Goal: Task Accomplishment & Management: Use online tool/utility

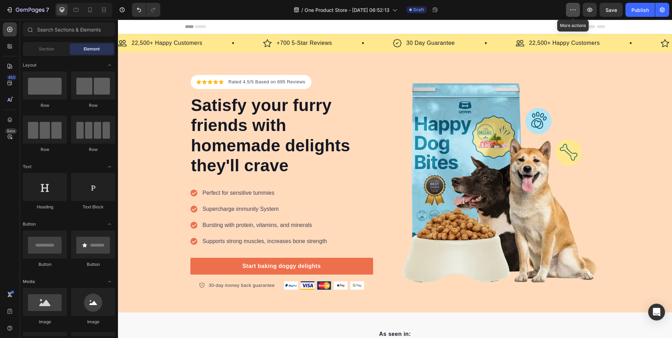
click at [577, 9] on button "button" at bounding box center [573, 10] width 14 height 14
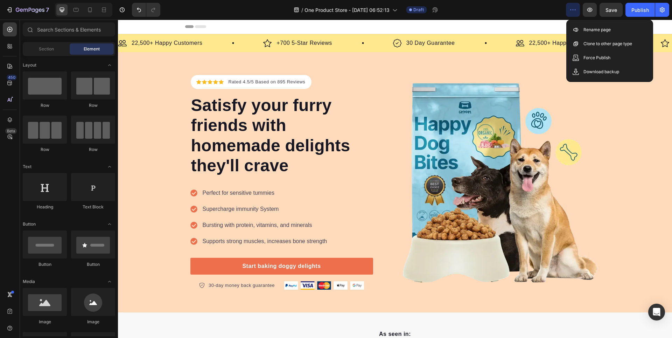
click at [530, 25] on div "Header" at bounding box center [395, 27] width 420 height 14
click at [495, 36] on div "Image 22,500+ Happy Customers Text Block Row Image +700 5-Star Reviews Text Blo…" at bounding box center [395, 43] width 554 height 18
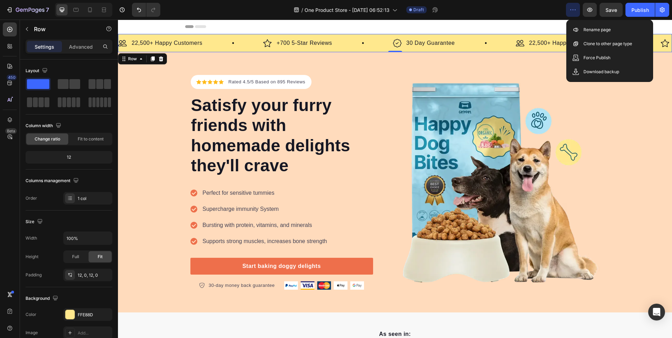
click at [577, 8] on button "button" at bounding box center [573, 10] width 14 height 14
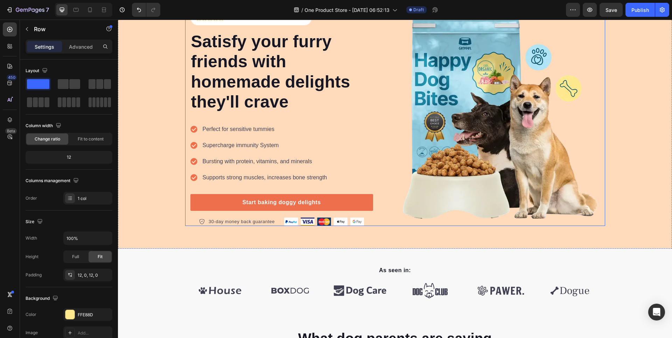
scroll to position [140, 0]
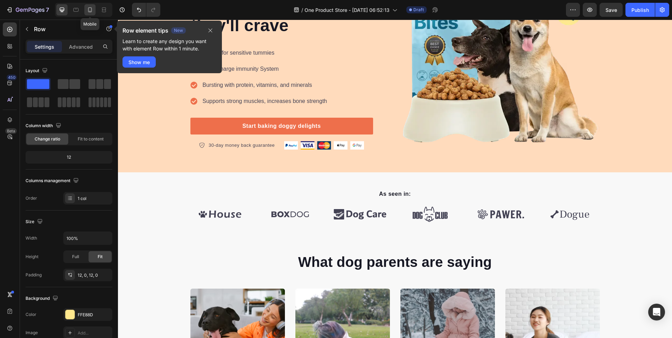
click at [91, 12] on icon at bounding box center [89, 9] width 7 height 7
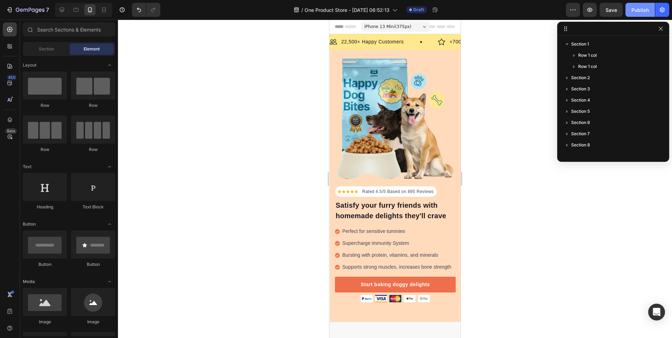
click at [632, 8] on div "Publish" at bounding box center [641, 9] width 18 height 7
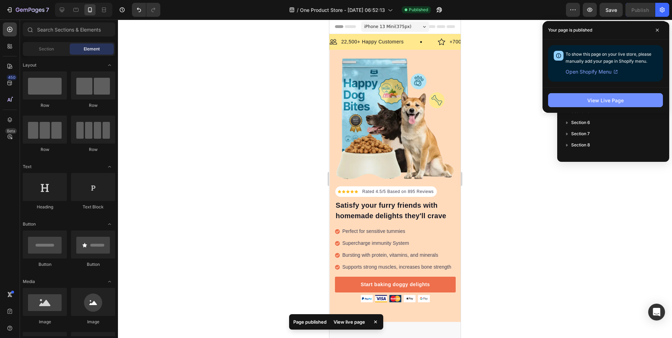
click at [638, 97] on button "View Live Page" at bounding box center [605, 100] width 115 height 14
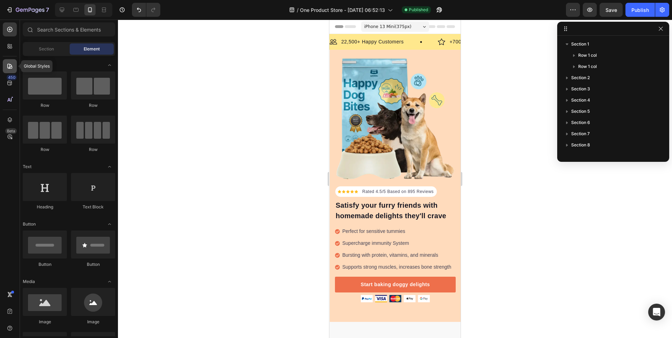
click at [5, 63] on div at bounding box center [10, 66] width 14 height 14
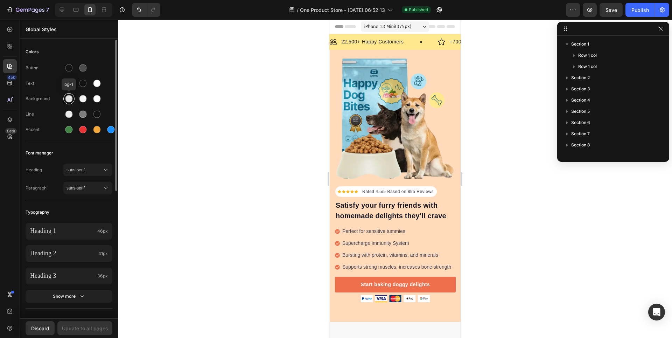
click at [69, 96] on div at bounding box center [68, 98] width 7 height 7
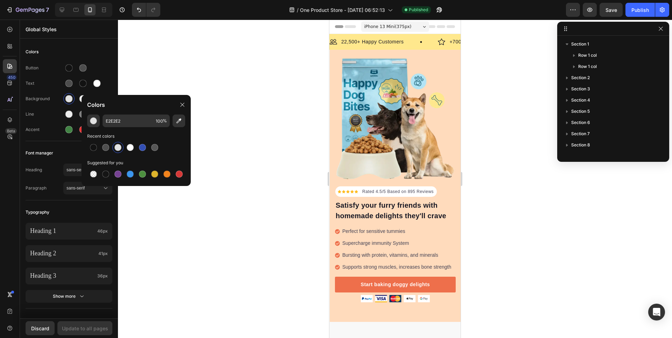
click at [209, 152] on div at bounding box center [395, 179] width 554 height 318
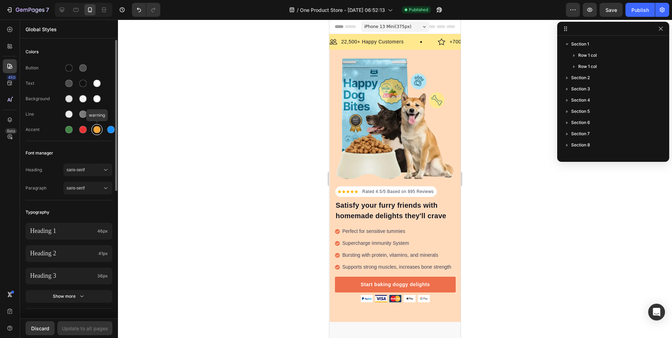
click at [97, 127] on div at bounding box center [96, 129] width 7 height 7
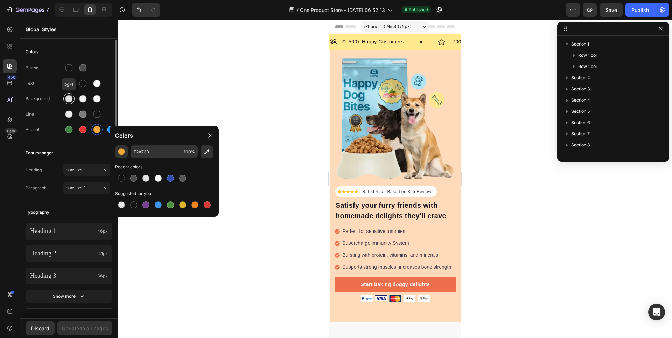
click at [69, 99] on div at bounding box center [68, 98] width 7 height 7
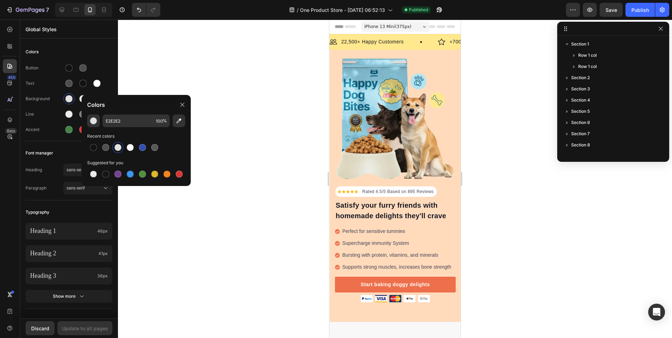
click at [215, 165] on div at bounding box center [395, 179] width 554 height 318
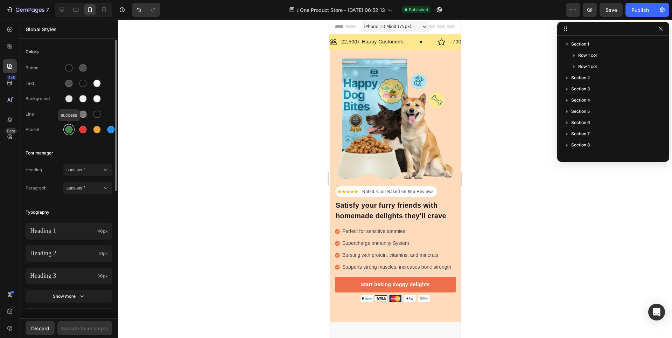
click at [69, 131] on div at bounding box center [68, 129] width 7 height 7
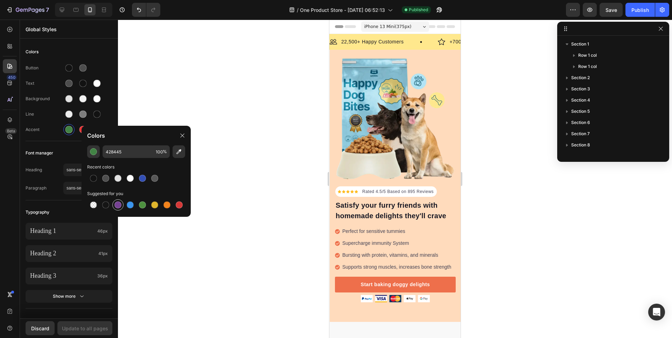
click at [118, 204] on div at bounding box center [117, 204] width 7 height 7
type input "764293"
click at [190, 97] on div at bounding box center [395, 179] width 554 height 318
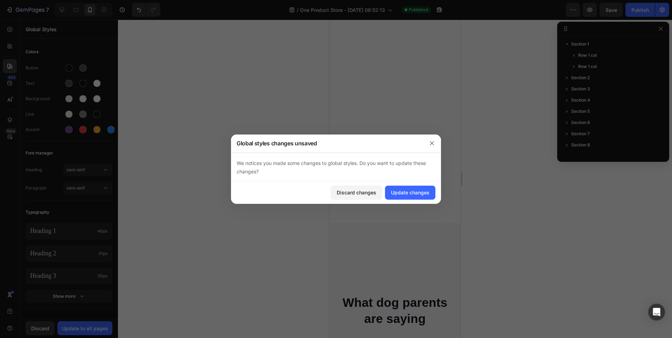
drag, startPoint x: 459, startPoint y: 50, endPoint x: 782, endPoint y: 125, distance: 331.0
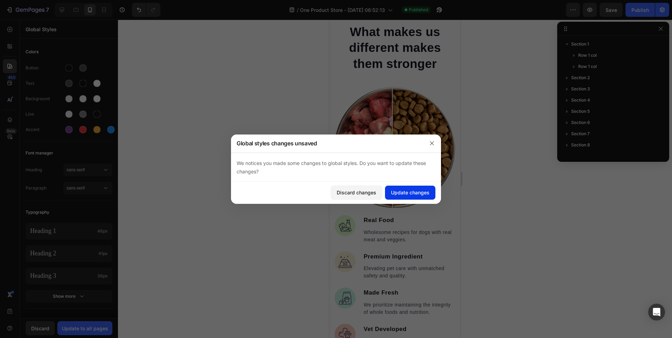
click at [411, 194] on div "Update changes" at bounding box center [410, 192] width 39 height 7
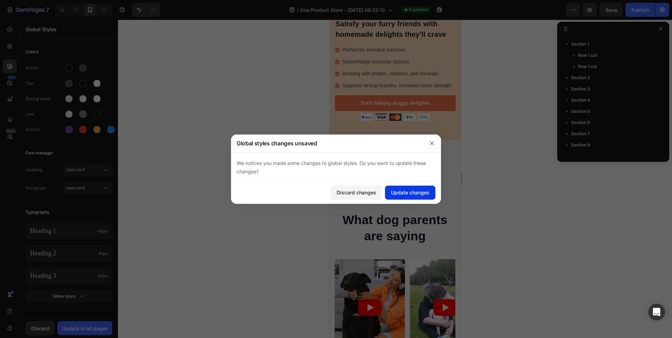
click at [407, 193] on div "Update changes" at bounding box center [410, 192] width 39 height 7
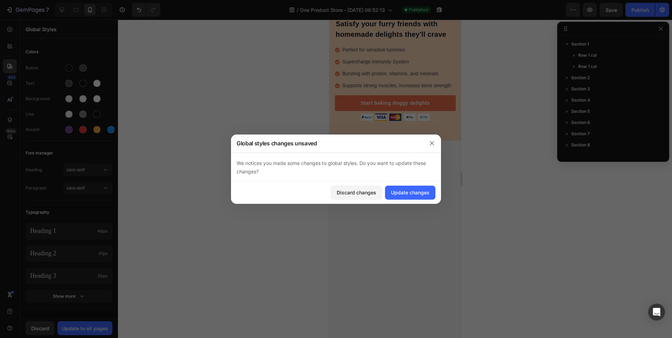
scroll to position [0, 0]
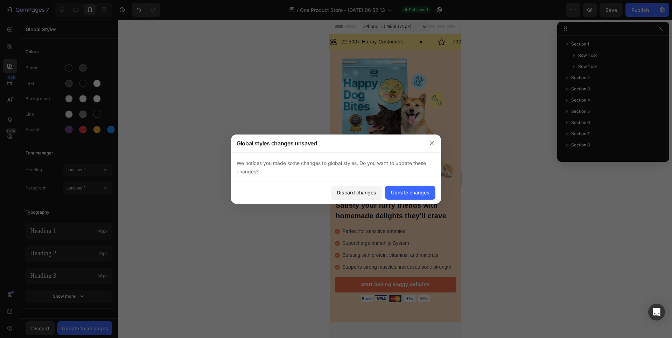
drag, startPoint x: 459, startPoint y: 71, endPoint x: 785, endPoint y: 45, distance: 327.4
click at [429, 142] on button "button" at bounding box center [431, 143] width 11 height 11
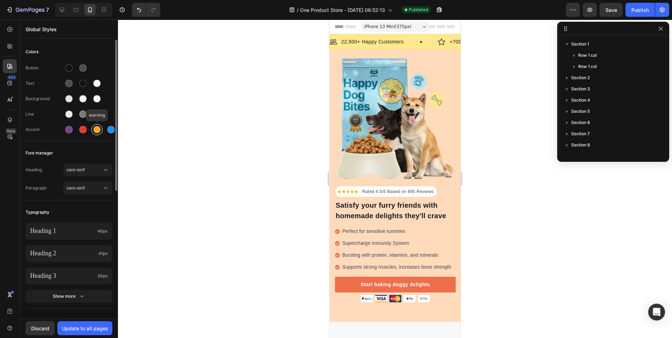
click at [98, 128] on div at bounding box center [96, 129] width 7 height 7
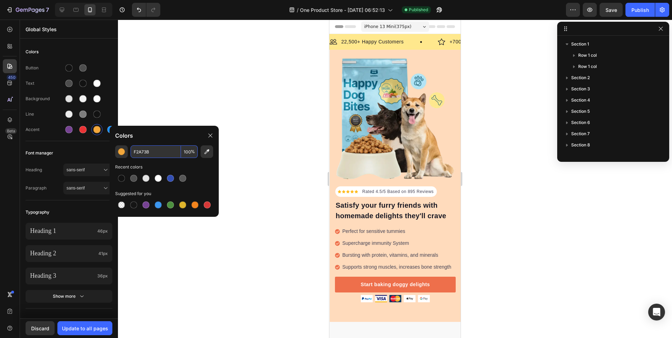
paste input "#638ba4"
type input "638BA4"
click at [180, 269] on div at bounding box center [395, 179] width 554 height 318
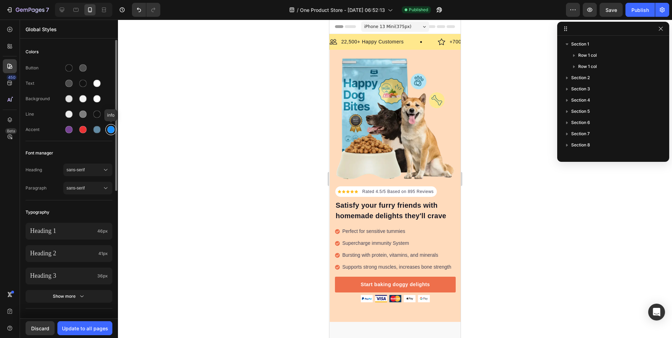
click at [107, 130] on div at bounding box center [111, 129] width 8 height 8
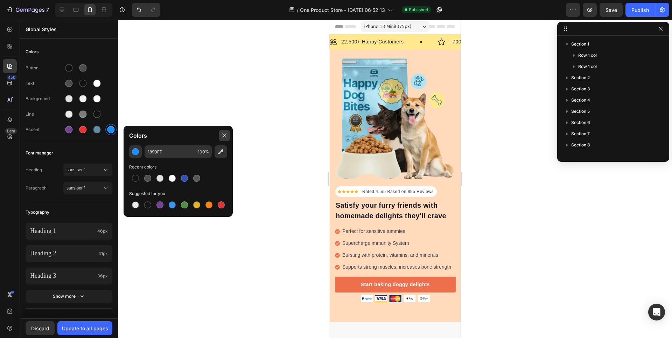
click at [226, 136] on icon at bounding box center [225, 136] width 6 height 6
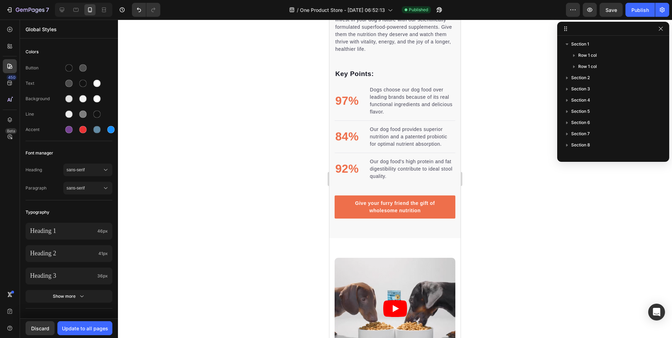
scroll to position [1190, 0]
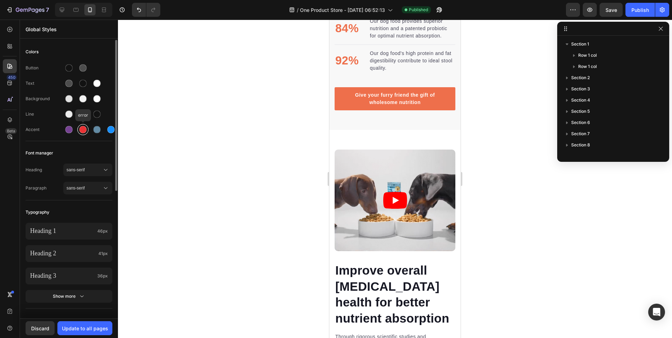
click at [82, 128] on div at bounding box center [82, 129] width 7 height 7
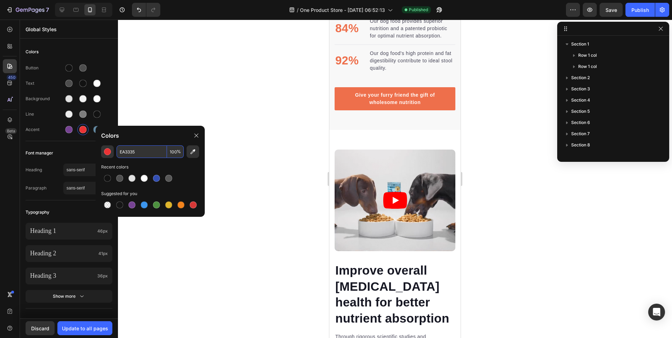
paste input "#638ba4"
type input "638BA4"
click at [133, 217] on div at bounding box center [395, 179] width 554 height 318
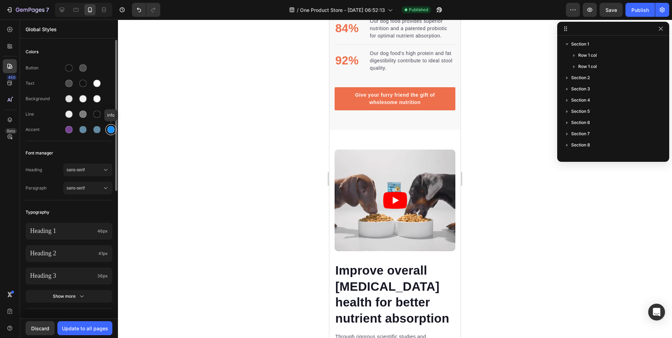
click at [106, 130] on div at bounding box center [110, 129] width 11 height 11
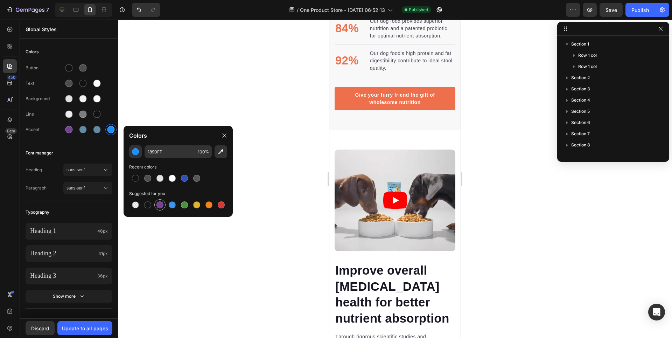
click at [160, 206] on div at bounding box center [159, 204] width 7 height 7
click at [131, 178] on div at bounding box center [135, 178] width 11 height 11
type input "121212"
click at [162, 270] on div at bounding box center [395, 179] width 554 height 318
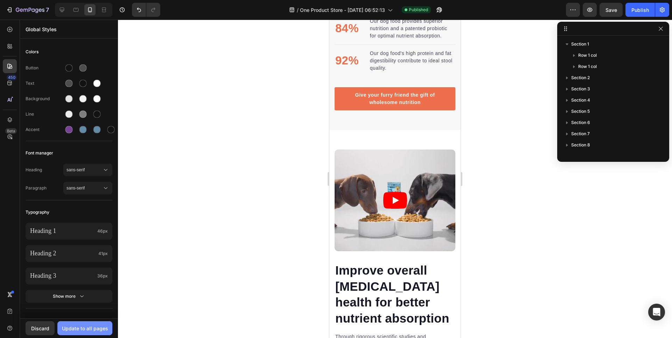
click at [89, 329] on div "Update to all pages" at bounding box center [85, 328] width 46 height 7
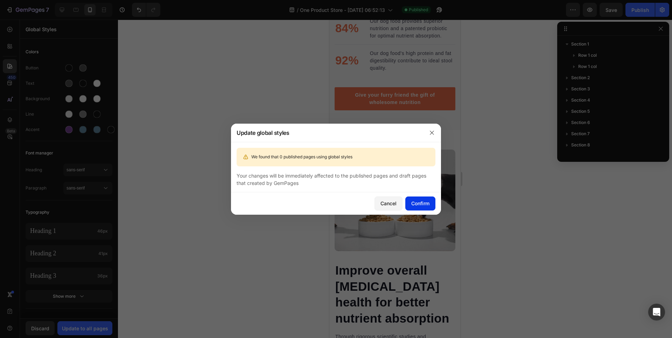
click at [409, 200] on button "Confirm" at bounding box center [420, 203] width 30 height 14
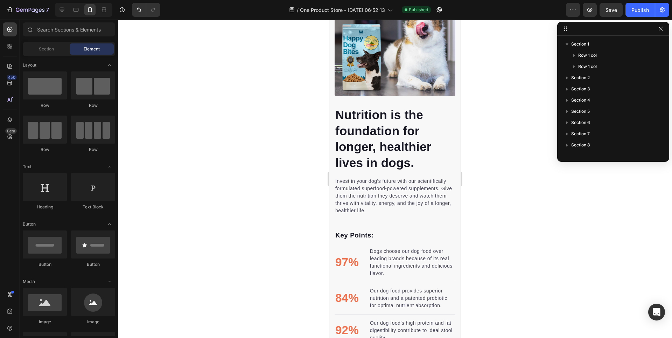
scroll to position [0, 0]
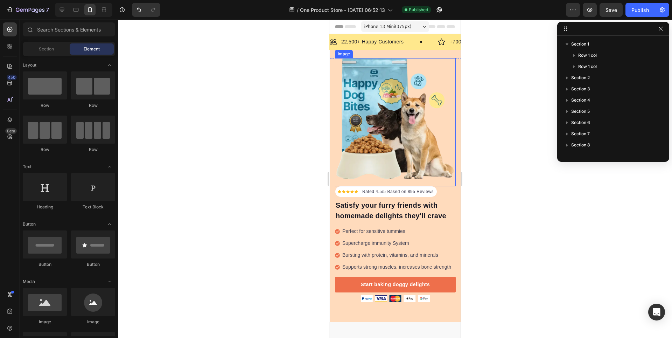
click at [429, 81] on img at bounding box center [395, 118] width 121 height 121
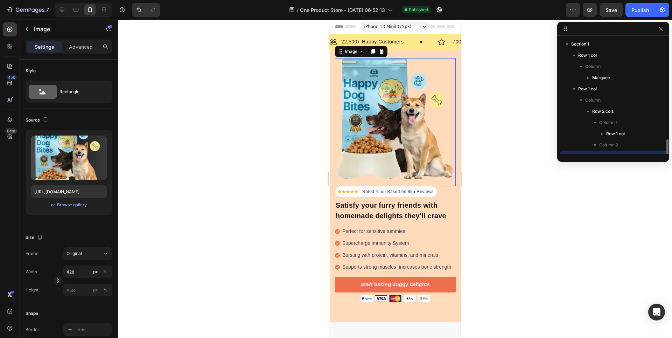
scroll to position [65, 0]
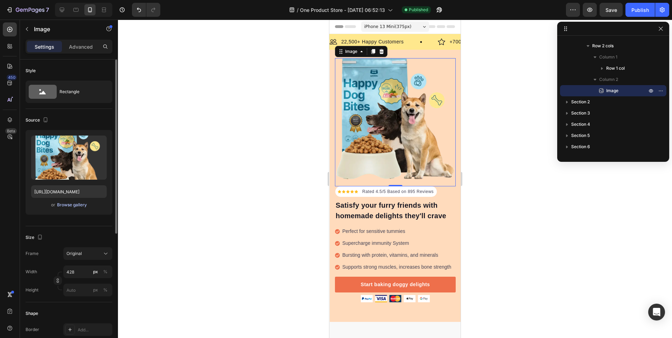
click at [69, 207] on div "Browse gallery" at bounding box center [72, 205] width 30 height 6
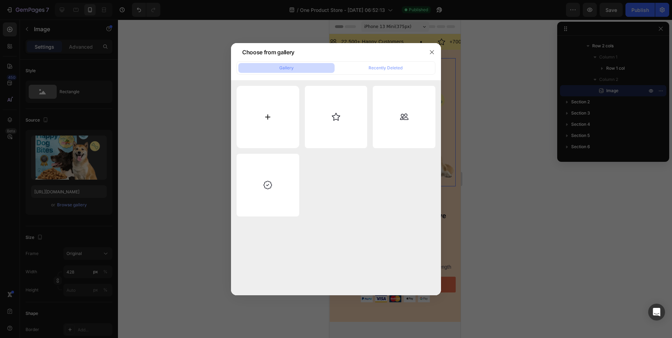
click at [267, 131] on input "file" at bounding box center [268, 117] width 63 height 63
type input "C:\fakepath\Black & White Brush Abstract art painting Newsroom Instagram Post (…"
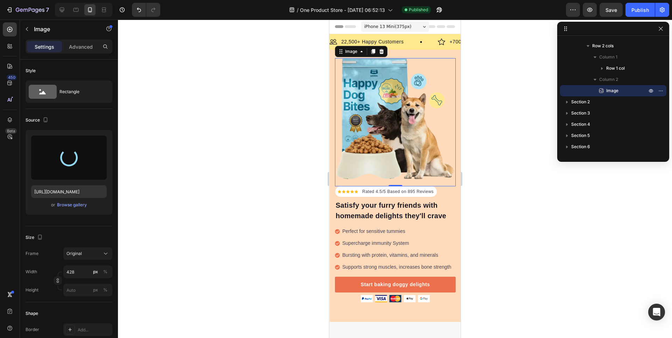
type input "https://cdn.shopify.com/s/files/1/0581/1607/9796/files/gempages_581529255221920…"
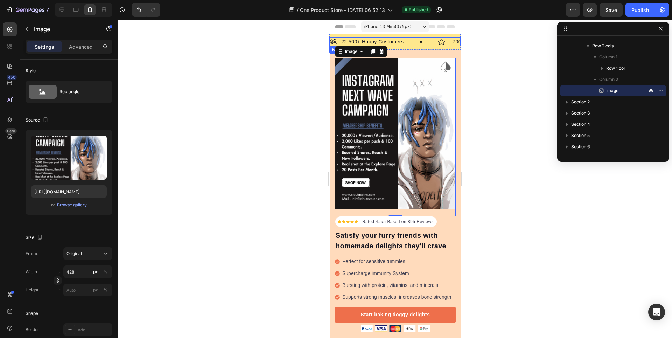
click at [412, 42] on div "Image 22,500+ Happy Customers Text Block Row" at bounding box center [384, 41] width 108 height 9
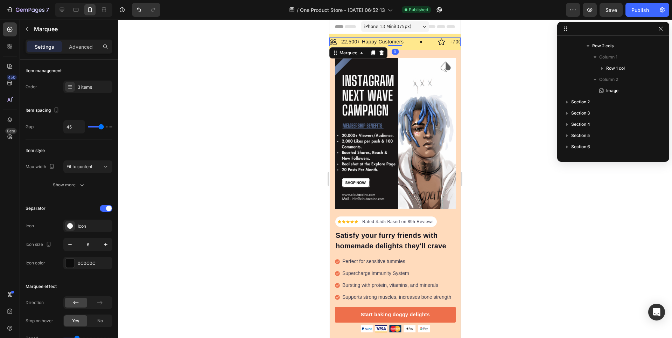
scroll to position [0, 0]
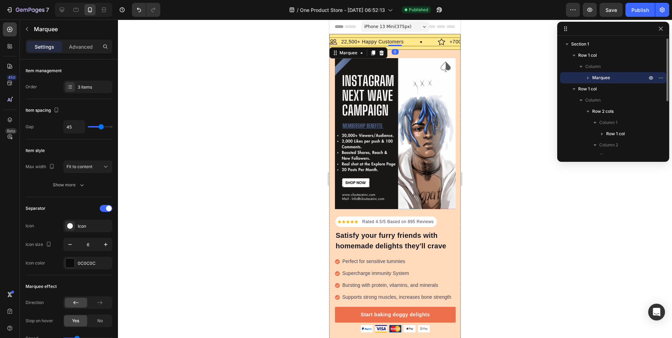
click at [411, 48] on div "Image 22,500+ Happy Customers Text Block Row Image +700 5-Star Reviews Text Blo…" at bounding box center [394, 42] width 131 height 16
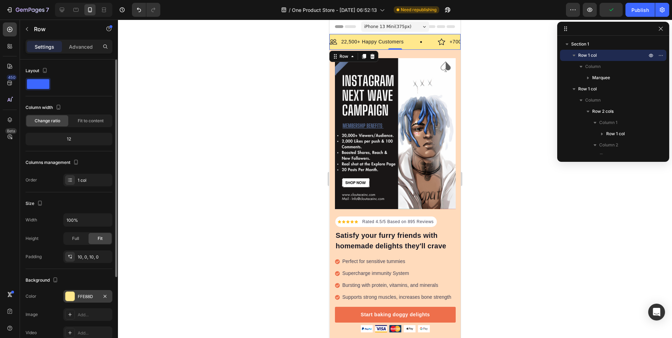
click at [69, 297] on div at bounding box center [69, 296] width 9 height 9
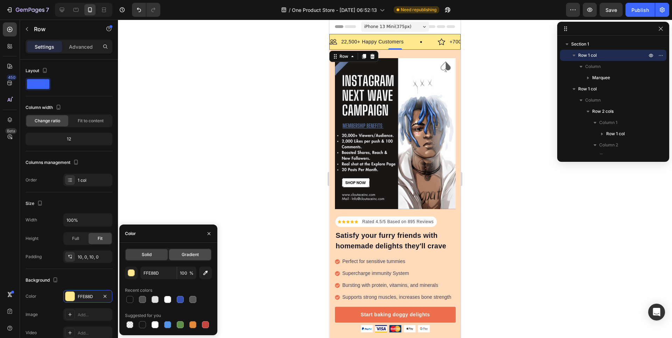
click at [188, 253] on span "Gradient" at bounding box center [190, 254] width 17 height 6
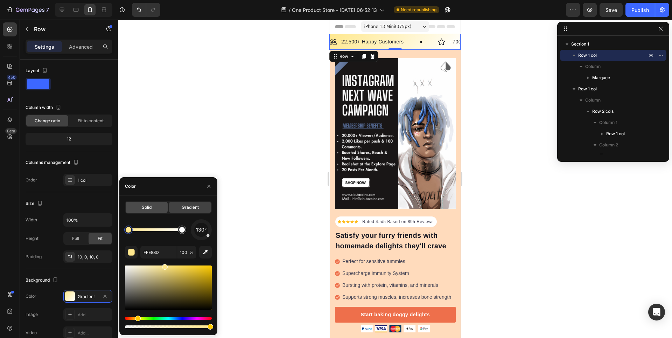
click at [160, 204] on div "Solid" at bounding box center [147, 207] width 42 height 11
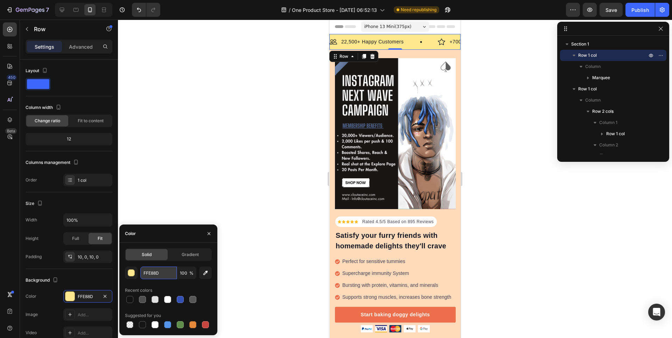
paste input "#638ba4"
type input "#638ba4"
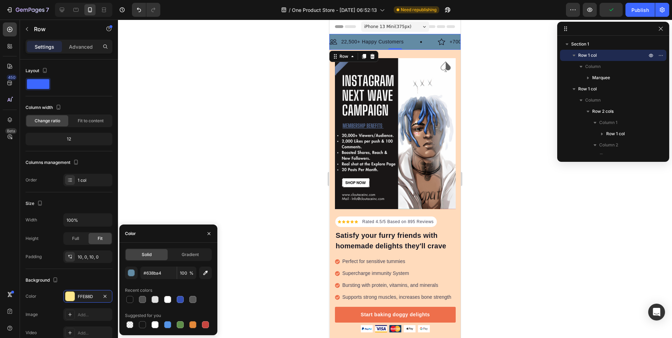
click at [224, 235] on div at bounding box center [395, 179] width 554 height 318
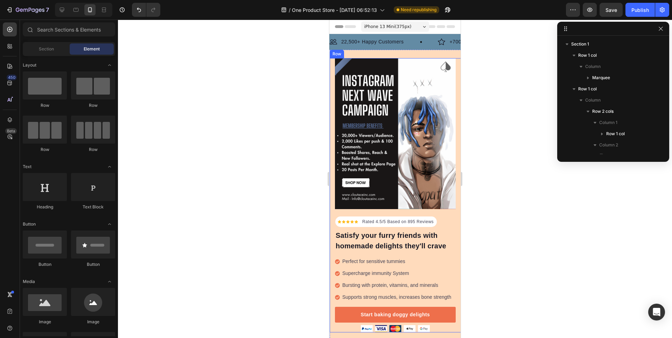
click at [332, 205] on div "Icon Icon Icon Icon Icon Icon List Hoz Rated 4.5/5 Based on 895 Reviews Text bl…" at bounding box center [395, 195] width 131 height 274
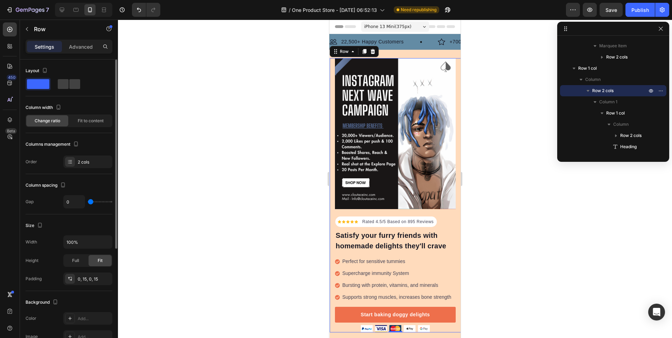
scroll to position [105, 0]
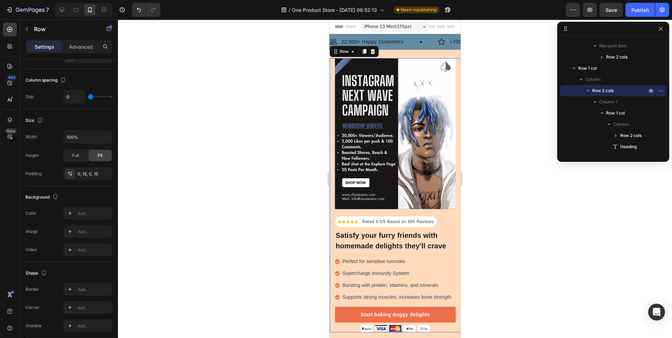
click at [536, 198] on div at bounding box center [395, 179] width 554 height 318
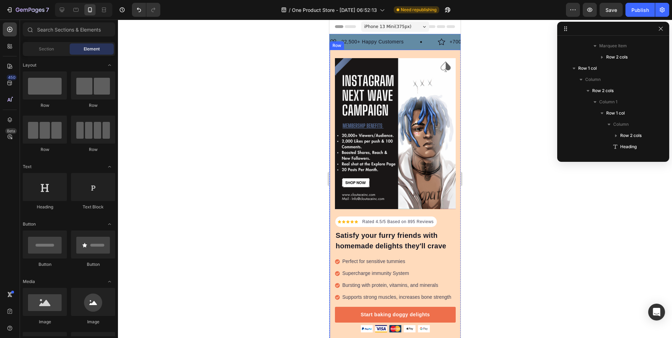
click at [421, 53] on div "Icon Icon Icon Icon Icon Icon List Hoz Rated 4.5/5 Based on 895 Reviews Text bl…" at bounding box center [395, 201] width 131 height 302
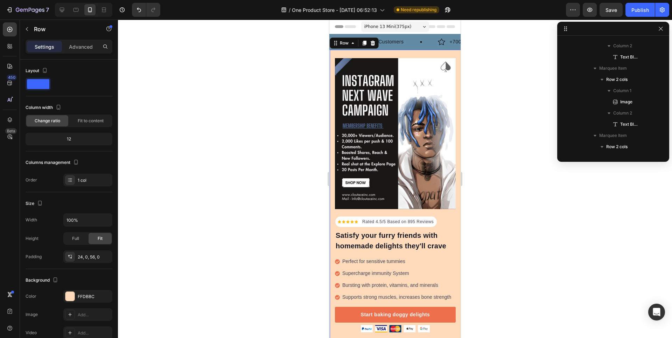
scroll to position [200, 0]
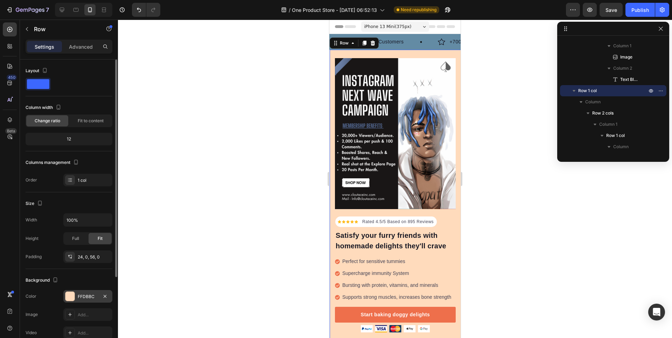
click at [82, 294] on div "FFDBBC" at bounding box center [88, 296] width 20 height 6
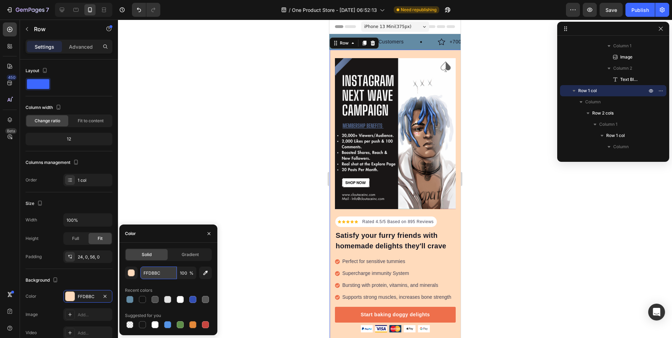
paste input "#d1d0cc"
type input "#d1d0cc"
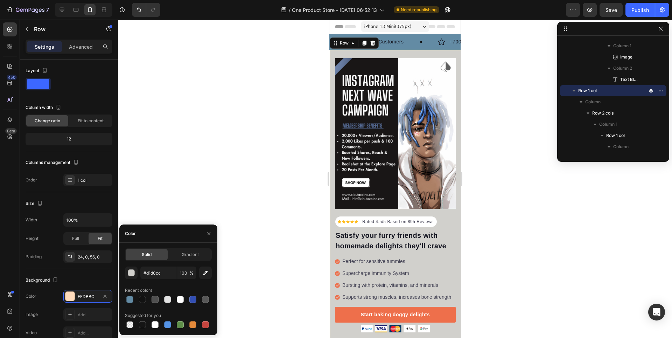
click at [199, 214] on div at bounding box center [395, 179] width 554 height 318
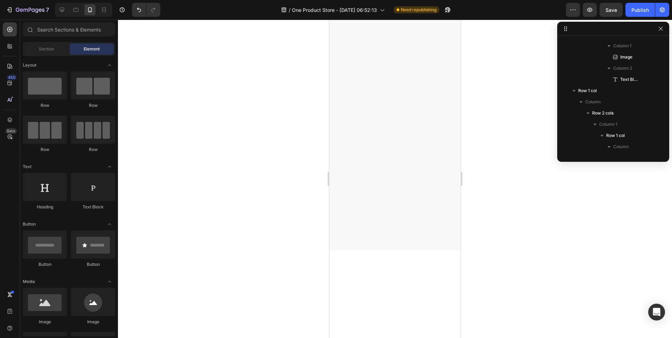
scroll to position [0, 0]
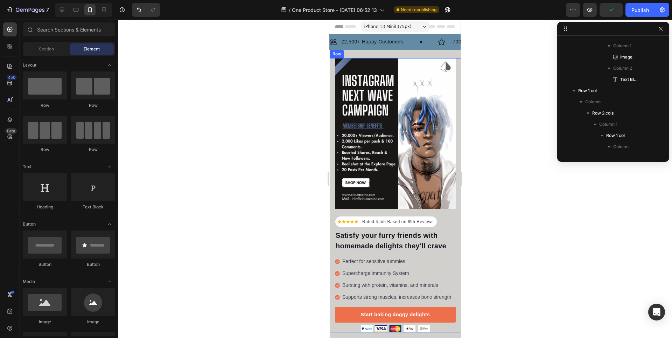
click at [451, 236] on div "Icon Icon Icon Icon Icon Icon List Hoz Rated 4.5/5 Based on 895 Reviews Text bl…" at bounding box center [395, 195] width 131 height 274
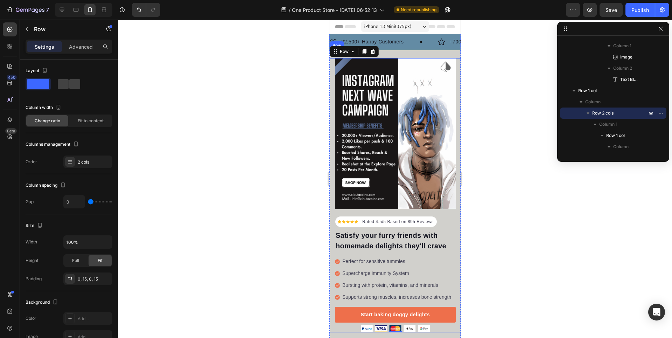
click at [437, 55] on div "Icon Icon Icon Icon Icon Icon List Hoz Rated 4.5/5 Based on 895 Reviews Text bl…" at bounding box center [395, 201] width 131 height 302
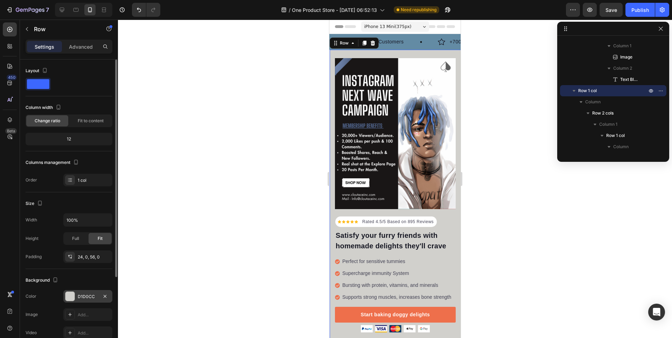
click at [69, 294] on div at bounding box center [69, 296] width 9 height 9
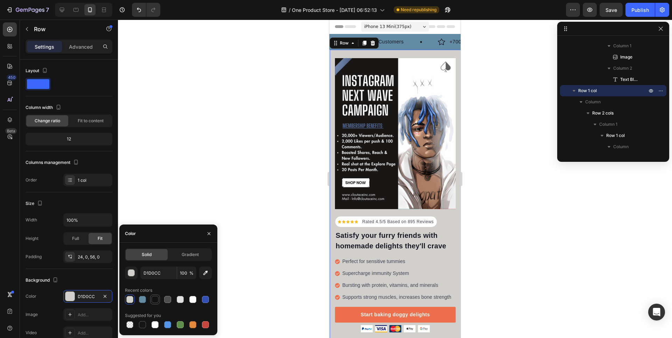
click at [158, 297] on div at bounding box center [155, 299] width 7 height 7
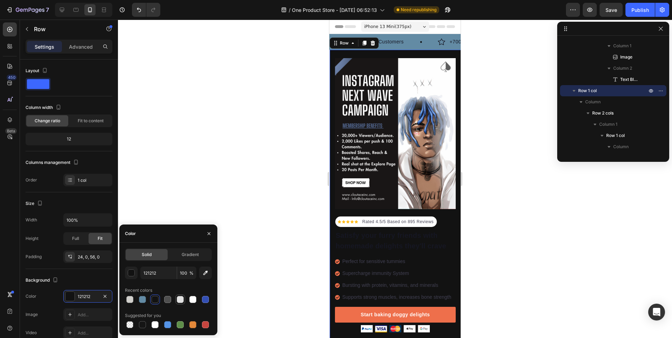
click at [182, 300] on div at bounding box center [180, 299] width 7 height 7
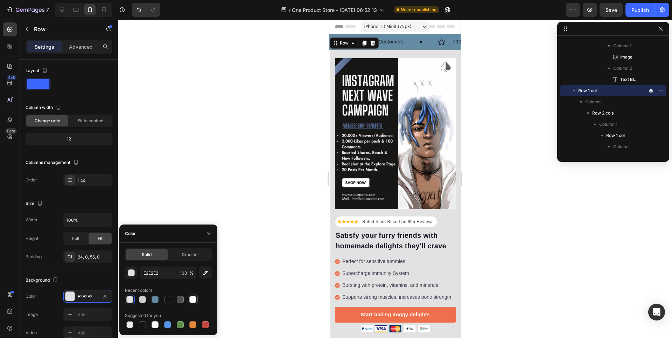
click at [196, 297] on div at bounding box center [192, 299] width 7 height 7
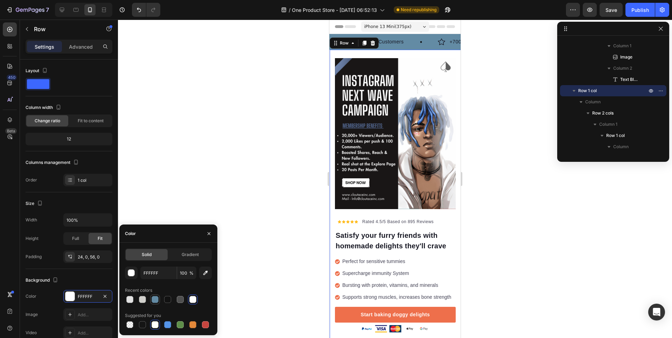
click at [154, 300] on div at bounding box center [155, 299] width 7 height 7
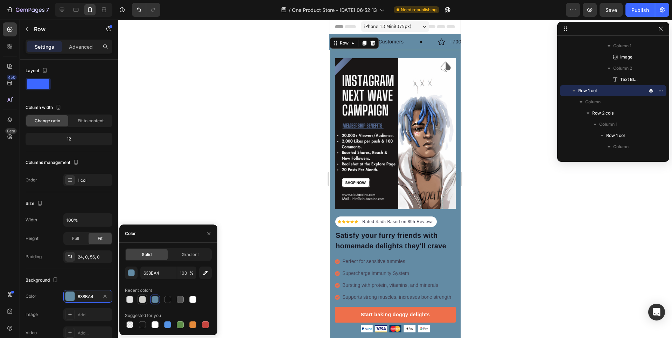
click at [142, 297] on div at bounding box center [142, 299] width 7 height 7
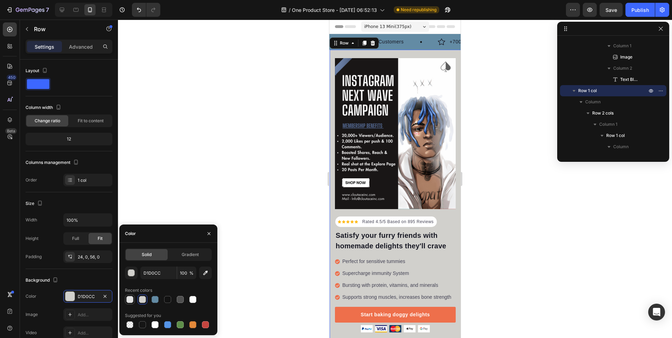
click at [131, 300] on div at bounding box center [129, 299] width 7 height 7
type input "E2E2E2"
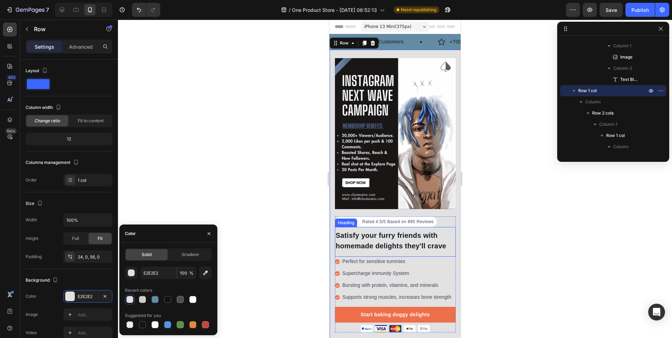
click at [371, 238] on p "Satisfy your furry friends with homemade delights they'll crave" at bounding box center [395, 240] width 119 height 21
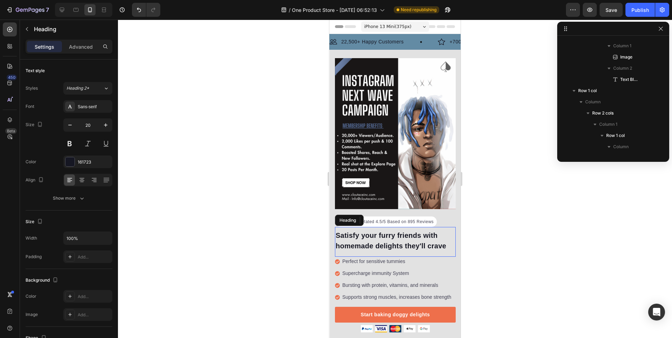
scroll to position [435, 0]
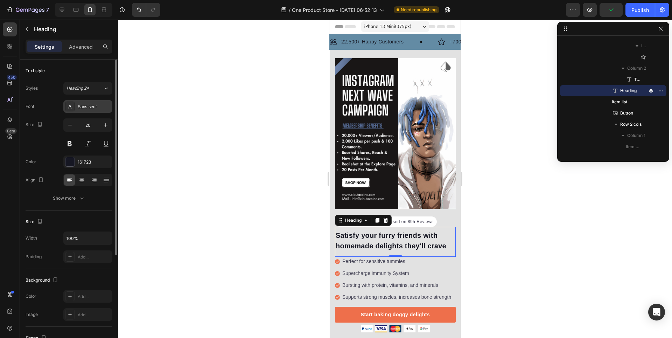
click at [91, 104] on div "Sans-serif" at bounding box center [94, 107] width 33 height 6
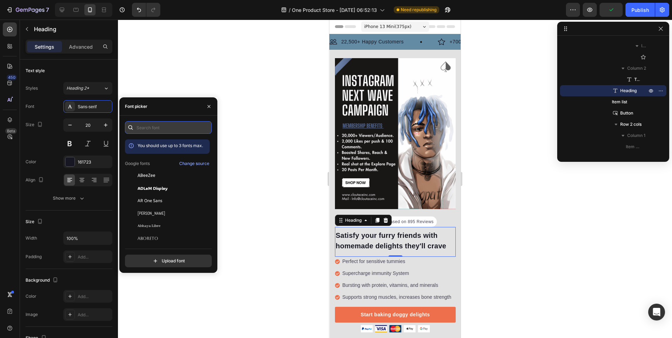
click at [155, 126] on input "text" at bounding box center [168, 127] width 87 height 13
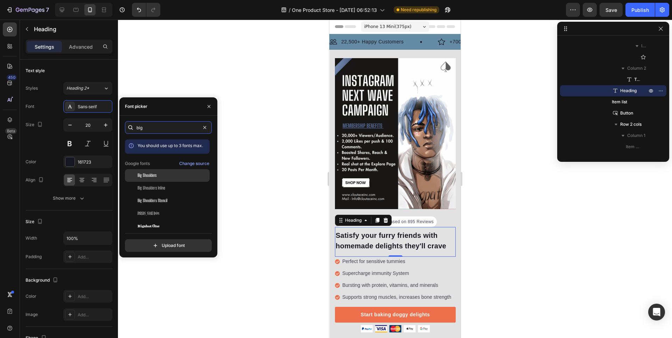
type input "big"
click at [168, 172] on div "Big Shoulders" at bounding box center [173, 175] width 71 height 6
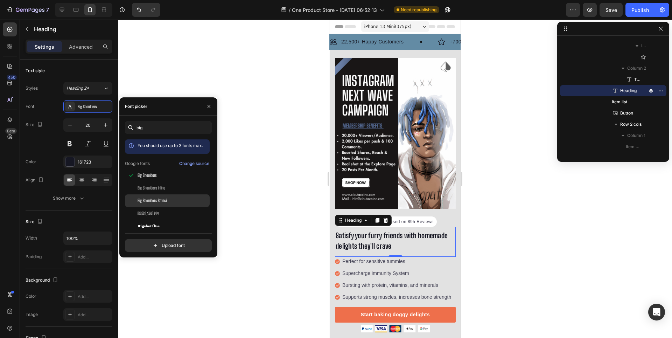
click at [166, 203] on span "Big Shoulders Stencil" at bounding box center [153, 200] width 30 height 6
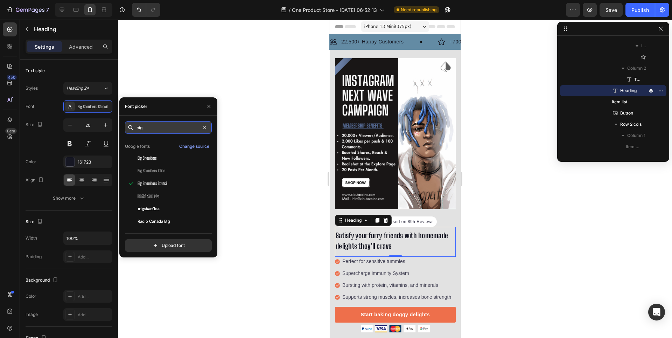
click at [157, 125] on input "big" at bounding box center [168, 127] width 87 height 13
click at [149, 133] on input "big" at bounding box center [168, 127] width 87 height 13
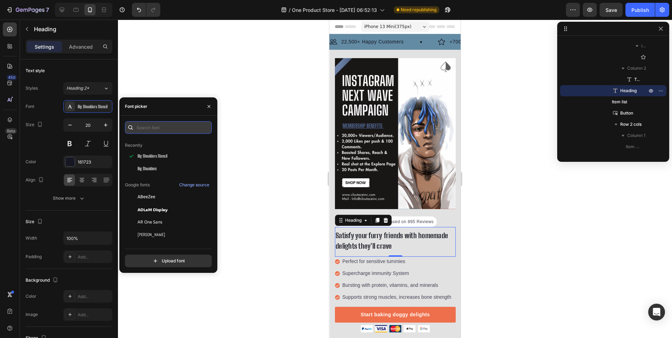
scroll to position [0, 0]
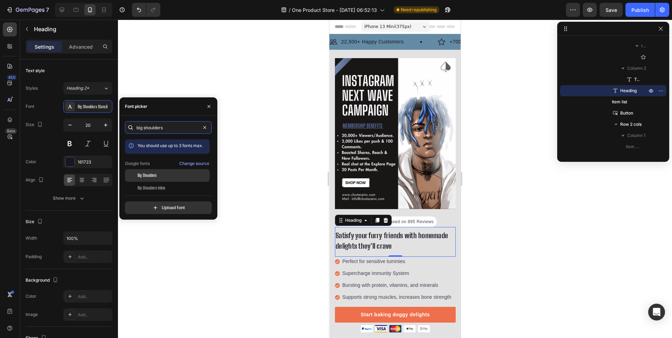
type input "big shoulders"
click at [191, 176] on div "Big Shoulders" at bounding box center [173, 175] width 71 height 6
click at [154, 175] on span "Big Shoulders" at bounding box center [147, 175] width 19 height 6
click at [188, 234] on div at bounding box center [395, 179] width 554 height 318
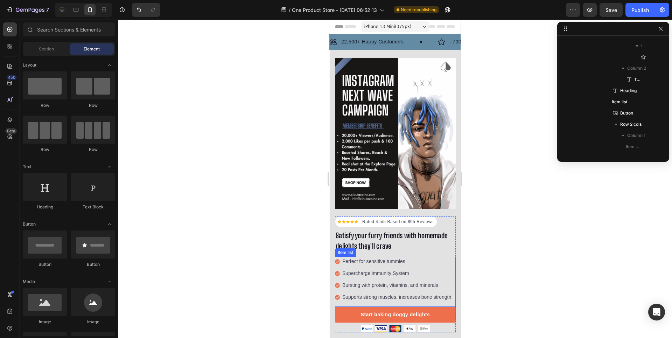
click at [396, 273] on div "Perfect for sensitive tummies Supercharge immunity System Bursting with protein…" at bounding box center [393, 279] width 117 height 45
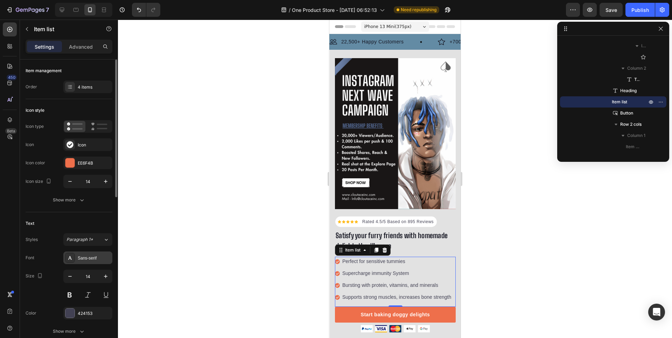
click at [83, 253] on div "Sans-serif" at bounding box center [87, 257] width 49 height 13
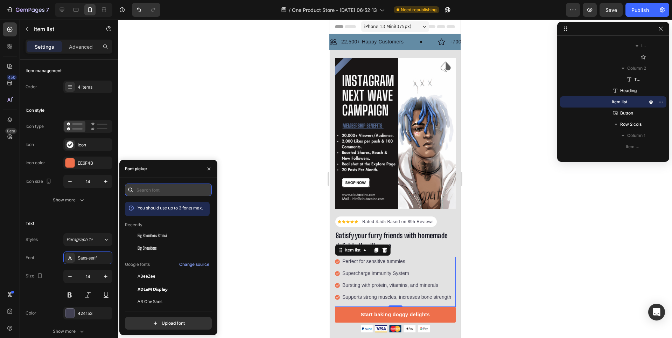
click at [167, 190] on input "text" at bounding box center [168, 189] width 87 height 13
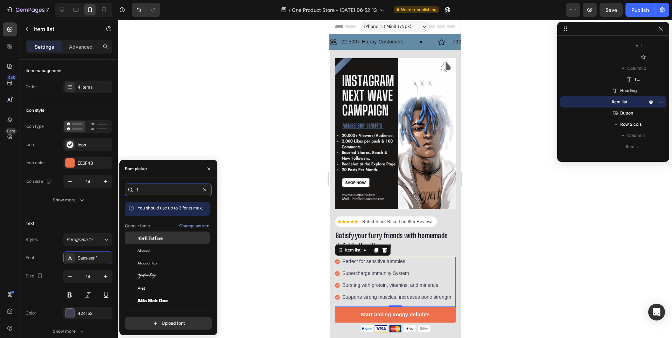
type input "f"
click at [149, 239] on span "Abril Fatface" at bounding box center [151, 238] width 26 height 6
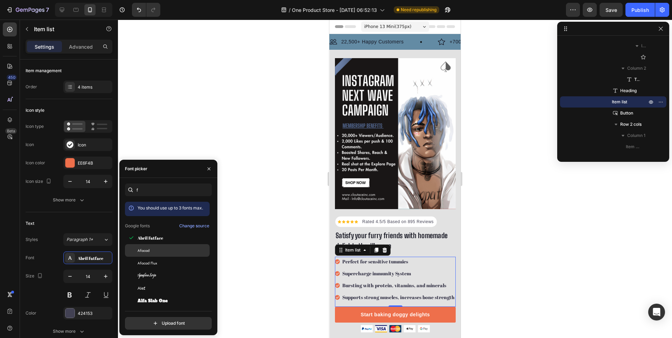
click at [162, 251] on div "Afacad" at bounding box center [173, 250] width 71 height 6
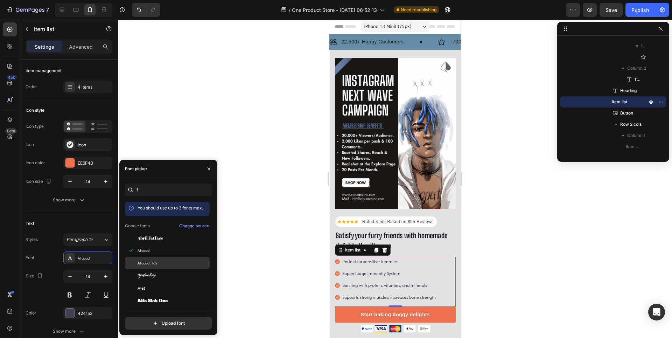
click at [165, 263] on div "Afacad Flux" at bounding box center [173, 263] width 71 height 6
click at [165, 285] on div "Alef" at bounding box center [173, 288] width 71 height 6
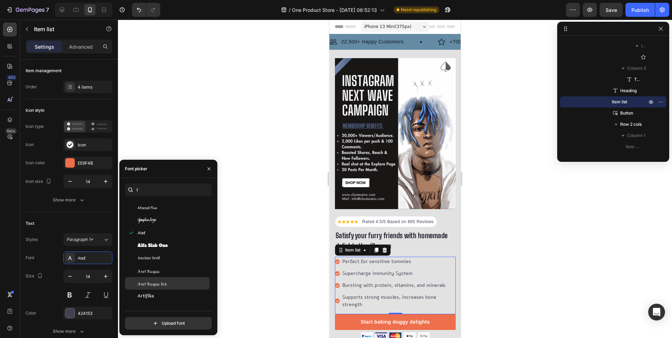
scroll to position [70, 0]
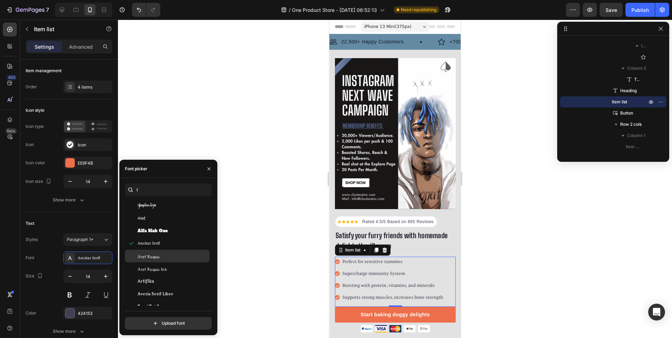
click at [171, 256] on div "Aref Ruqaa" at bounding box center [173, 256] width 71 height 6
click at [173, 271] on div "Aref Ruqaa Ink" at bounding box center [173, 268] width 71 height 6
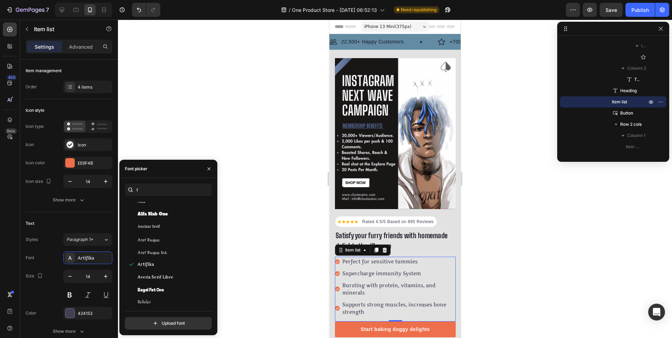
scroll to position [140, 0]
click at [166, 222] on span "Averia Serif Libre" at bounding box center [156, 221] width 36 height 6
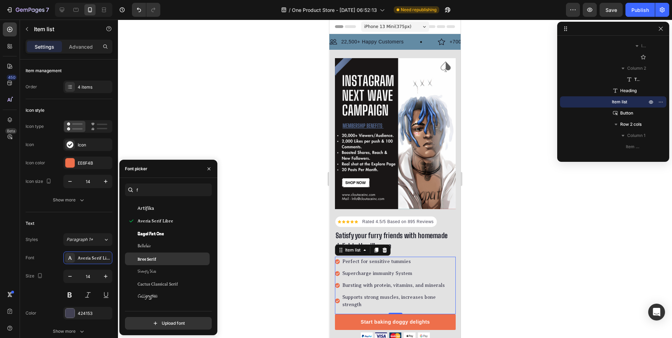
click at [169, 253] on div "Bree Serif" at bounding box center [167, 258] width 85 height 13
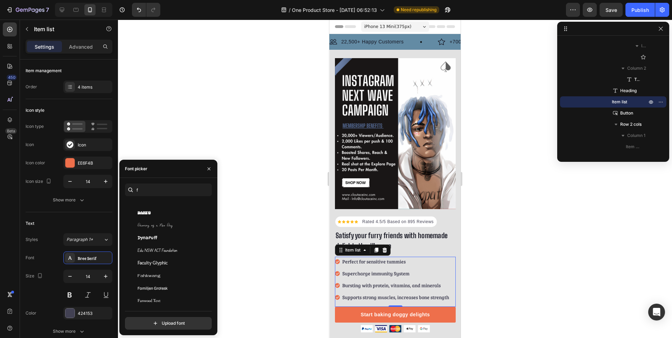
scroll to position [245, 0]
click at [168, 243] on div "Comic Relief" at bounding box center [173, 242] width 71 height 6
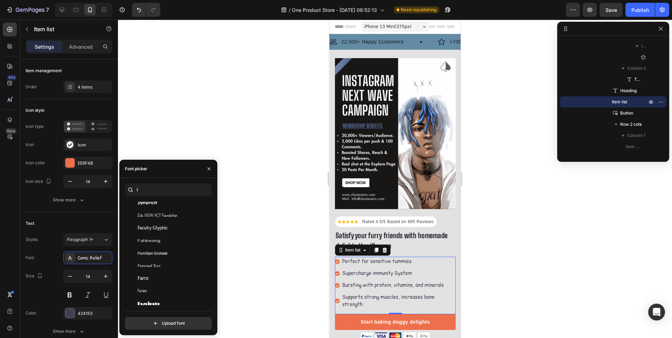
scroll to position [280, 0]
click at [170, 257] on div "DM Serif Display" at bounding box center [173, 257] width 71 height 6
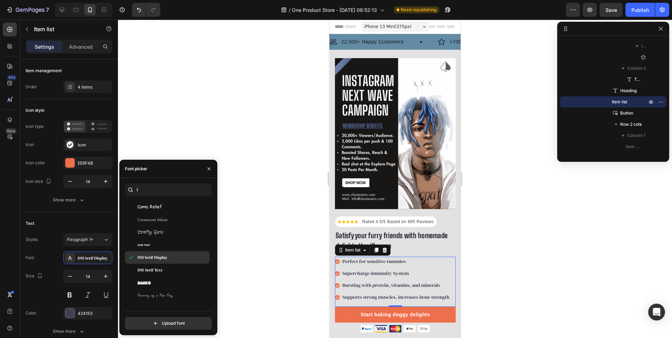
scroll to position [350, 0]
click at [170, 257] on div "Faculty Glyphic" at bounding box center [167, 263] width 85 height 13
click at [169, 227] on div "Bree Serif" at bounding box center [173, 224] width 71 height 6
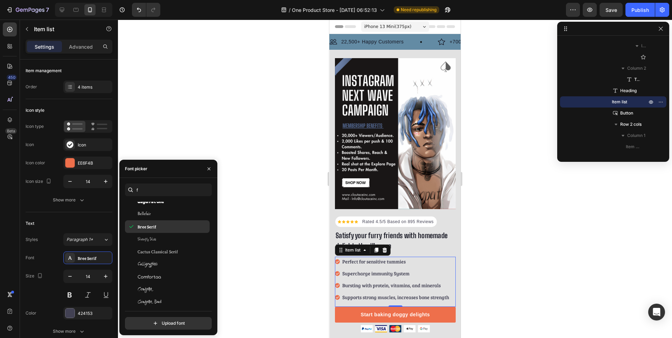
scroll to position [105, 0]
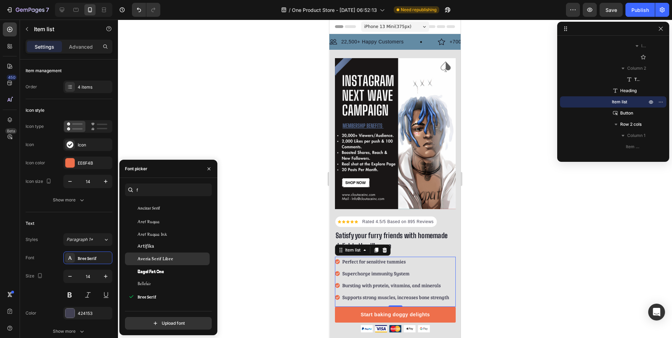
click at [158, 259] on span "Averia Serif Libre" at bounding box center [156, 259] width 36 height 6
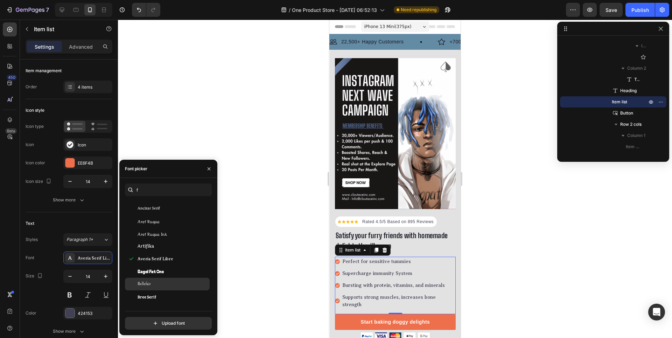
click at [162, 278] on div "Bellefair" at bounding box center [167, 284] width 85 height 13
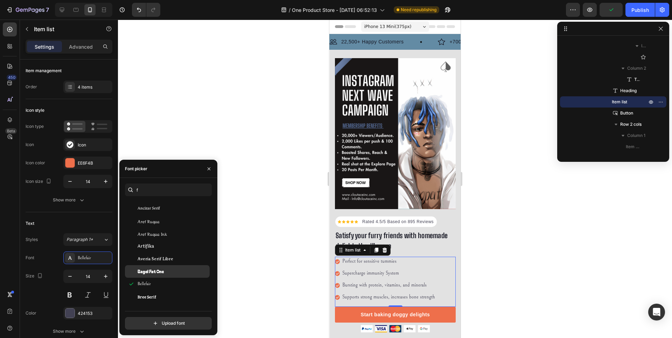
click at [169, 268] on div "Bagel Fat One" at bounding box center [167, 271] width 85 height 13
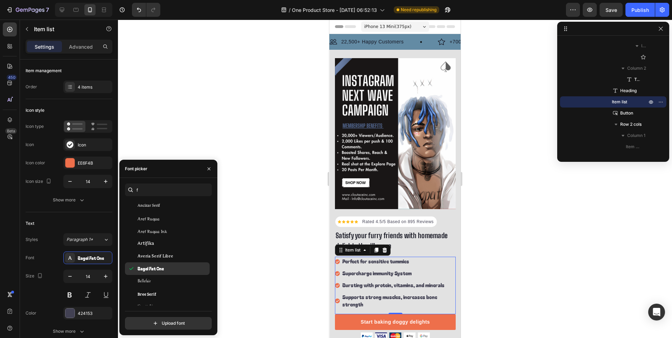
scroll to position [245, 0]
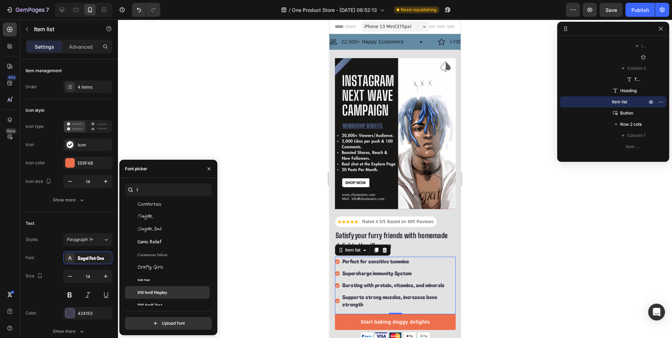
click at [165, 294] on span "DM Serif Display" at bounding box center [153, 292] width 30 height 6
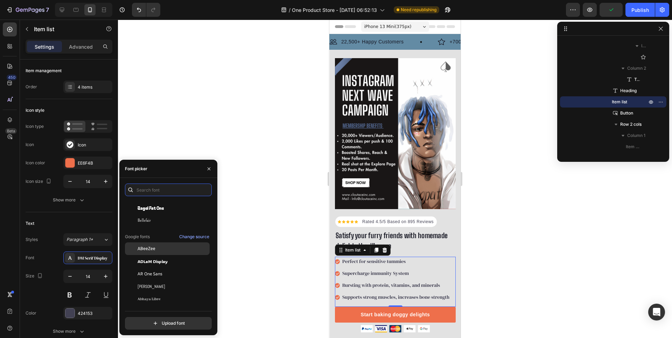
scroll to position [0, 0]
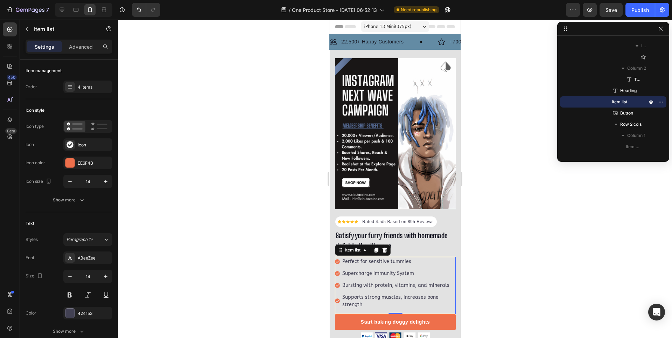
click at [221, 301] on div at bounding box center [395, 179] width 554 height 318
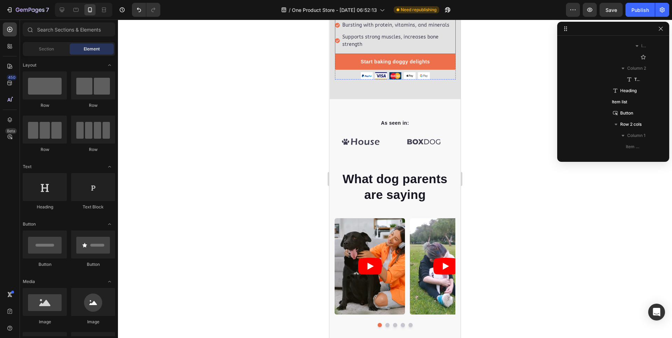
scroll to position [315, 0]
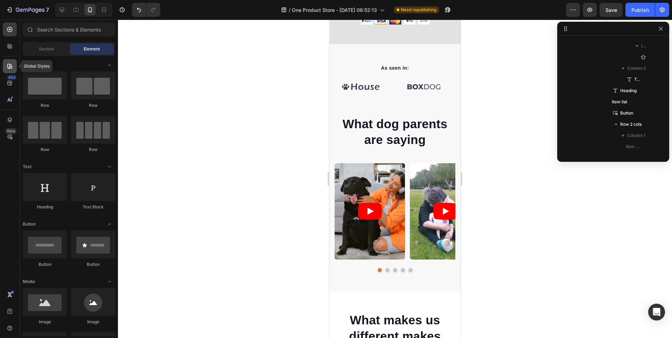
click at [10, 63] on icon at bounding box center [9, 66] width 7 height 7
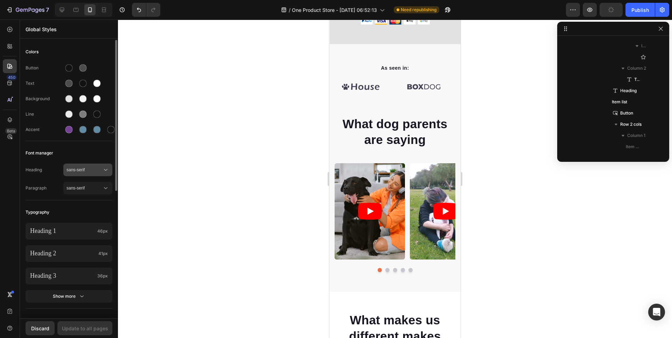
click at [82, 170] on span "sans-serif" at bounding box center [85, 170] width 36 height 6
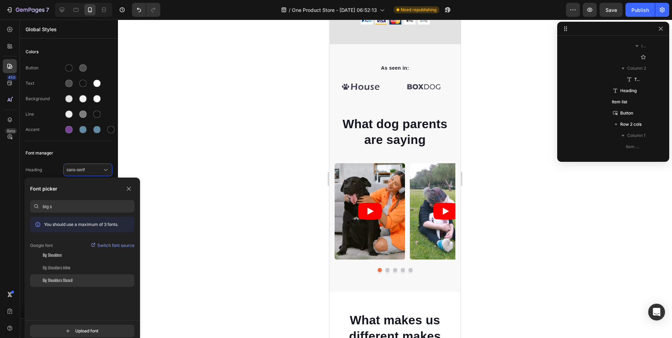
type input "big s"
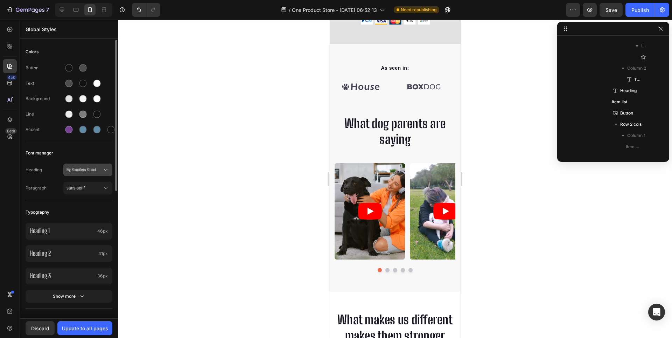
click at [93, 171] on span "Big Shoulders Stencil" at bounding box center [85, 170] width 36 height 6
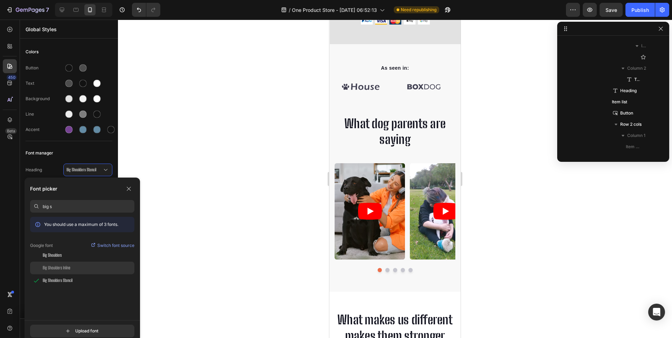
click at [80, 270] on div "Big Shoulders Inline" at bounding box center [89, 268] width 92 height 6
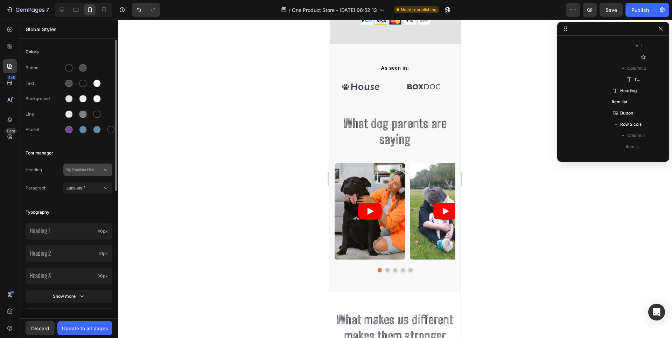
click at [84, 164] on button "Big Shoulders Inline" at bounding box center [87, 169] width 49 height 13
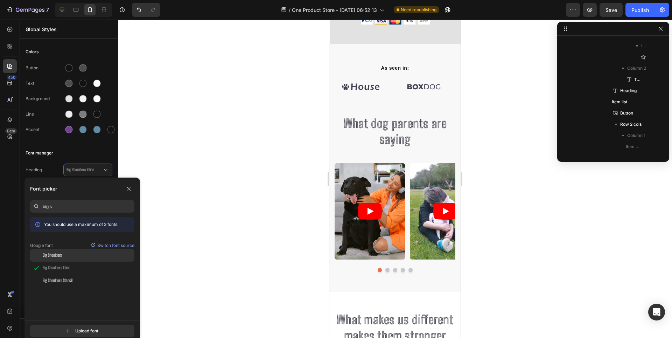
click at [56, 254] on span "Big Shoulders" at bounding box center [52, 255] width 19 height 6
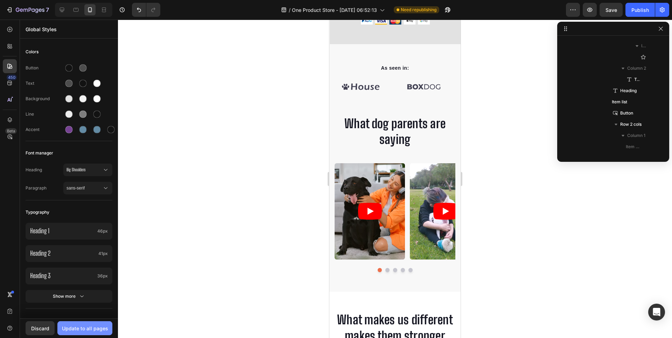
click at [97, 328] on div "Update to all pages" at bounding box center [85, 328] width 46 height 7
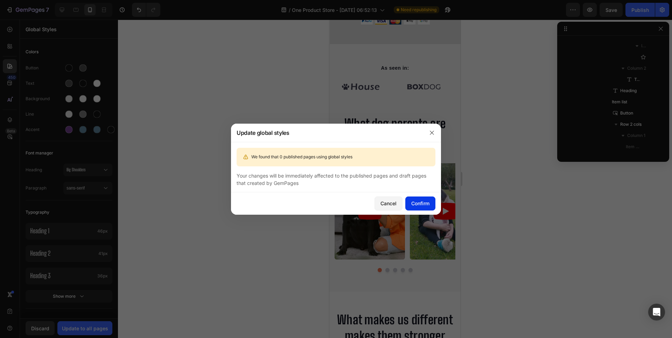
click at [431, 204] on button "Confirm" at bounding box center [420, 203] width 30 height 14
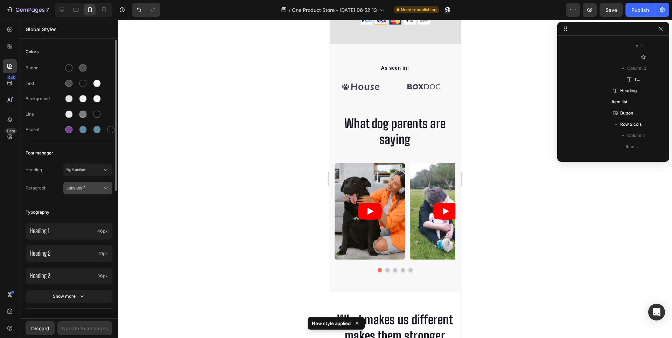
click at [85, 189] on span "sans-serif" at bounding box center [85, 188] width 36 height 6
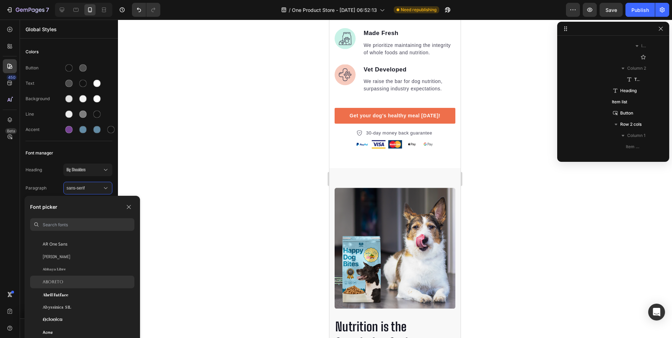
scroll to position [35, 0]
click at [86, 294] on div "ABeeZee" at bounding box center [82, 289] width 104 height 13
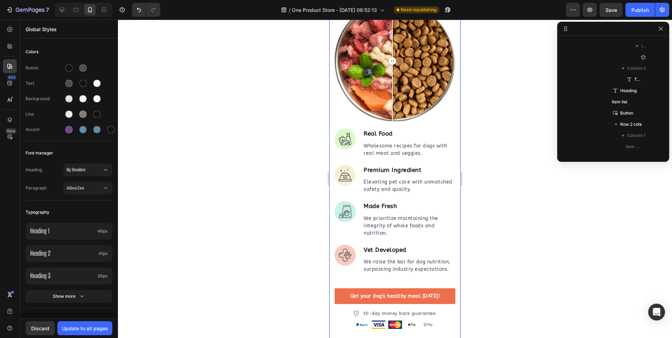
scroll to position [665, 0]
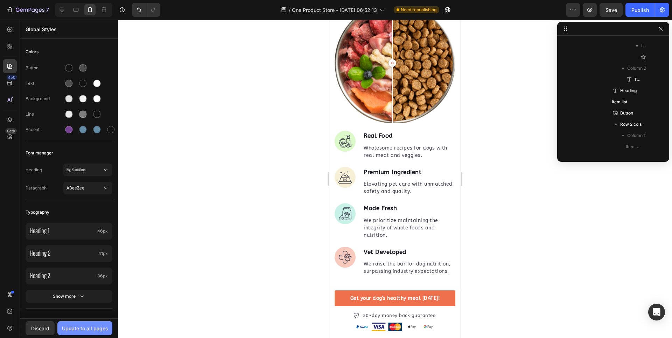
click at [101, 328] on div "Update to all pages" at bounding box center [85, 328] width 46 height 7
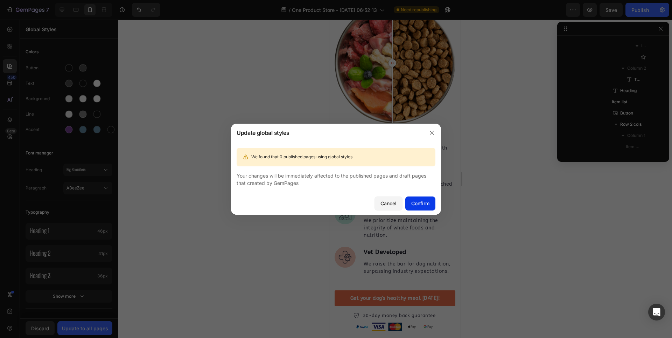
click at [426, 198] on button "Confirm" at bounding box center [420, 203] width 30 height 14
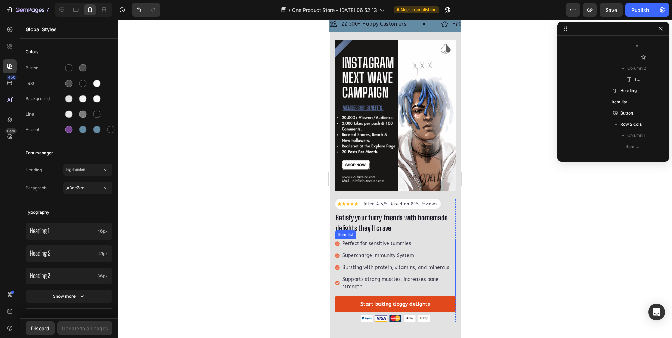
scroll to position [35, 0]
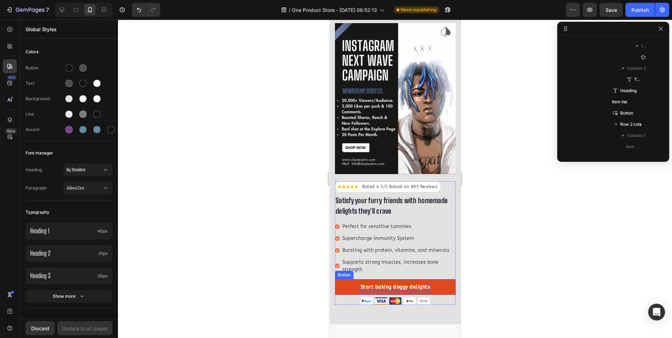
drag, startPoint x: 467, startPoint y: 279, endPoint x: 419, endPoint y: 284, distance: 47.5
click at [436, 281] on link "Start baking doggy delights" at bounding box center [395, 287] width 121 height 16
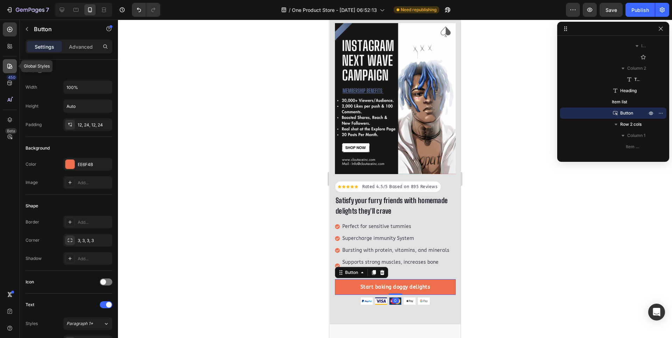
click at [10, 66] on icon at bounding box center [9, 66] width 7 height 7
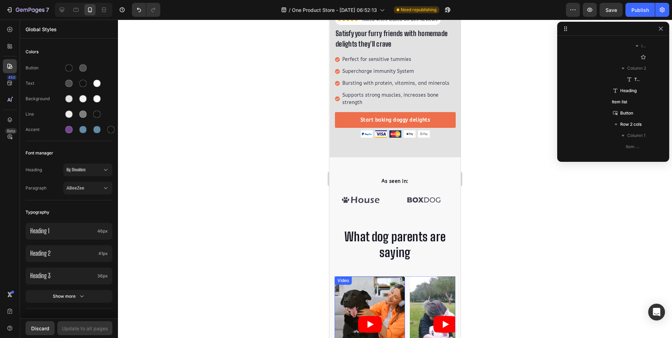
scroll to position [245, 0]
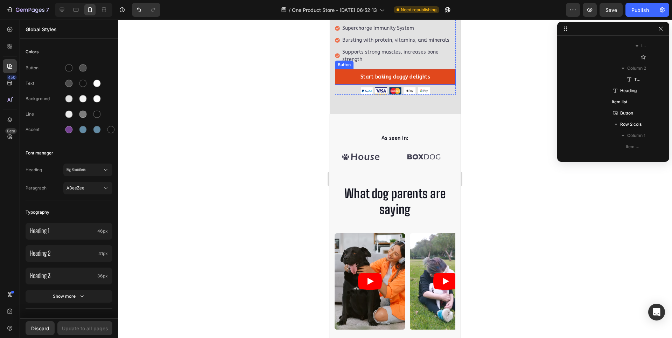
click at [444, 69] on link "Start baking doggy delights" at bounding box center [395, 77] width 121 height 16
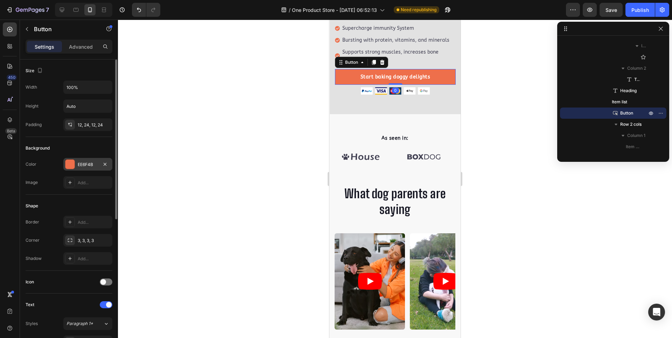
click at [85, 168] on div "EE6F4B" at bounding box center [87, 164] width 49 height 13
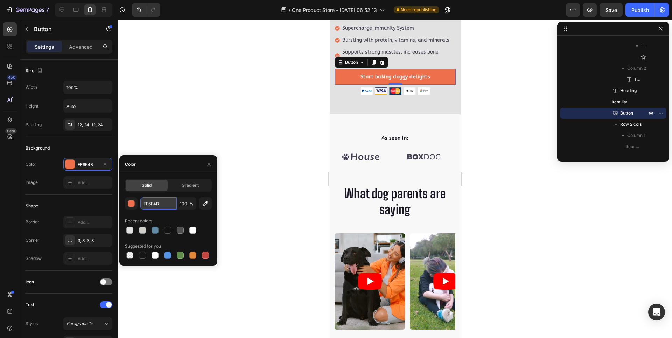
paste input "#c50778"
type input "#c50778"
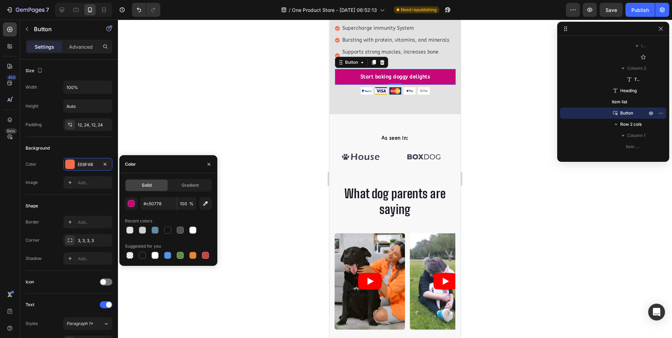
click at [239, 261] on div at bounding box center [395, 179] width 554 height 318
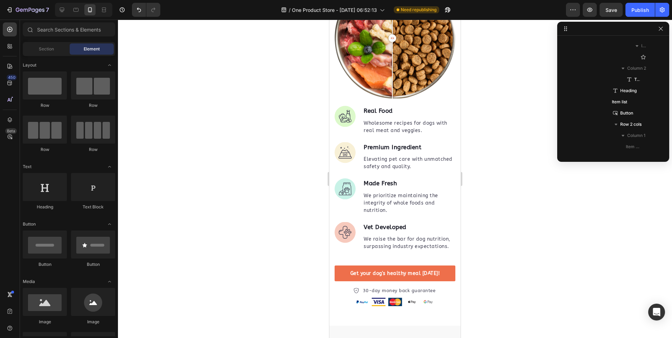
scroll to position [805, 0]
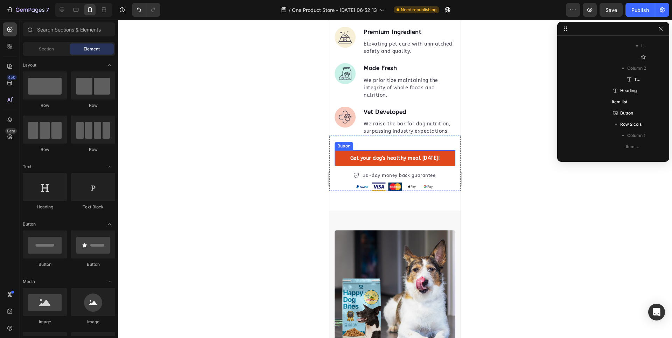
click at [445, 166] on link "Get your dog's healthy meal [DATE]!" at bounding box center [395, 158] width 121 height 16
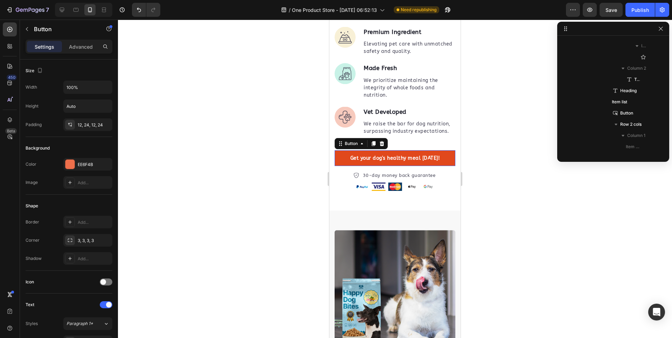
scroll to position [637, 0]
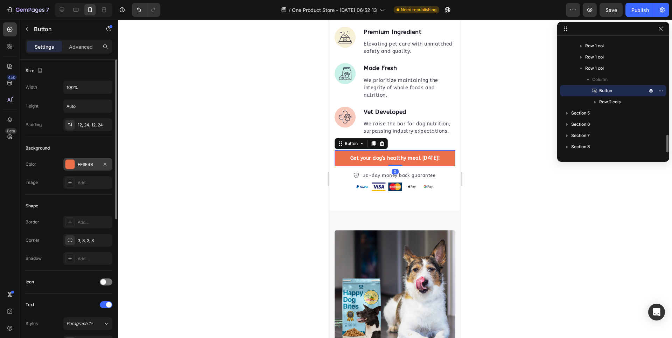
click at [93, 160] on div "EE6F4B" at bounding box center [87, 164] width 49 height 13
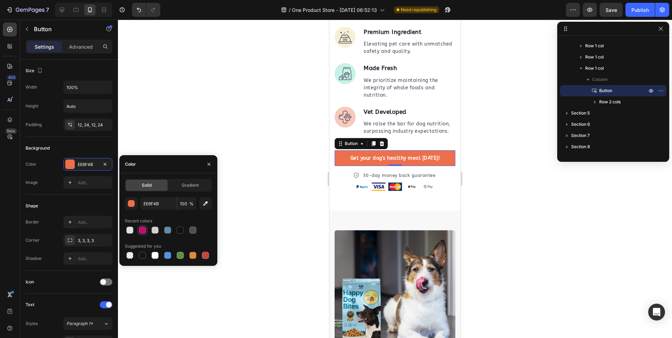
click at [143, 230] on div at bounding box center [142, 230] width 7 height 7
type input "C50778"
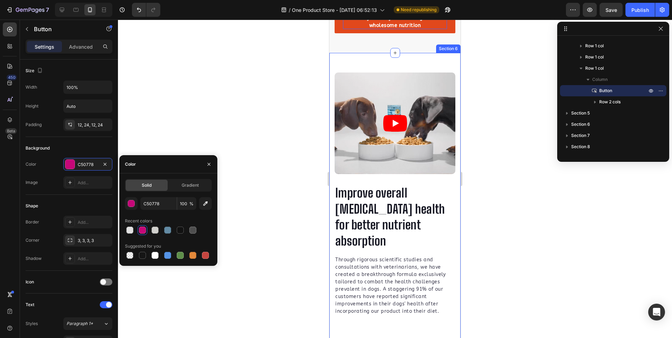
scroll to position [1260, 0]
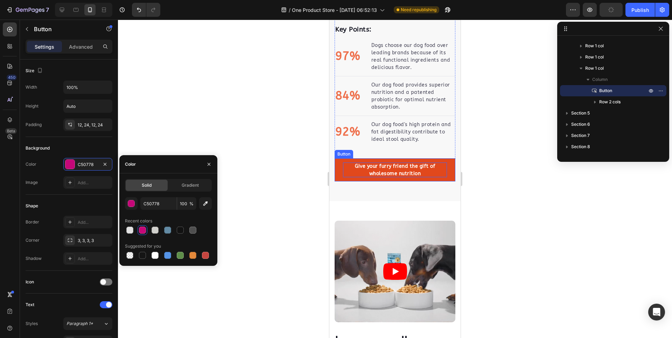
click at [423, 162] on div "Give your furry friend the gift of wholesome nutrition" at bounding box center [395, 169] width 104 height 15
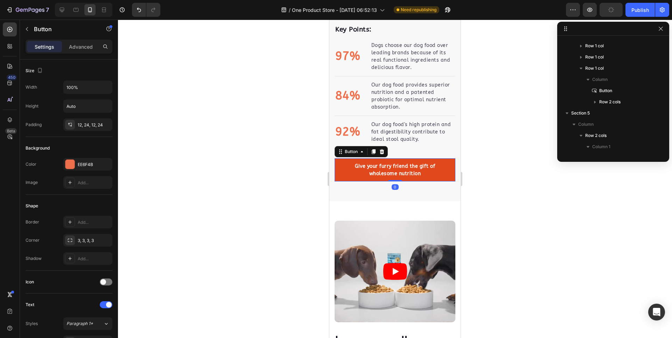
scroll to position [816, 0]
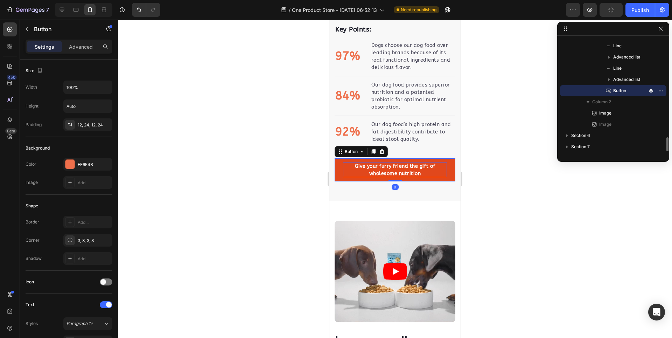
click at [439, 168] on div "Give your furry friend the gift of wholesome nutrition" at bounding box center [395, 169] width 104 height 15
click at [448, 170] on link "Give your furry friend the gift of wholesome nutrition" at bounding box center [395, 169] width 121 height 23
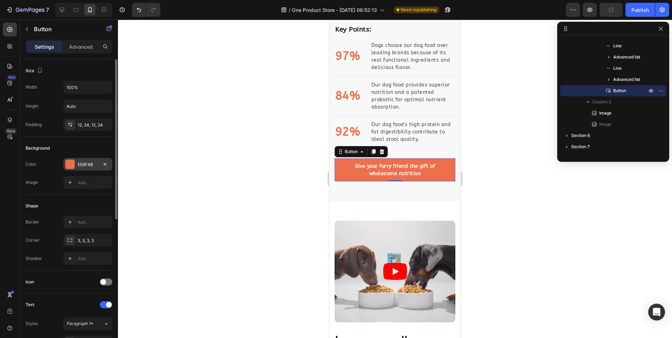
click at [70, 165] on div at bounding box center [69, 164] width 9 height 9
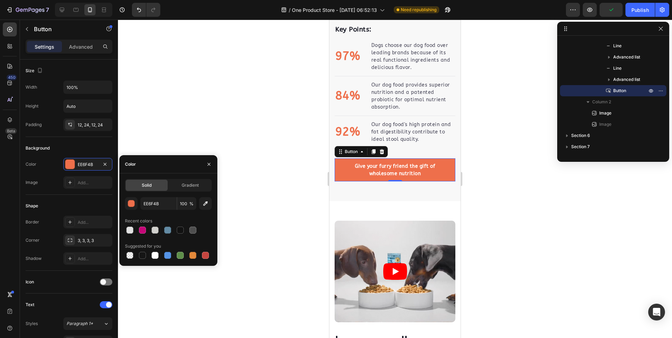
click at [137, 230] on div at bounding box center [168, 230] width 87 height 10
click at [141, 229] on div at bounding box center [142, 230] width 7 height 7
type input "C50778"
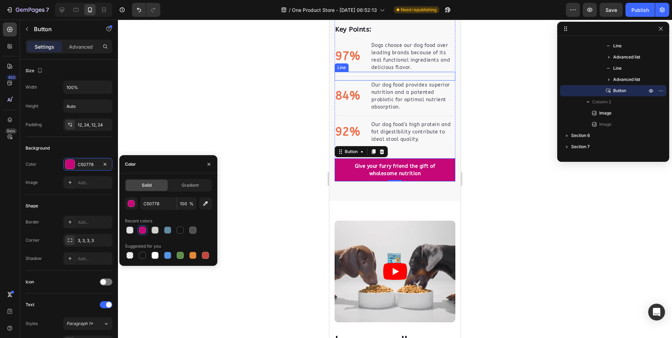
scroll to position [1155, 0]
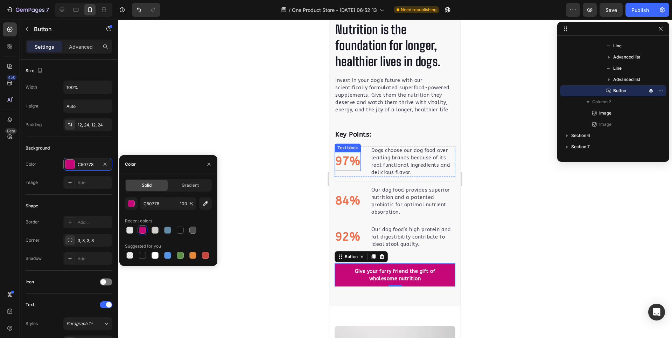
click at [344, 152] on div "97% Text block" at bounding box center [348, 161] width 26 height 19
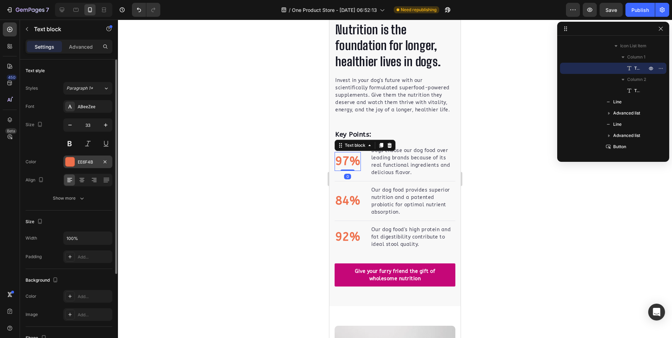
click at [71, 158] on div at bounding box center [69, 161] width 9 height 9
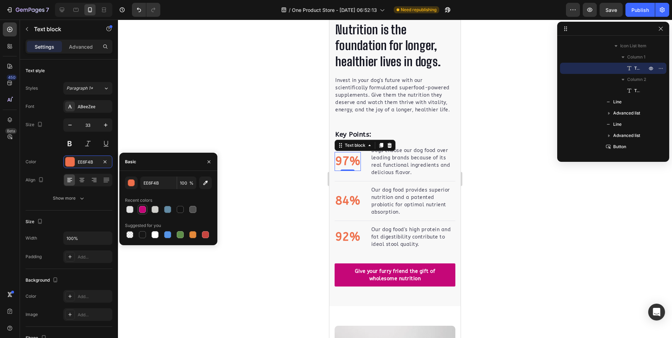
click at [145, 210] on div at bounding box center [142, 209] width 7 height 7
type input "C50778"
click at [352, 193] on p "84%" at bounding box center [347, 201] width 25 height 18
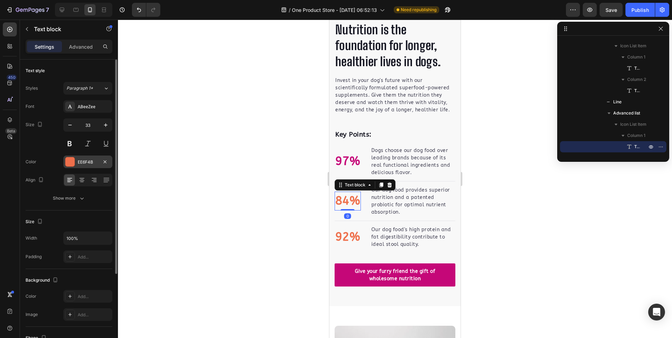
click at [71, 162] on div at bounding box center [69, 161] width 9 height 9
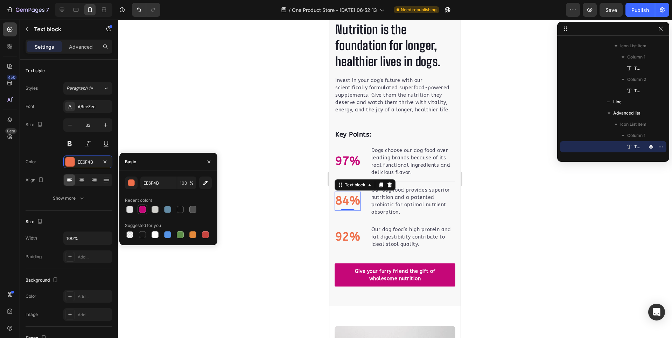
click at [143, 207] on div at bounding box center [142, 209] width 7 height 7
type input "C50778"
click at [351, 229] on p "92%" at bounding box center [347, 237] width 25 height 18
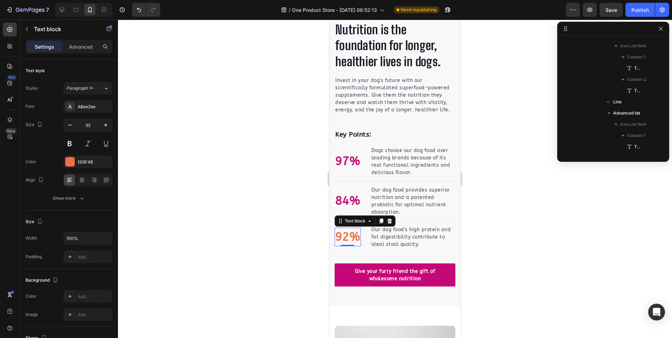
scroll to position [951, 0]
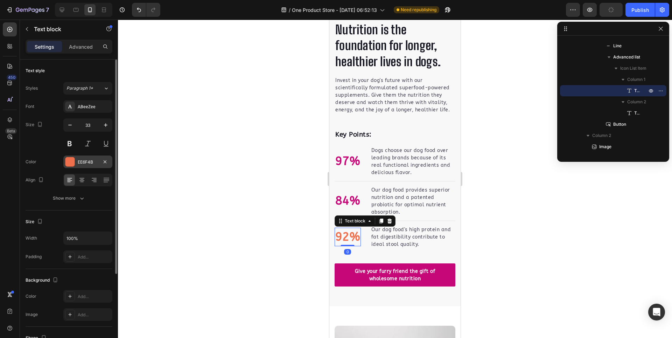
click at [67, 159] on div at bounding box center [69, 161] width 9 height 9
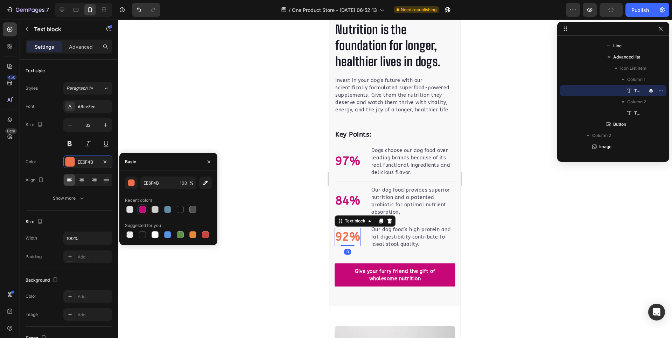
click at [140, 211] on div at bounding box center [142, 209] width 7 height 7
type input "C50778"
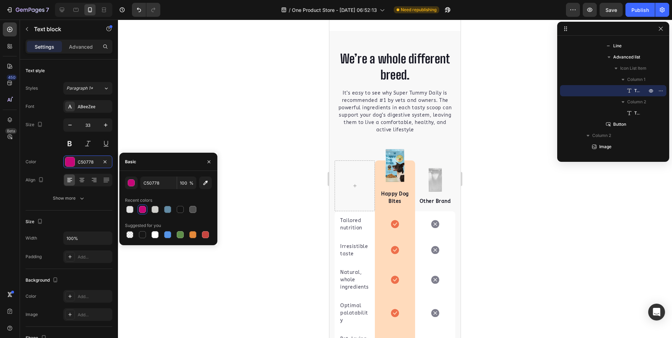
scroll to position [2031, 0]
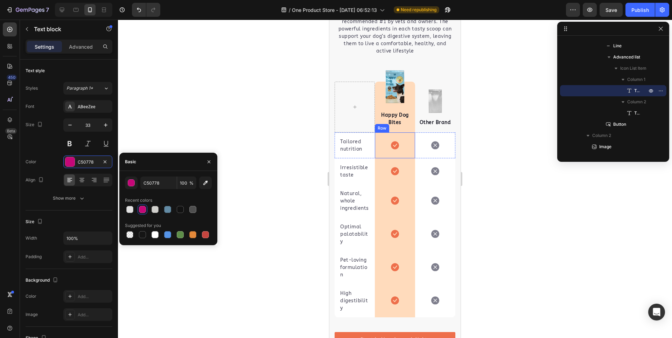
click at [404, 136] on div "Icon Row" at bounding box center [395, 145] width 40 height 26
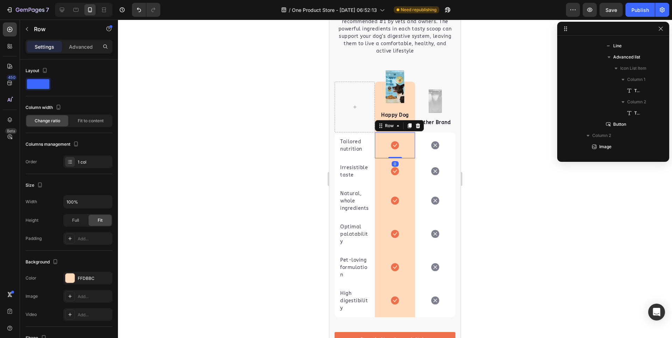
scroll to position [1152, 0]
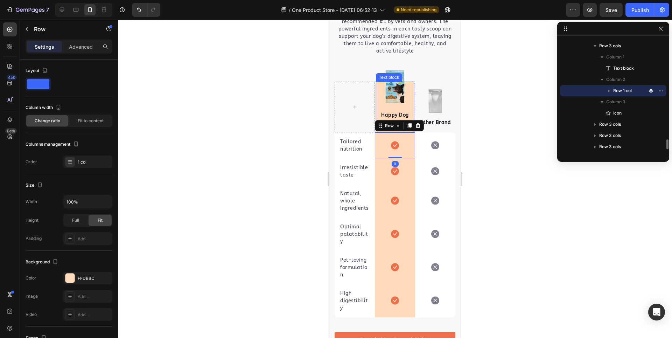
click at [408, 97] on div "Happy Dog Bites Text block" at bounding box center [395, 107] width 38 height 51
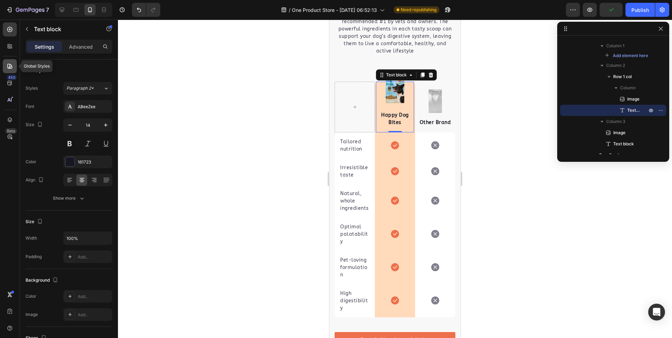
click at [6, 69] on div at bounding box center [10, 66] width 14 height 14
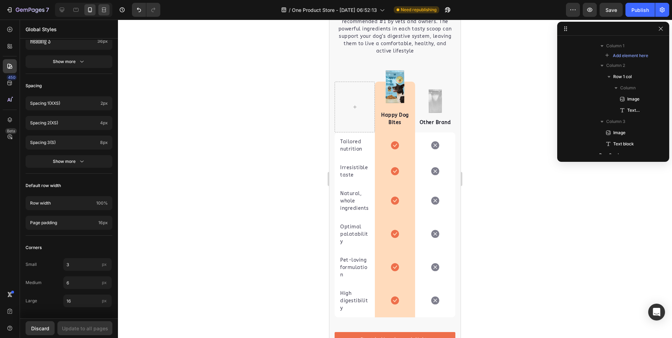
scroll to position [0, 0]
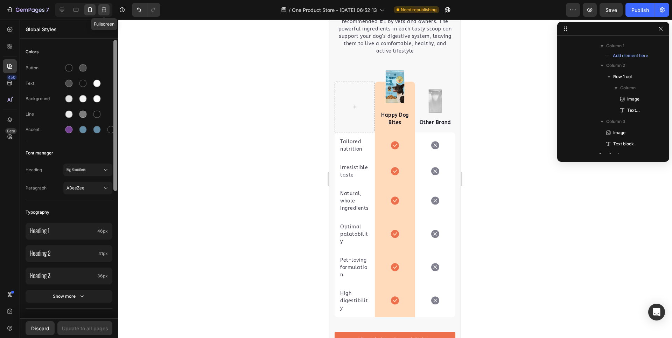
drag, startPoint x: 114, startPoint y: 138, endPoint x: 100, endPoint y: 9, distance: 129.6
click at [100, 0] on div "7 Fullscreen / One Product Store - Aug 26, 06:52:13 Need republishing Preview S…" at bounding box center [336, 0] width 672 height 0
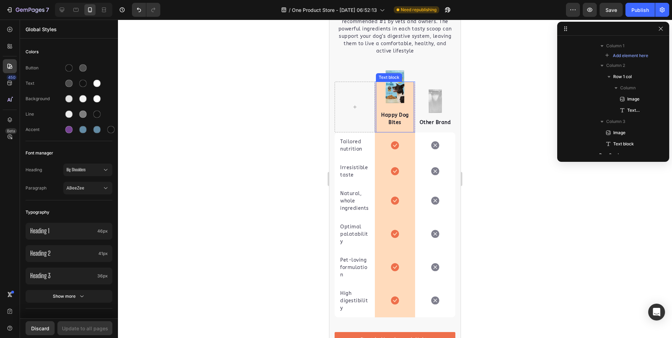
click at [406, 91] on div "Happy Dog Bites Text block" at bounding box center [395, 107] width 38 height 51
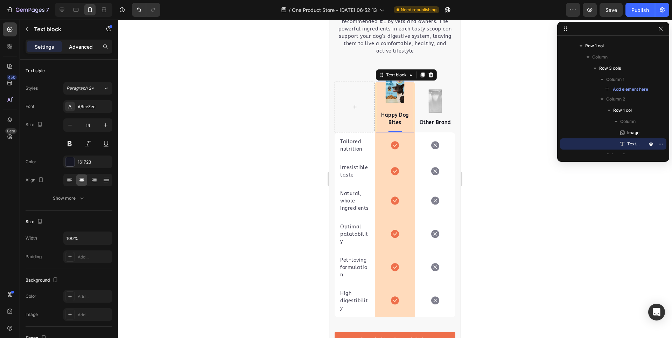
click at [91, 41] on div "Advanced" at bounding box center [80, 46] width 35 height 11
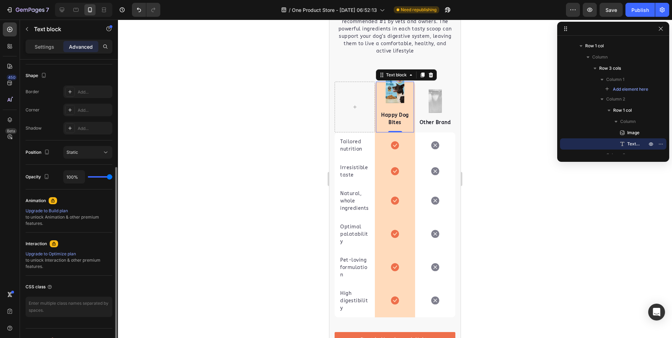
scroll to position [70, 0]
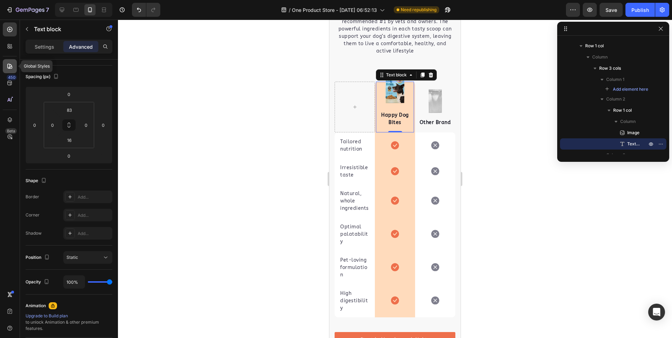
click at [6, 65] on div at bounding box center [10, 66] width 14 height 14
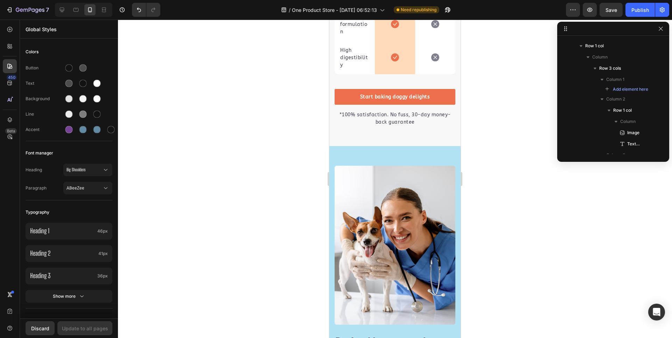
scroll to position [2276, 0]
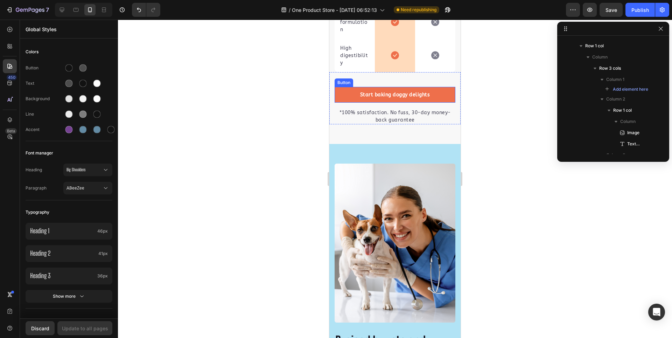
click at [442, 97] on link "Start baking doggy delights" at bounding box center [395, 95] width 121 height 16
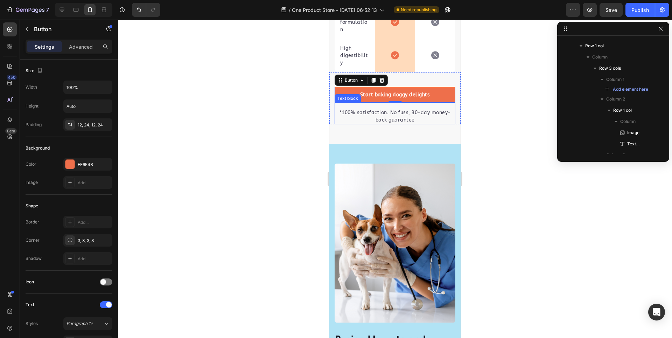
scroll to position [1853, 0]
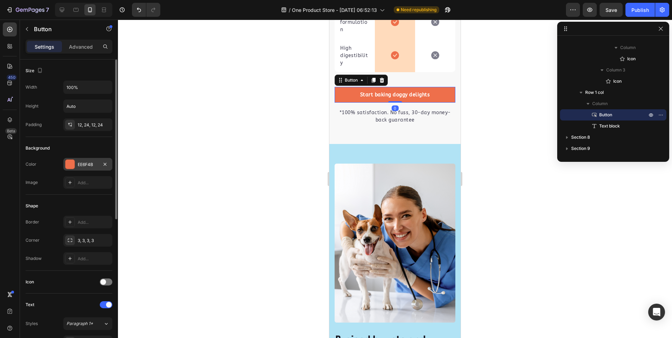
click at [74, 166] on div at bounding box center [69, 164] width 9 height 9
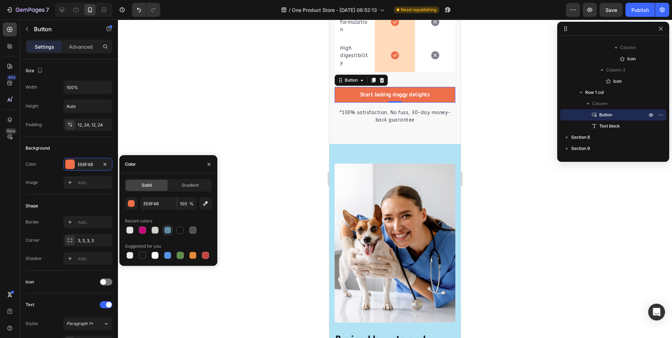
drag, startPoint x: 144, startPoint y: 230, endPoint x: 169, endPoint y: 228, distance: 25.7
click at [144, 230] on div at bounding box center [142, 230] width 7 height 7
type input "C50778"
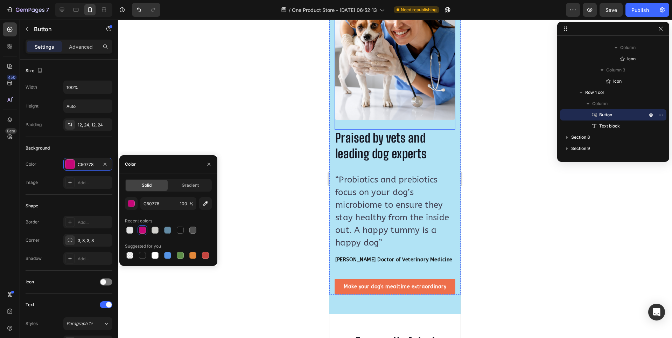
scroll to position [2696, 0]
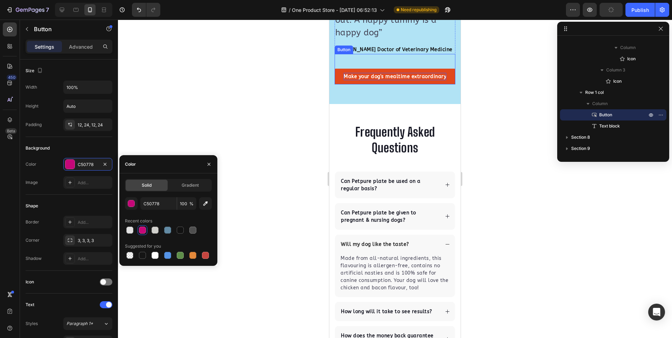
click at [440, 73] on div "Make your dog's mealtime extraordinary" at bounding box center [395, 76] width 103 height 7
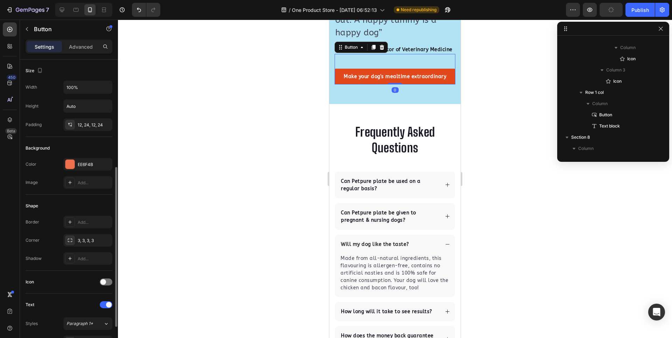
scroll to position [1988, 0]
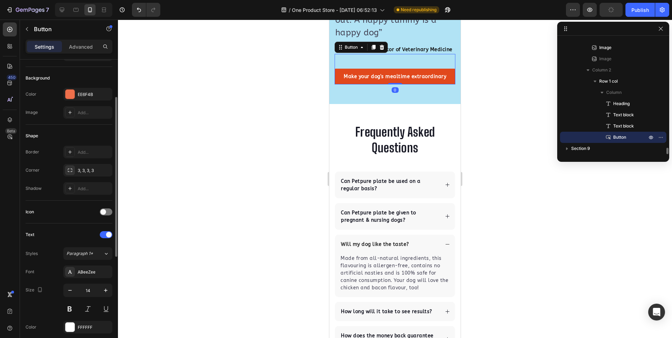
click at [448, 69] on link "Make your dog's mealtime extraordinary" at bounding box center [395, 77] width 121 height 16
click at [443, 76] on link "Make your dog's mealtime extraordinary" at bounding box center [395, 77] width 121 height 16
click at [81, 90] on div "EE6F4B" at bounding box center [87, 94] width 49 height 13
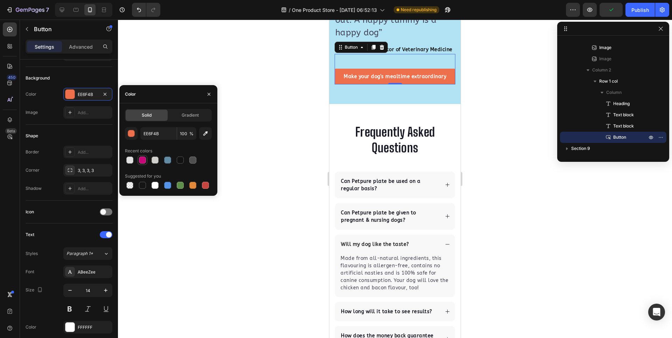
click at [142, 163] on div at bounding box center [142, 159] width 7 height 7
type input "C50778"
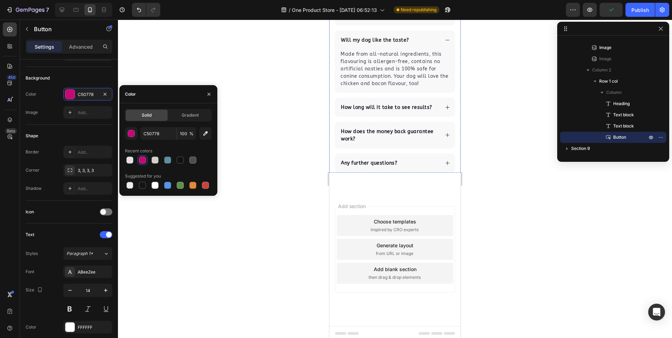
scroll to position [2903, 0]
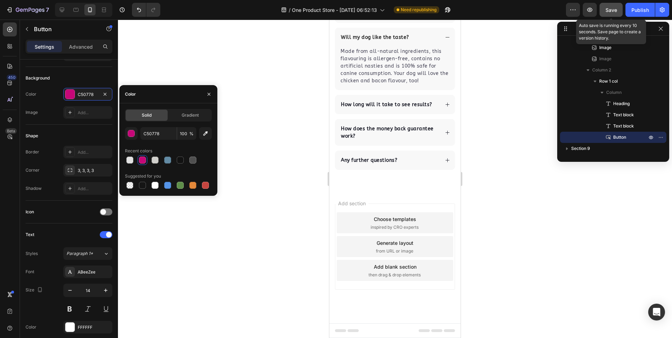
click at [608, 4] on button "Save" at bounding box center [611, 10] width 23 height 14
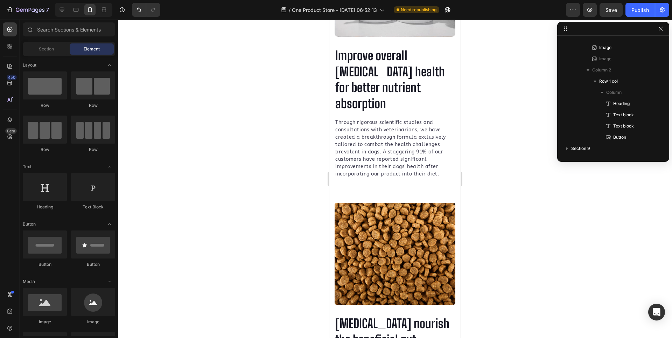
scroll to position [1470, 0]
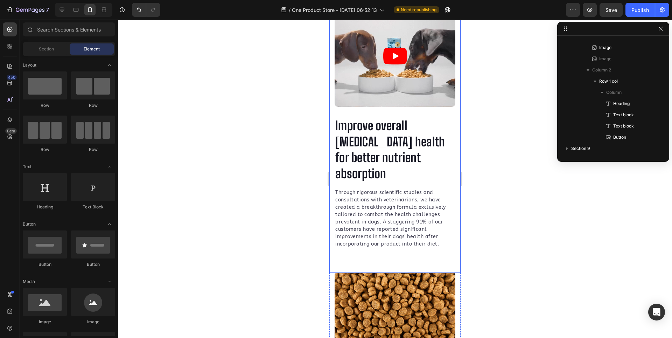
click at [453, 144] on div "Video Improve overall gastrointestinal health for better nutrient absorption He…" at bounding box center [394, 139] width 131 height 268
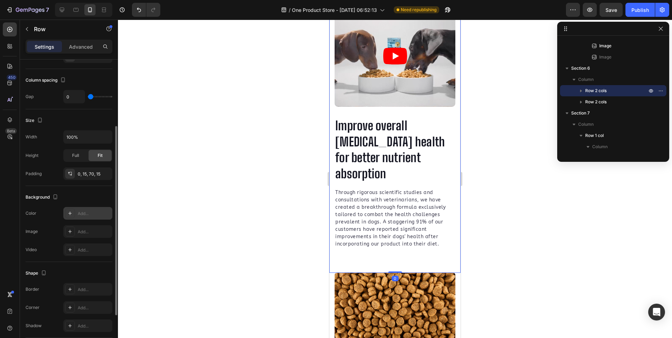
scroll to position [140, 0]
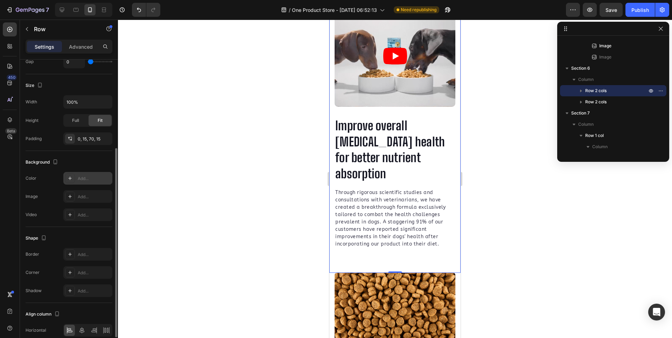
click at [82, 182] on div "Add..." at bounding box center [87, 178] width 49 height 13
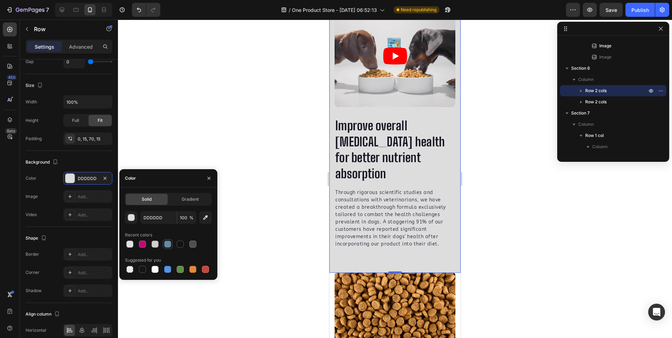
click at [165, 244] on div at bounding box center [167, 244] width 7 height 7
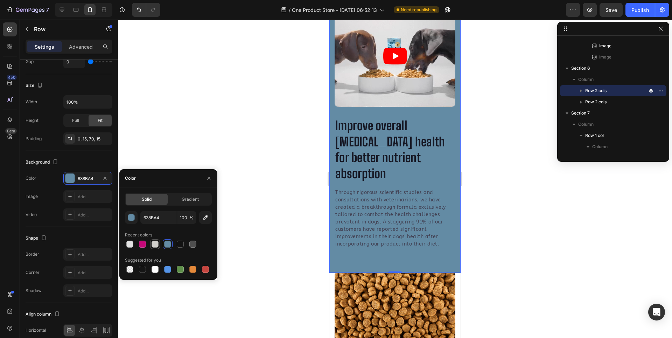
click at [156, 243] on div at bounding box center [155, 244] width 7 height 7
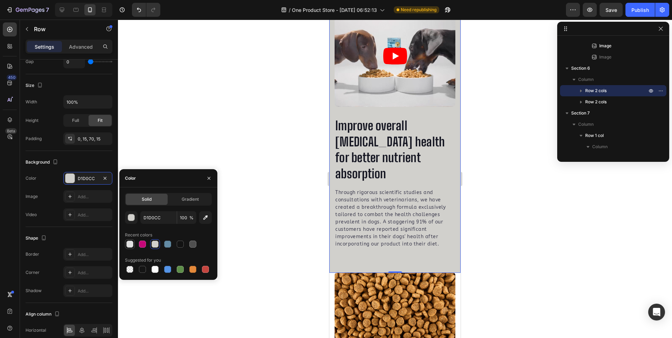
click at [127, 245] on div at bounding box center [129, 244] width 7 height 7
type input "E2E2E2"
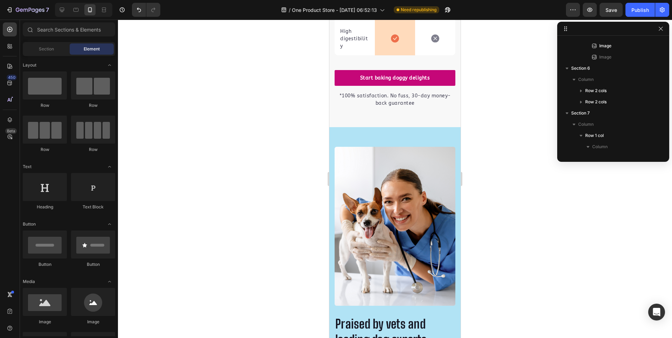
scroll to position [2365, 0]
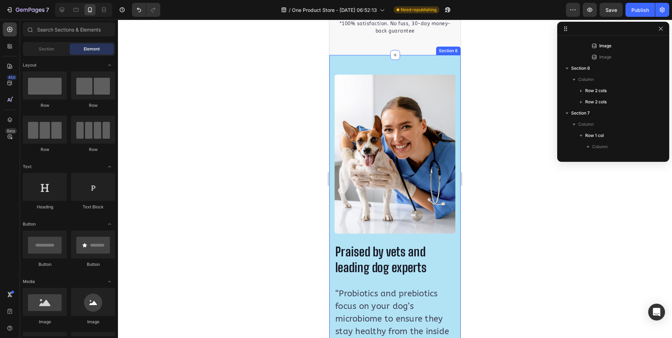
click at [415, 68] on div "Image Image Praised by vets and leading dog experts Heading “Probiotics and pre…" at bounding box center [394, 241] width 131 height 373
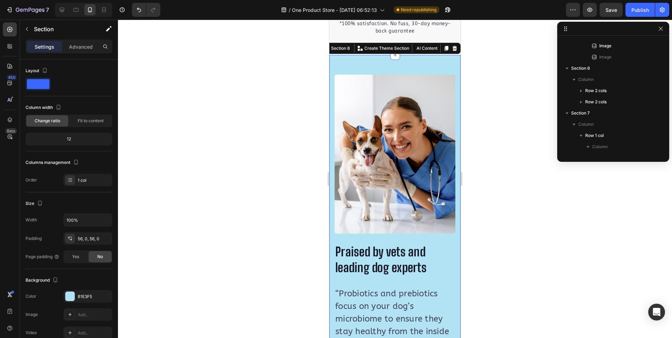
scroll to position [1934, 0]
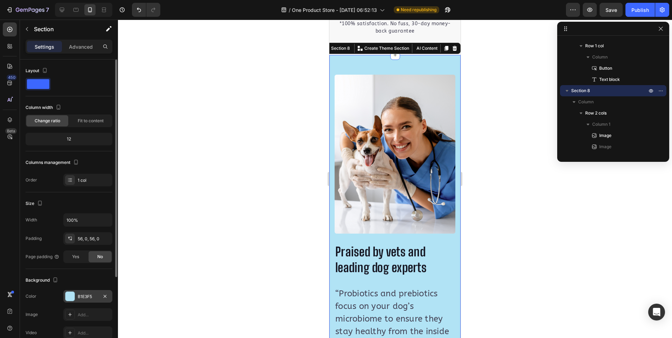
click at [70, 295] on div at bounding box center [69, 296] width 9 height 9
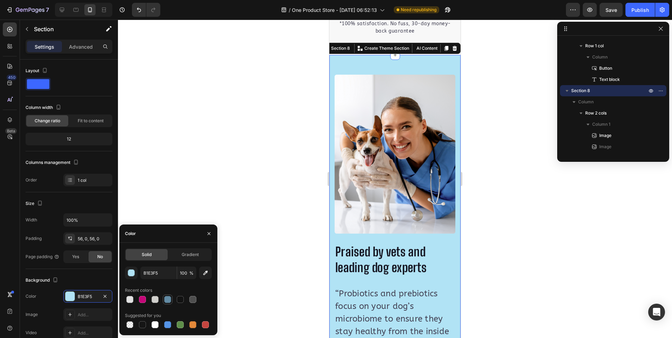
click at [169, 295] on div at bounding box center [167, 299] width 8 height 8
type input "638BA4"
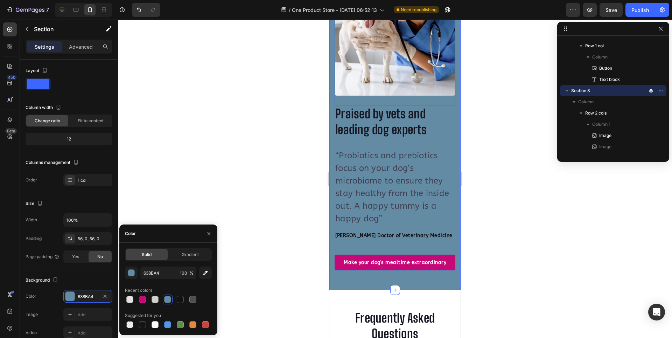
scroll to position [2540, 0]
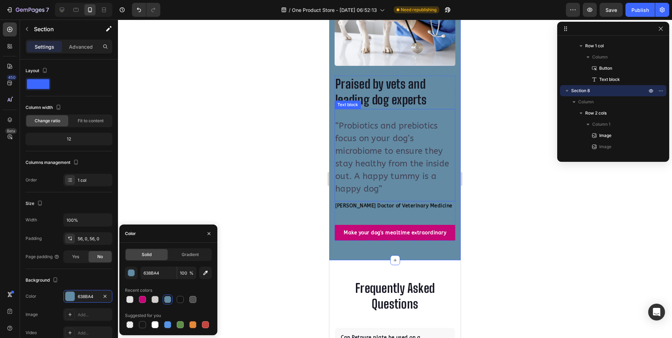
click at [401, 153] on p "“Probiotics and prebiotics focus on your dog’s microbiome to ensure they stay h…" at bounding box center [394, 157] width 119 height 76
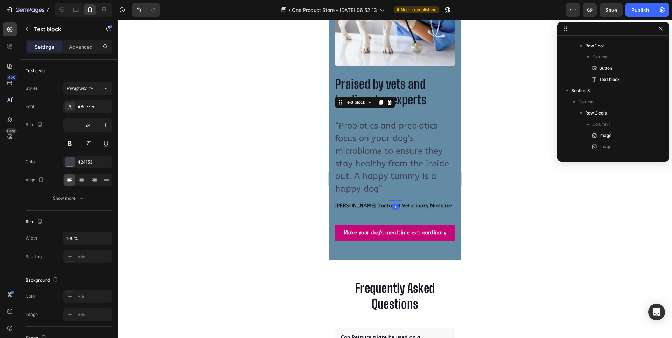
scroll to position [2021, 0]
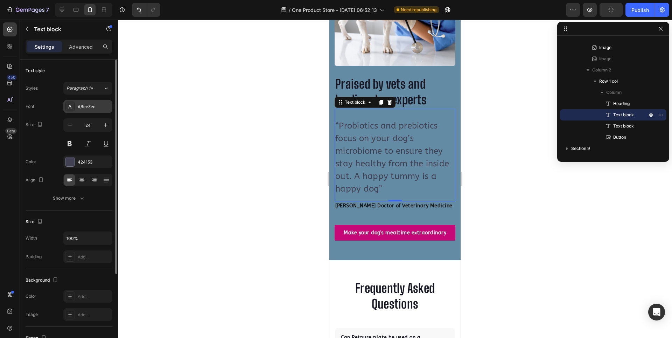
click at [85, 106] on div "ABeeZee" at bounding box center [94, 107] width 33 height 6
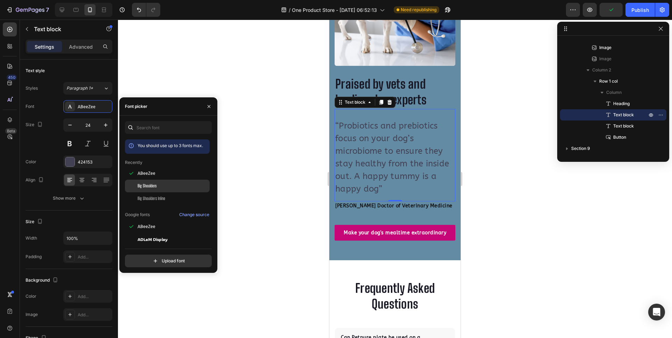
click at [168, 187] on div "Big Shoulders" at bounding box center [173, 186] width 71 height 6
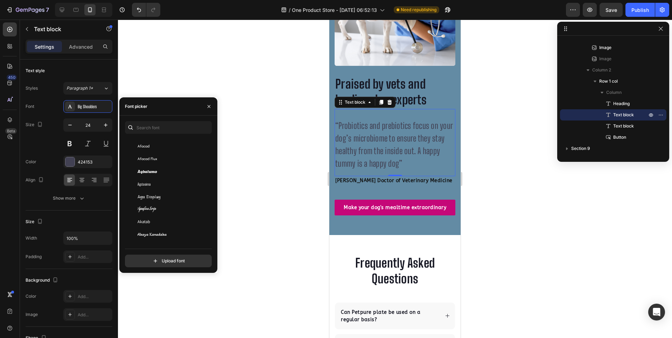
scroll to position [245, 0]
click at [161, 193] on div "Agu Display" at bounding box center [173, 192] width 71 height 6
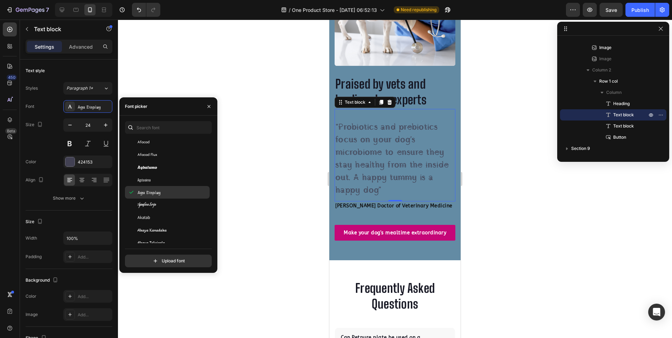
scroll to position [350, 0]
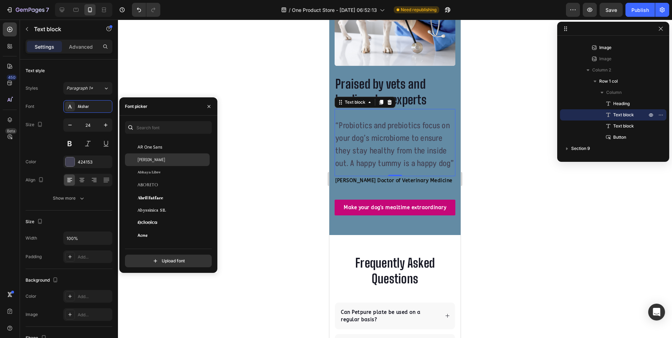
scroll to position [105, 0]
click at [168, 212] on div "Abyssinica SIL" at bounding box center [173, 210] width 71 height 6
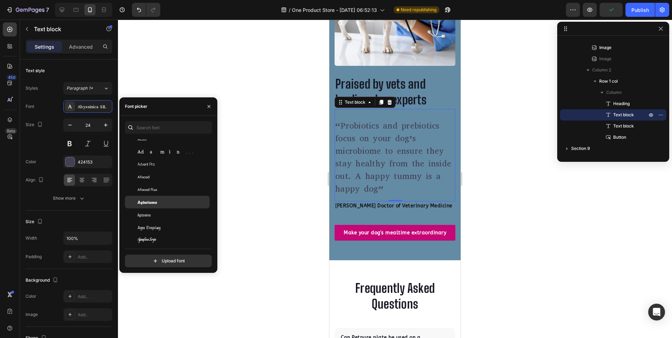
scroll to position [280, 0]
click at [156, 229] on div "Akshar" at bounding box center [167, 233] width 85 height 13
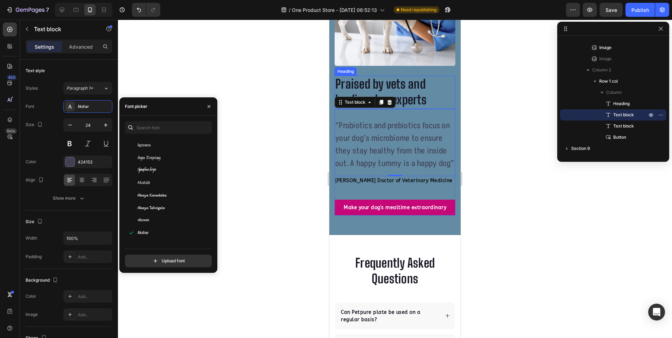
click at [341, 85] on p "Praised by vets and leading dog experts" at bounding box center [394, 92] width 119 height 32
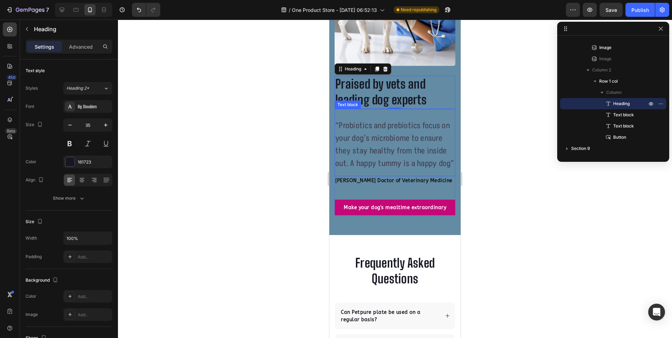
click at [396, 152] on p "“Probiotics and prebiotics focus on your dog’s microbiome to ensure they stay h…" at bounding box center [394, 144] width 119 height 50
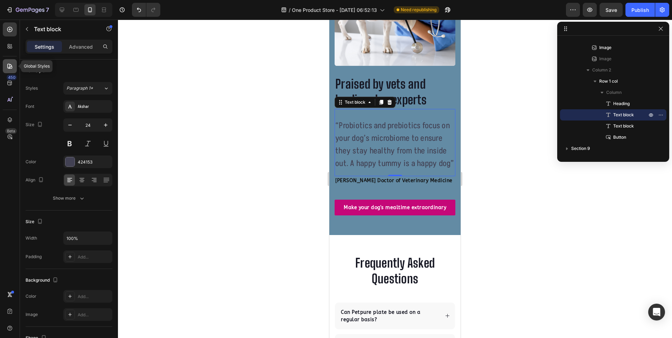
click at [11, 63] on icon at bounding box center [9, 66] width 7 height 7
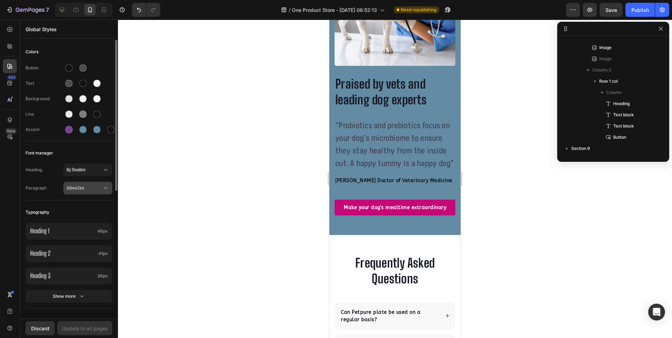
click at [79, 188] on span "ABeeZee" at bounding box center [85, 188] width 36 height 6
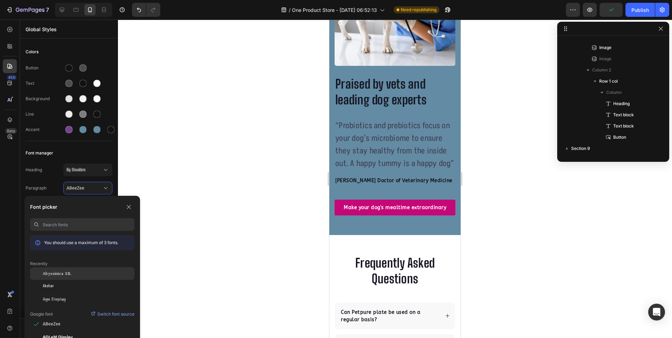
click at [78, 269] on div "Abyssinica SIL" at bounding box center [82, 273] width 104 height 13
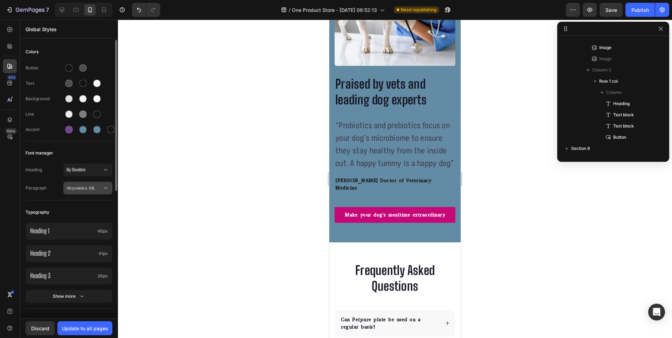
click at [92, 187] on span "Abyssinica SIL" at bounding box center [85, 188] width 36 height 6
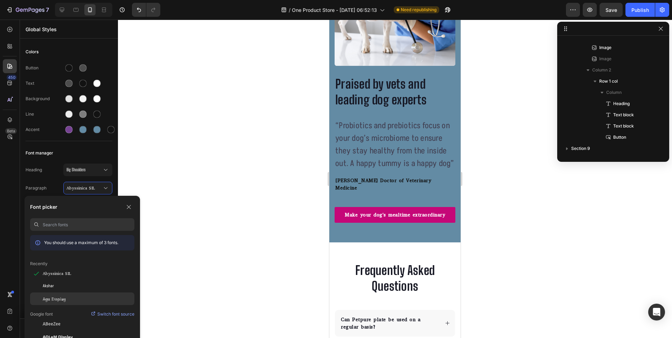
click at [57, 299] on span "Agu Display" at bounding box center [54, 298] width 23 height 6
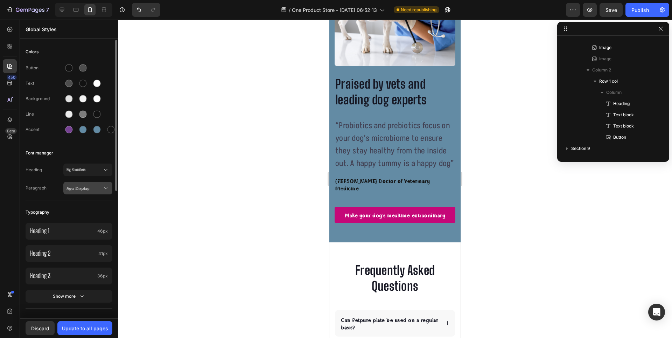
click at [97, 189] on span "Agu Display" at bounding box center [85, 188] width 36 height 6
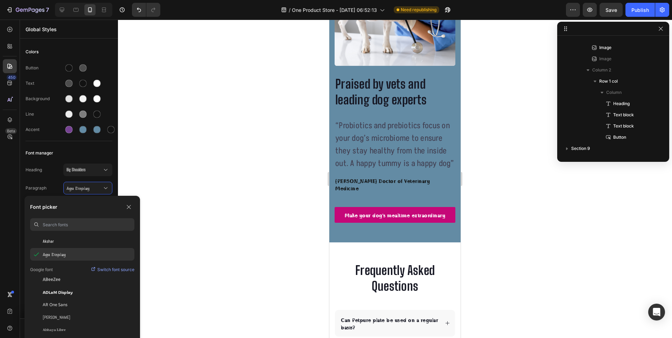
scroll to position [70, 0]
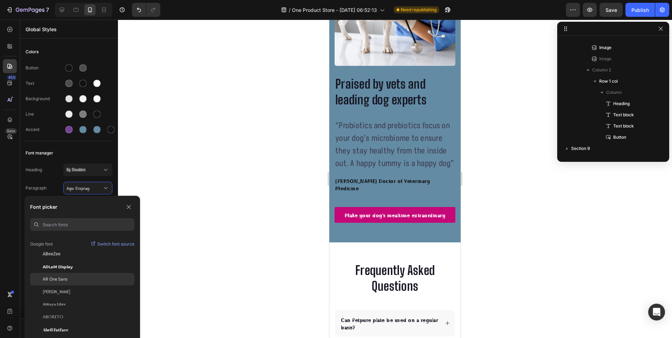
click at [88, 277] on div "AR One Sans" at bounding box center [89, 279] width 92 height 6
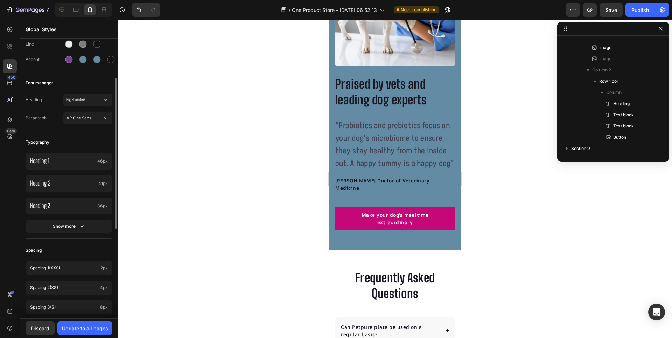
scroll to position [105, 0]
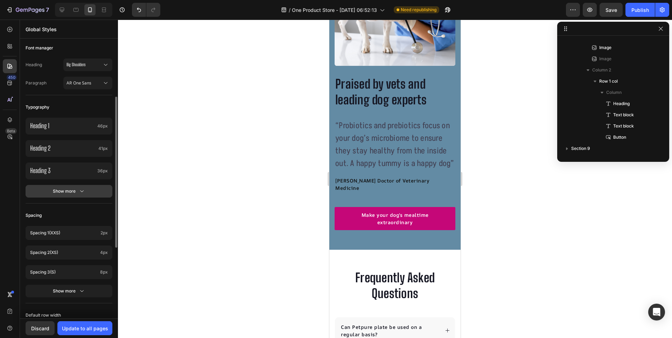
click at [83, 189] on icon "button" at bounding box center [81, 191] width 7 height 7
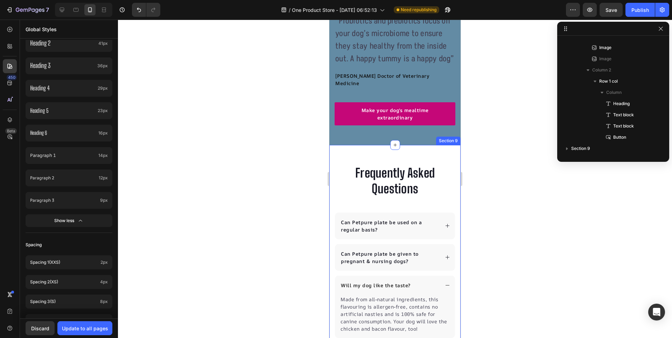
scroll to position [2645, 0]
click at [410, 261] on p "Can Petpure plate be given to pregnant & nursing dogs?" at bounding box center [389, 257] width 97 height 15
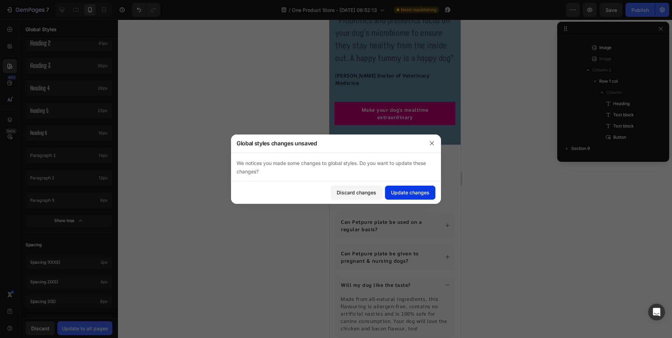
click at [404, 192] on div "Update changes" at bounding box center [410, 192] width 39 height 7
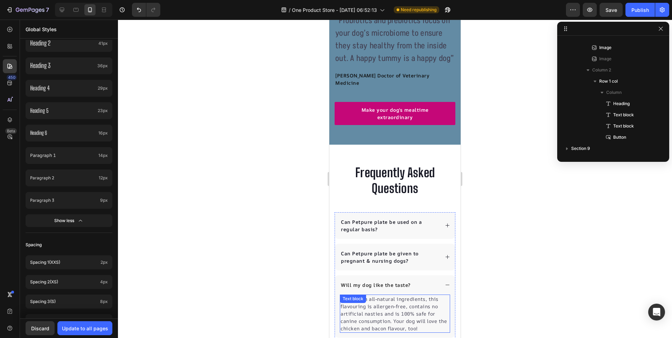
click at [394, 295] on p "Made from all-natural ingredients, this flavouring is allergen-free, contains n…" at bounding box center [395, 313] width 109 height 37
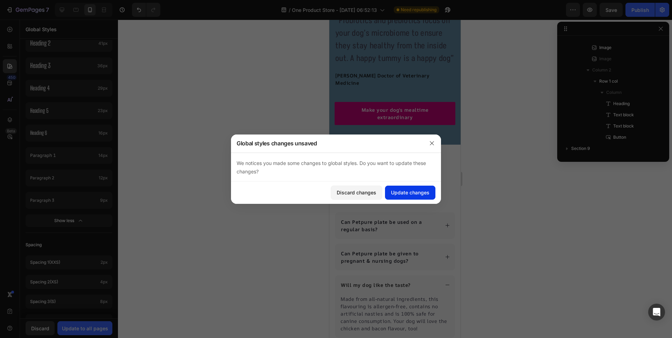
click at [431, 189] on button "Update changes" at bounding box center [410, 193] width 50 height 14
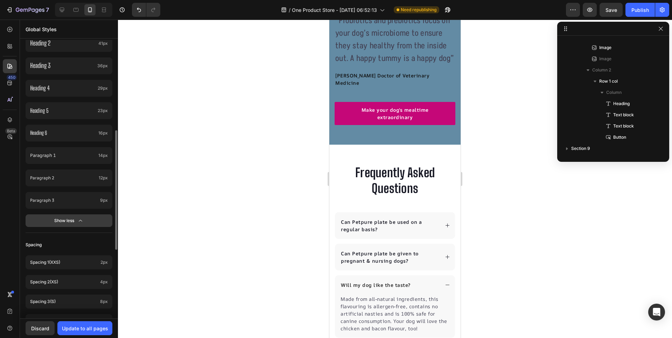
scroll to position [0, 0]
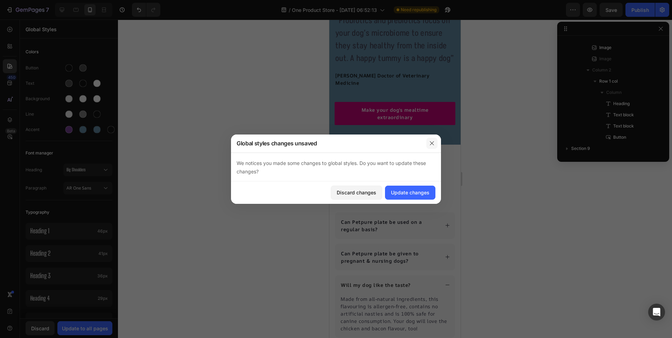
click at [431, 144] on icon "button" at bounding box center [432, 143] width 4 height 4
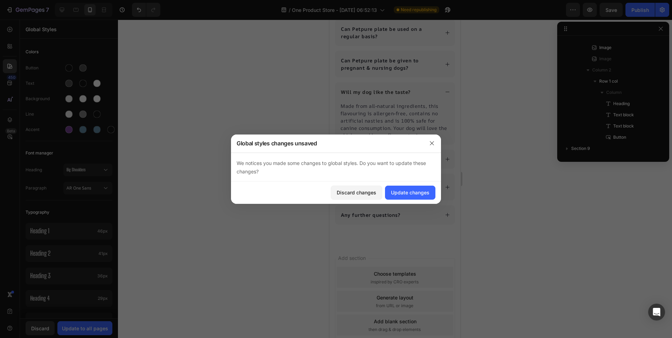
scroll to position [2890, 0]
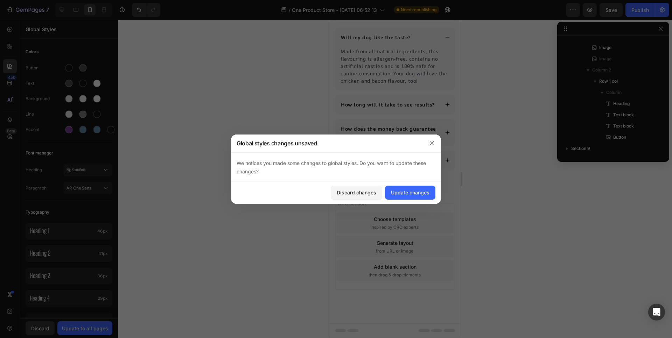
drag, startPoint x: 460, startPoint y: 294, endPoint x: 771, endPoint y: 317, distance: 312.4
click at [434, 147] on button "button" at bounding box center [431, 143] width 11 height 11
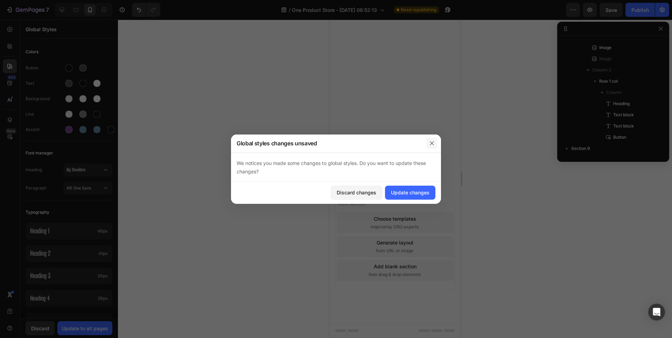
click at [436, 137] on div at bounding box center [432, 143] width 18 height 18
click at [433, 142] on icon "button" at bounding box center [432, 143] width 6 height 6
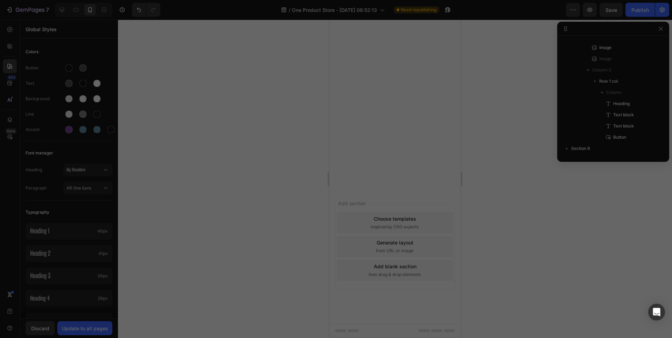
scroll to position [883, 0]
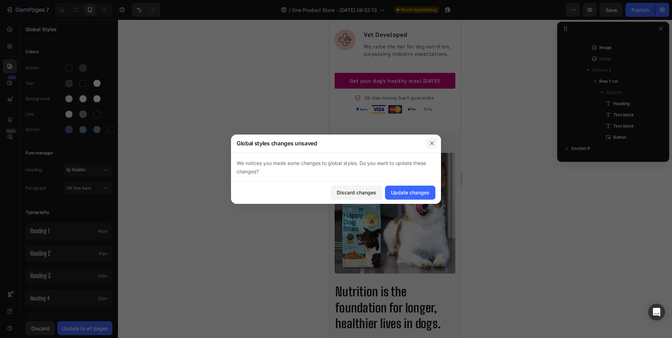
click at [431, 146] on button "button" at bounding box center [431, 143] width 11 height 11
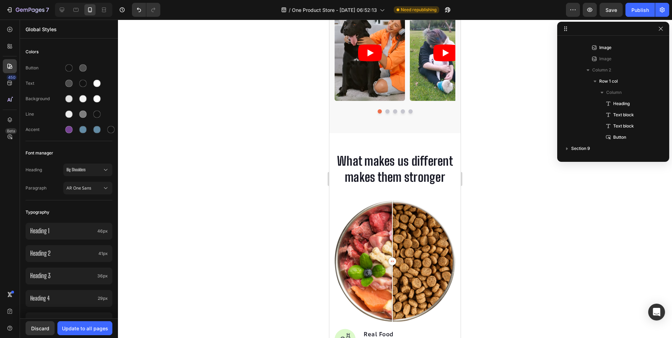
scroll to position [537, 0]
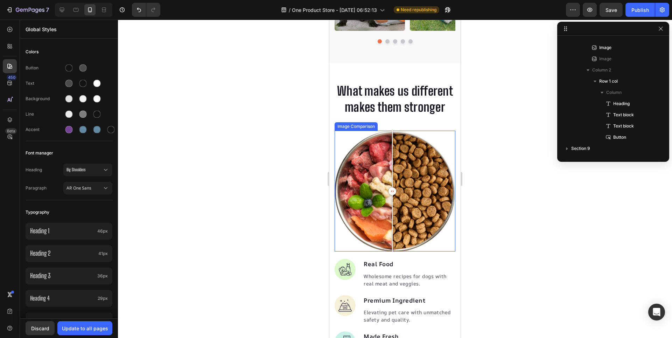
click at [406, 225] on div at bounding box center [395, 191] width 121 height 121
click at [318, 211] on div at bounding box center [395, 179] width 554 height 318
click at [385, 206] on div at bounding box center [395, 191] width 121 height 121
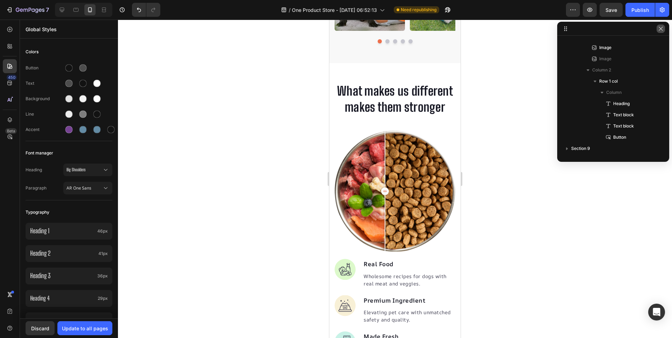
click at [664, 31] on button "button" at bounding box center [661, 29] width 8 height 8
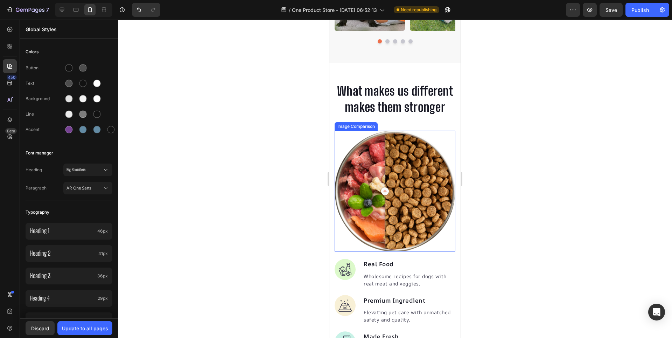
click at [416, 178] on div at bounding box center [395, 191] width 121 height 121
click at [403, 189] on div at bounding box center [395, 191] width 121 height 121
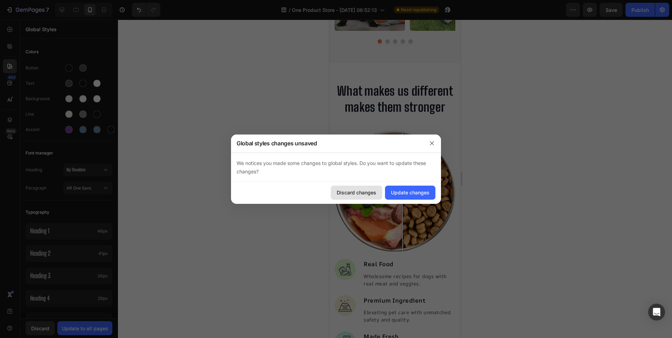
click at [373, 196] on div "Discard changes" at bounding box center [357, 192] width 40 height 7
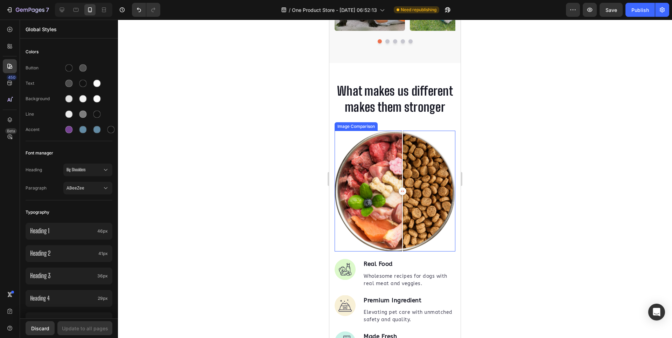
click at [388, 210] on div at bounding box center [395, 191] width 121 height 121
click at [400, 201] on div at bounding box center [395, 191] width 121 height 121
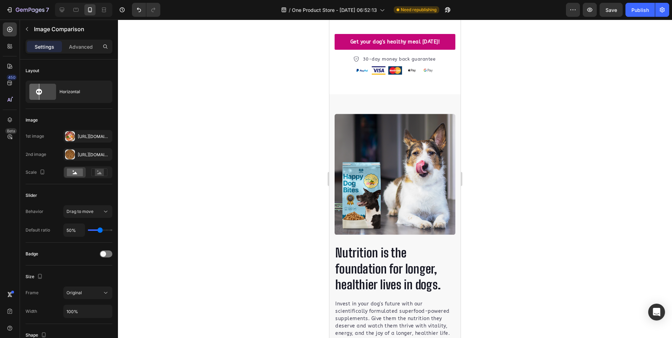
scroll to position [922, 0]
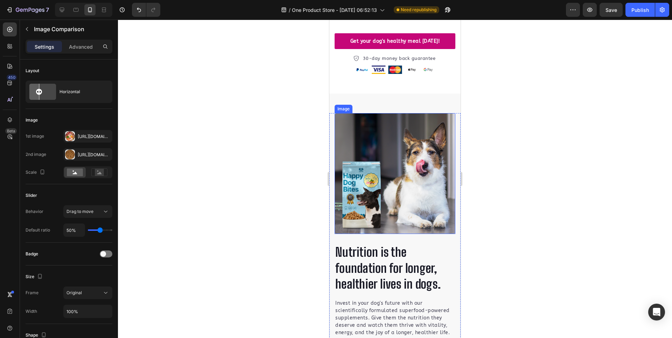
click at [408, 190] on img at bounding box center [395, 173] width 121 height 121
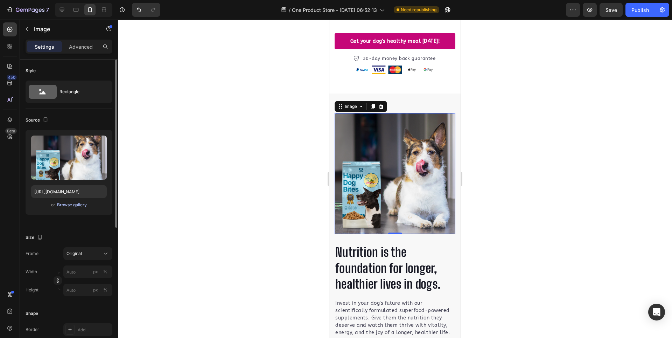
click at [75, 204] on div "Browse gallery" at bounding box center [72, 205] width 30 height 6
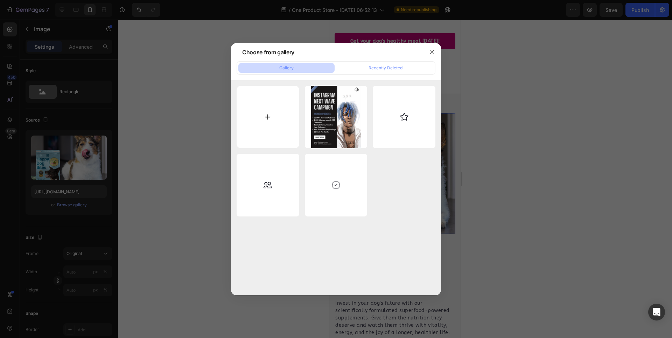
click at [265, 121] on input "file" at bounding box center [268, 117] width 63 height 63
type input "C:\fakepath\Black & White Brush Abstract art painting Newsroom Instagram Post (…"
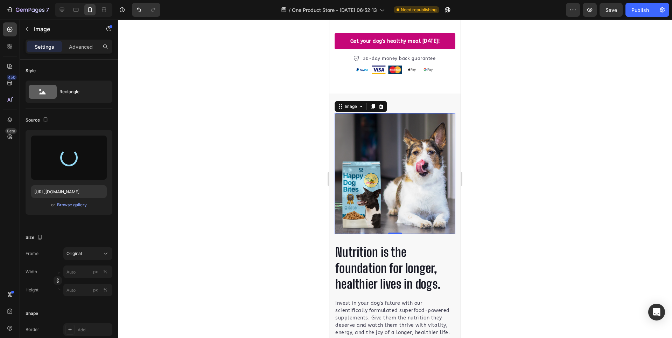
type input "https://cdn.shopify.com/s/files/1/0581/1607/9796/files/gempages_581529255221920…"
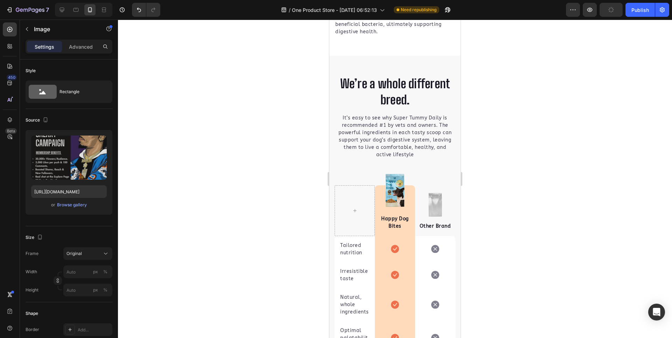
scroll to position [2077, 0]
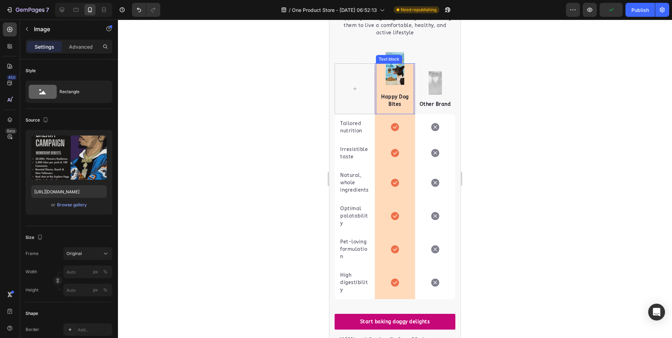
click at [378, 75] on div "Happy Dog Bites Text block" at bounding box center [395, 88] width 38 height 51
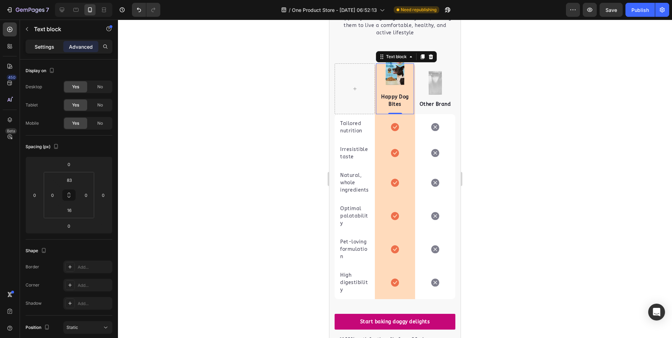
click at [43, 44] on p "Settings" at bounding box center [45, 46] width 20 height 7
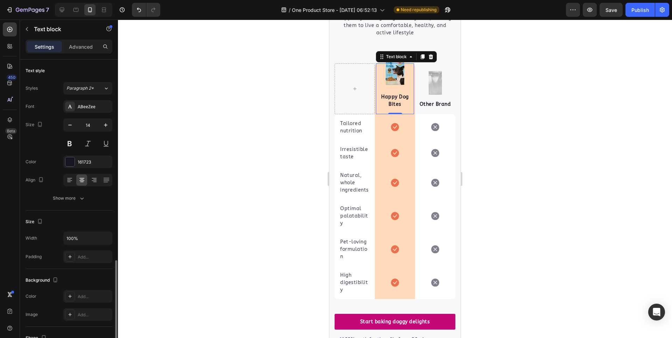
scroll to position [117, 0]
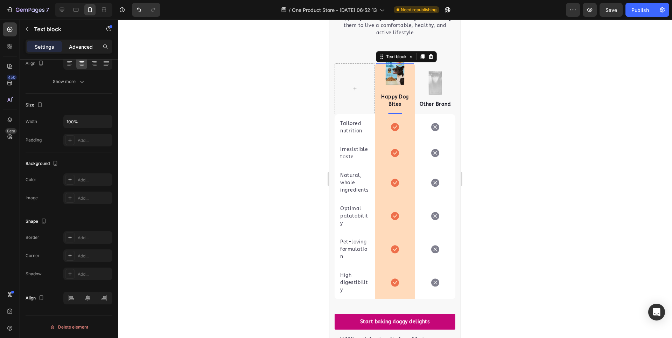
click at [88, 49] on p "Advanced" at bounding box center [81, 46] width 24 height 7
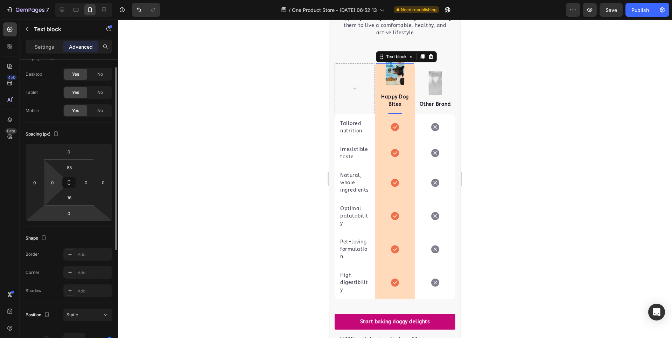
scroll to position [0, 0]
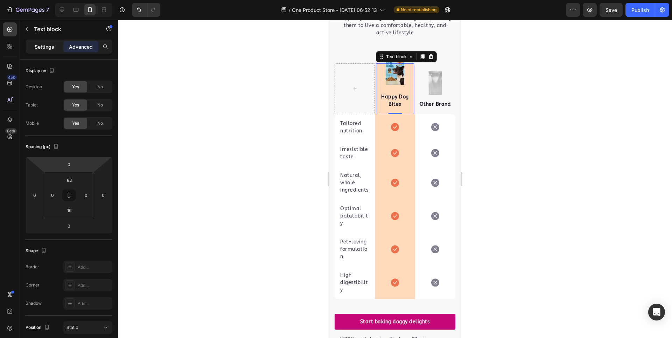
click at [43, 49] on p "Settings" at bounding box center [45, 46] width 20 height 7
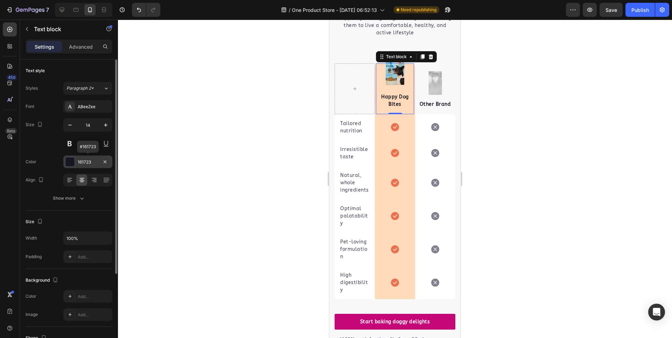
click at [85, 163] on div "161723" at bounding box center [88, 162] width 20 height 6
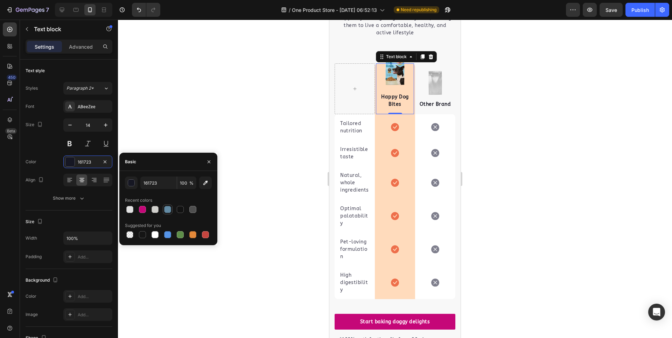
click at [165, 210] on div at bounding box center [167, 209] width 7 height 7
click at [179, 209] on div at bounding box center [180, 209] width 7 height 7
type input "121212"
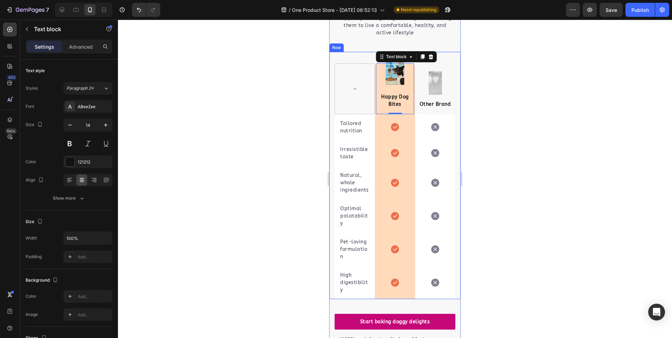
click at [229, 128] on div at bounding box center [395, 179] width 554 height 318
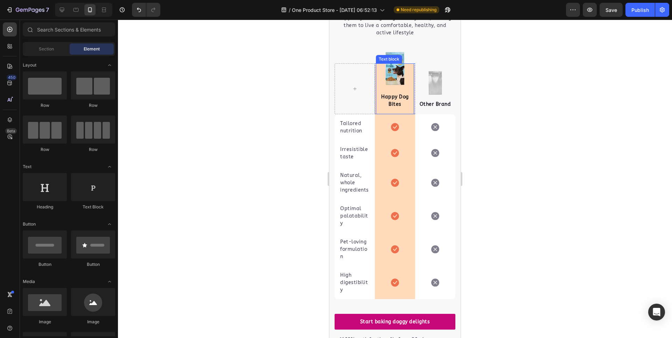
click at [381, 82] on div "Happy Dog Bites Text block" at bounding box center [395, 88] width 38 height 51
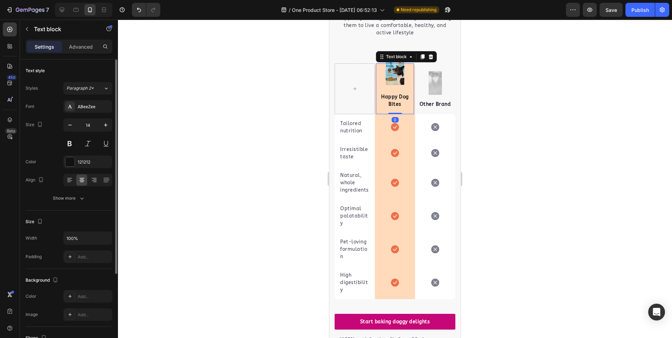
scroll to position [70, 0]
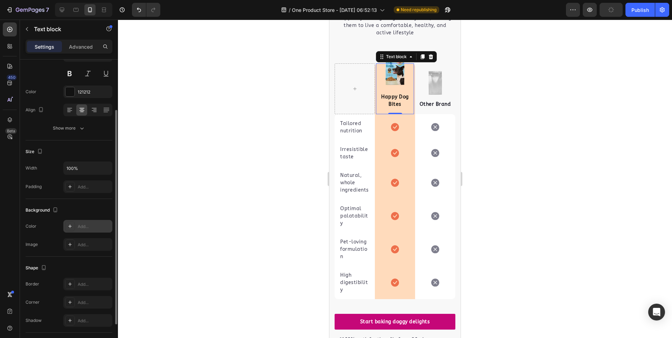
click at [87, 227] on div "Add..." at bounding box center [94, 226] width 33 height 6
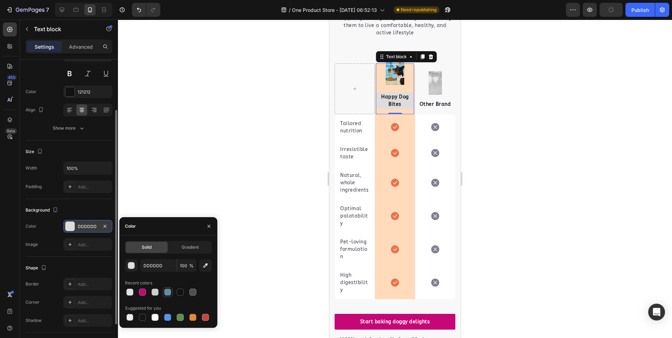
click at [167, 295] on div at bounding box center [167, 291] width 7 height 7
type input "638BA4"
click at [380, 81] on div "Happy Dog Bites Text block 0" at bounding box center [395, 88] width 38 height 51
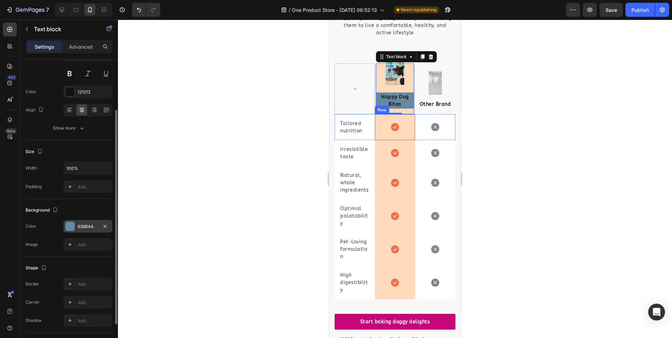
click at [408, 124] on div "Icon Row" at bounding box center [395, 127] width 40 height 26
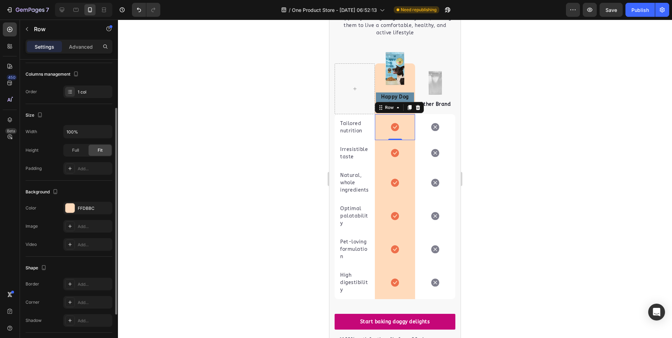
scroll to position [0, 0]
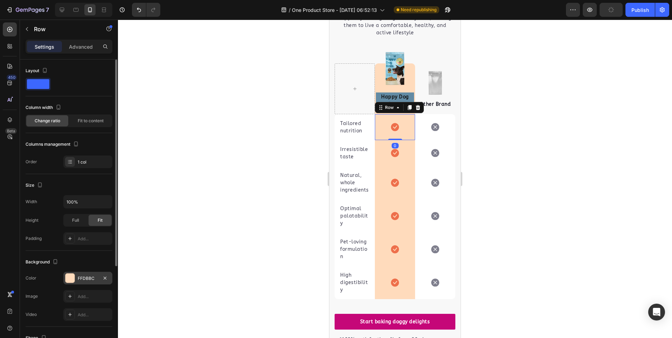
click at [72, 277] on div at bounding box center [69, 277] width 9 height 9
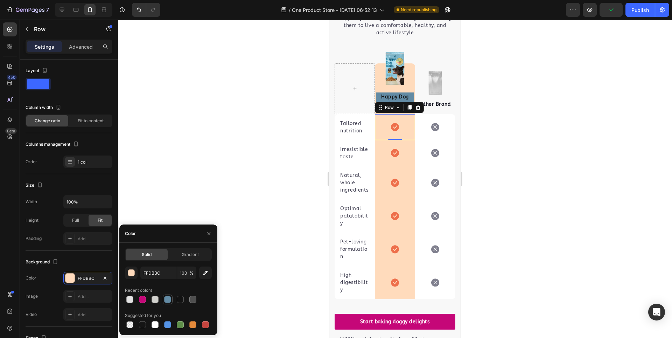
click at [168, 300] on div at bounding box center [167, 299] width 7 height 7
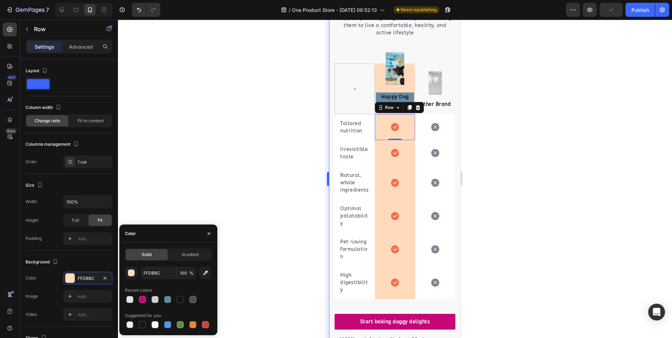
type input "638BA4"
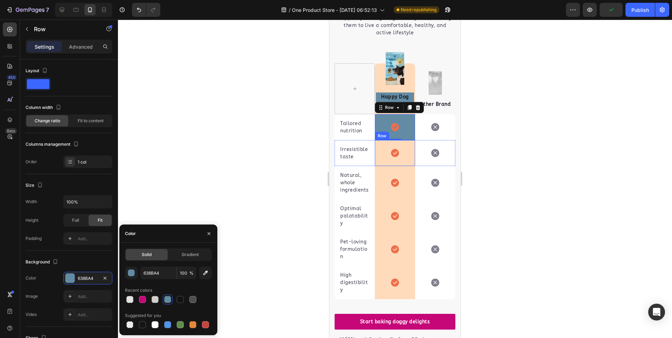
click at [407, 151] on div "Icon Row" at bounding box center [395, 153] width 40 height 26
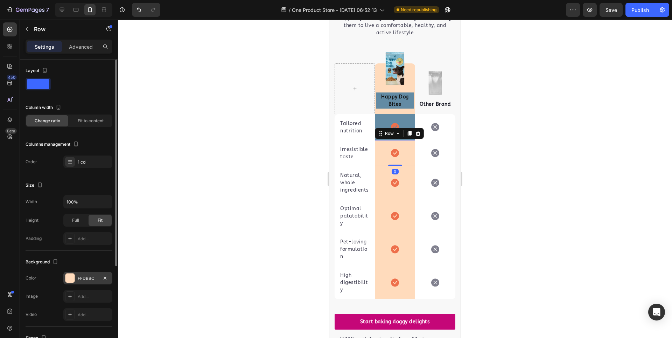
click at [83, 280] on div "FFDBBC" at bounding box center [88, 278] width 20 height 6
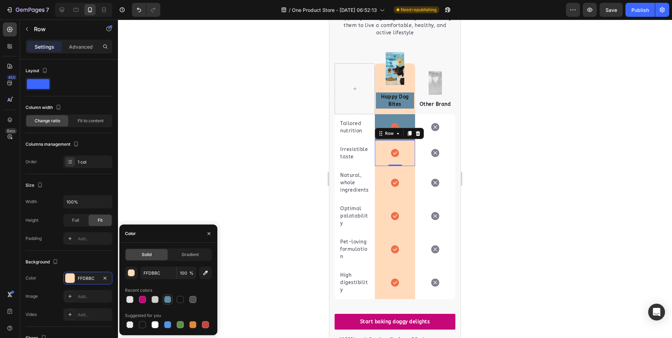
click at [171, 299] on div at bounding box center [167, 299] width 8 height 8
type input "638BA4"
click at [405, 179] on div "Icon Row" at bounding box center [395, 182] width 40 height 33
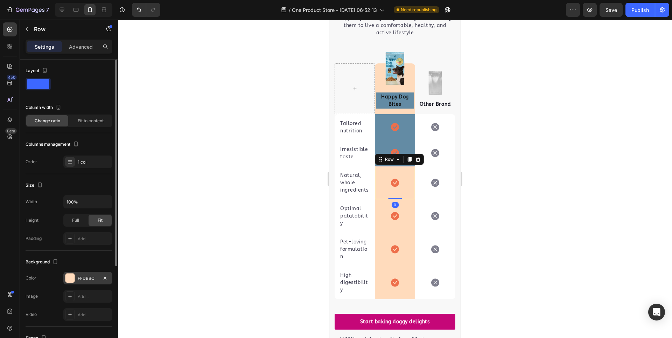
click at [87, 277] on div "FFDBBC" at bounding box center [88, 278] width 20 height 6
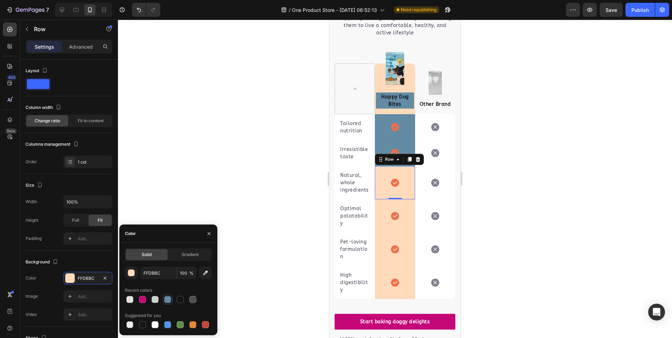
click at [168, 295] on div at bounding box center [167, 299] width 8 height 8
type input "638BA4"
click at [400, 224] on div "Icon Row" at bounding box center [395, 215] width 40 height 33
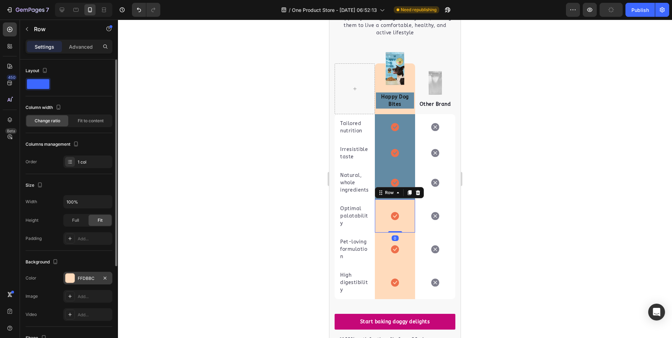
click at [79, 273] on div "FFDBBC" at bounding box center [87, 278] width 49 height 13
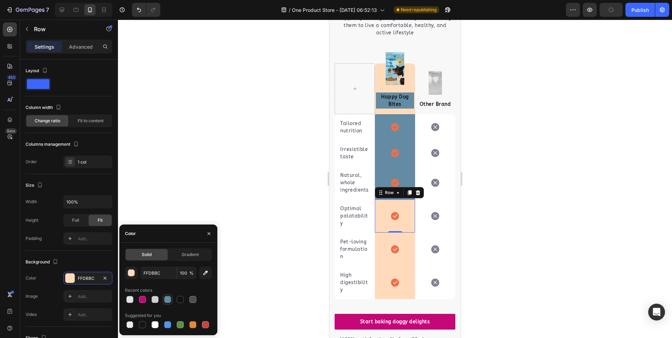
click at [170, 300] on div at bounding box center [167, 299] width 7 height 7
type input "638BA4"
click at [396, 248] on div "Icon" at bounding box center [395, 249] width 8 height 18
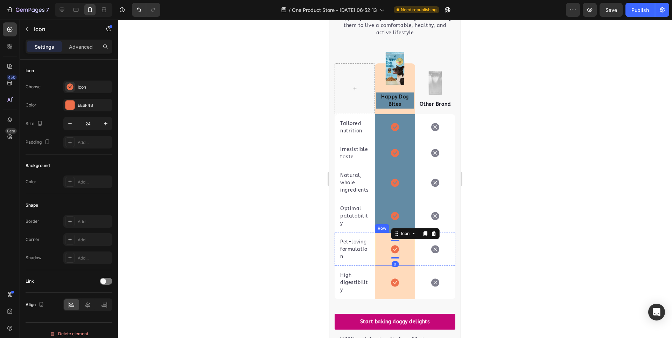
click at [406, 258] on div "Icon 0 Row" at bounding box center [395, 248] width 40 height 33
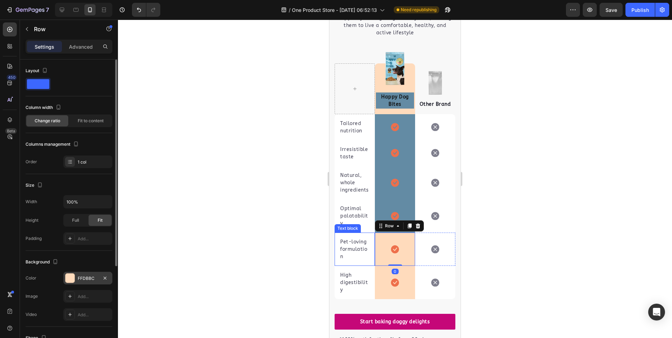
click at [89, 277] on div "FFDBBC" at bounding box center [88, 278] width 20 height 6
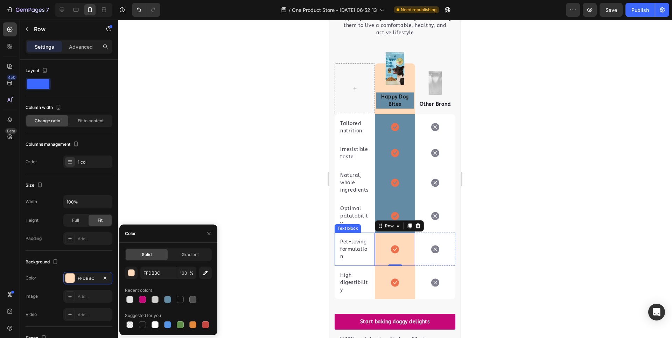
drag, startPoint x: 166, startPoint y: 296, endPoint x: 309, endPoint y: 242, distance: 153.3
click at [166, 296] on div at bounding box center [167, 299] width 7 height 7
type input "638BA4"
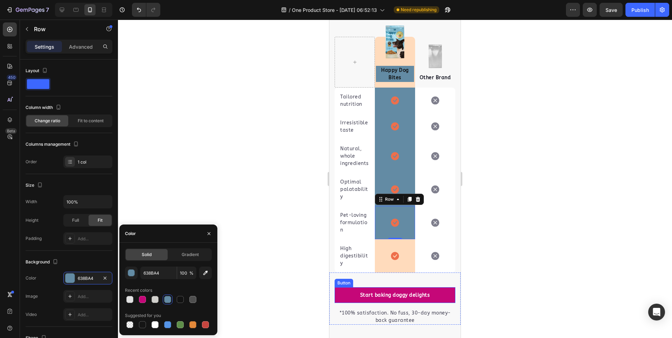
scroll to position [2147, 0]
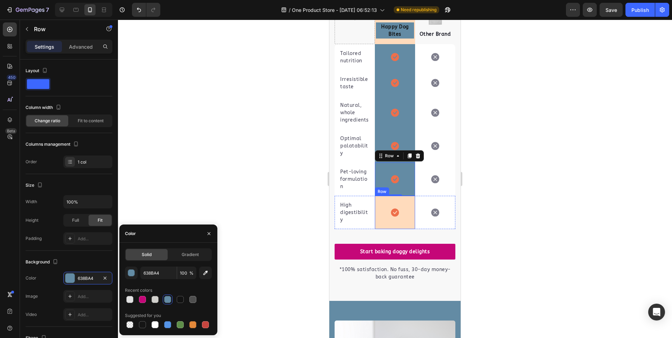
click at [398, 227] on div "Icon Row" at bounding box center [395, 212] width 40 height 33
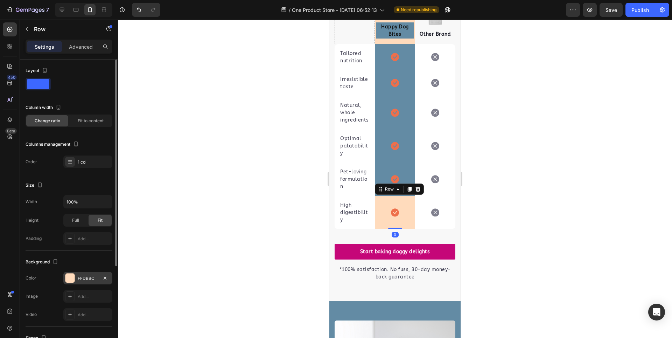
click at [84, 275] on div "FFDBBC" at bounding box center [88, 278] width 20 height 6
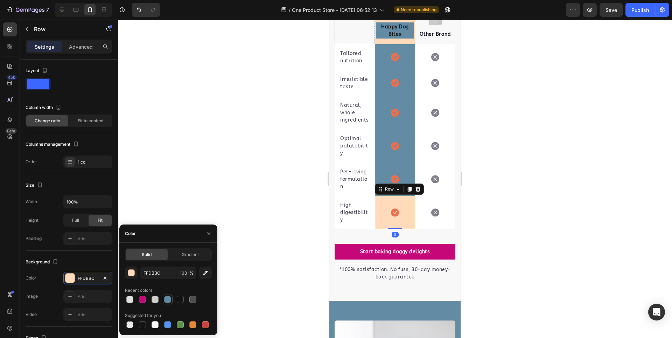
click at [168, 300] on div at bounding box center [167, 299] width 7 height 7
type input "638BA4"
click at [393, 217] on icon at bounding box center [395, 212] width 8 height 8
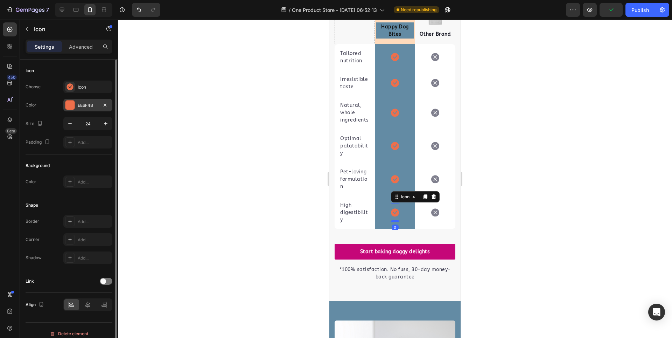
click at [84, 109] on div "EE6F4B" at bounding box center [87, 105] width 49 height 13
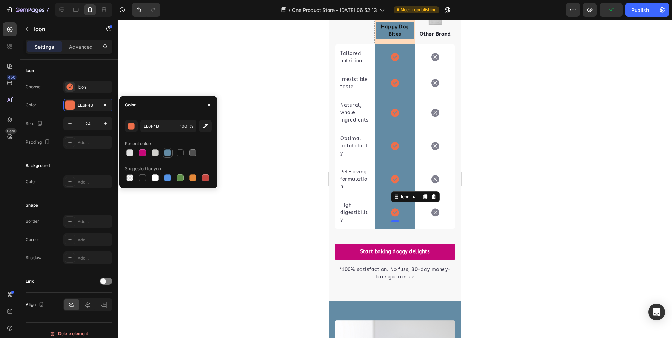
click at [165, 152] on div at bounding box center [167, 152] width 7 height 7
click at [140, 155] on div at bounding box center [142, 152] width 7 height 7
type input "C50778"
click at [166, 232] on div at bounding box center [395, 179] width 554 height 318
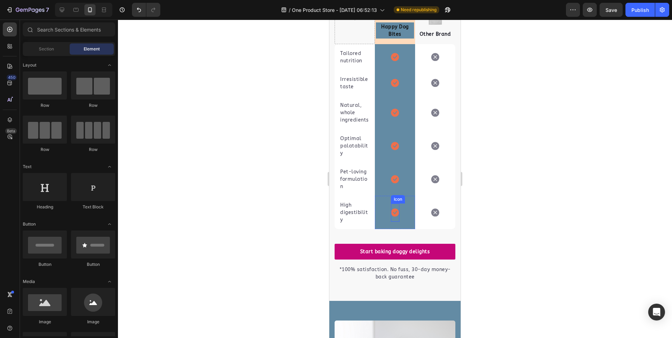
click at [391, 216] on icon at bounding box center [395, 212] width 8 height 8
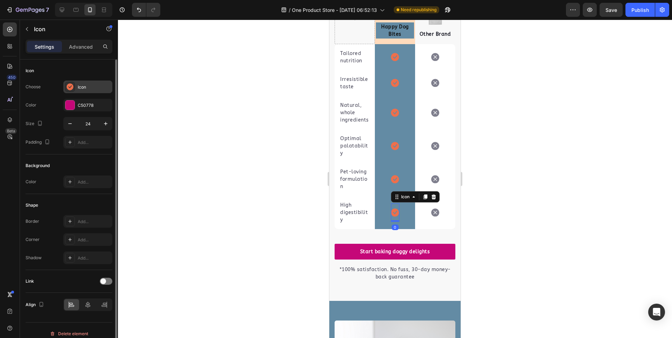
click at [80, 83] on div "Icon" at bounding box center [87, 87] width 49 height 13
click at [80, 109] on div "C50778" at bounding box center [87, 105] width 49 height 13
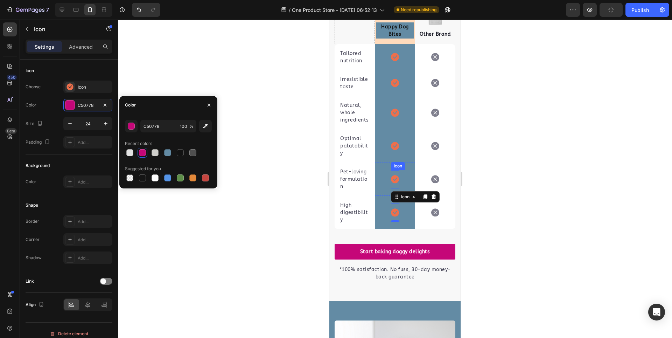
click at [391, 183] on icon at bounding box center [395, 179] width 8 height 8
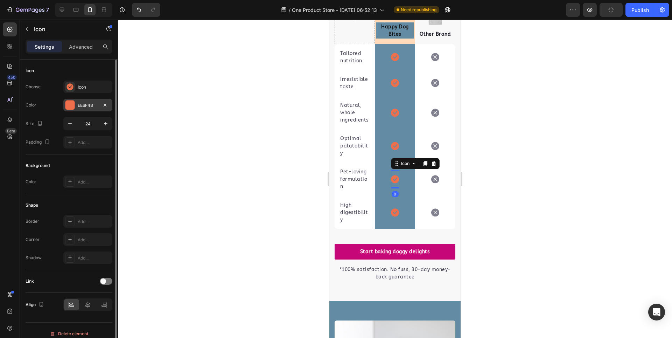
click at [98, 106] on div "EE6F4B" at bounding box center [88, 105] width 20 height 6
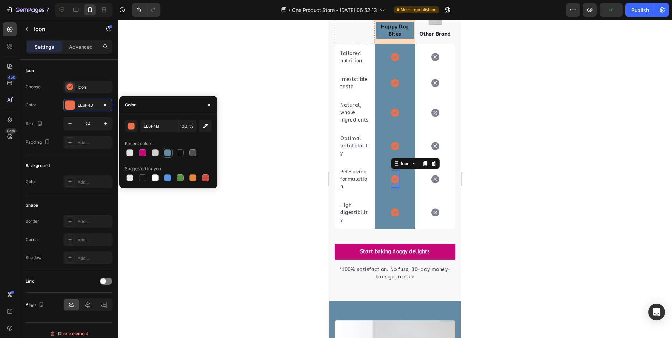
click at [166, 153] on div at bounding box center [167, 152] width 7 height 7
type input "638BA4"
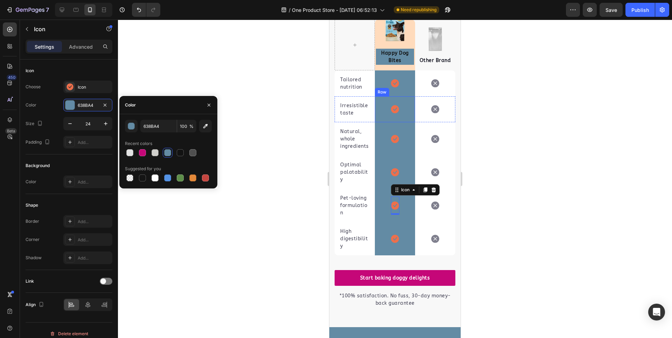
scroll to position [2077, 0]
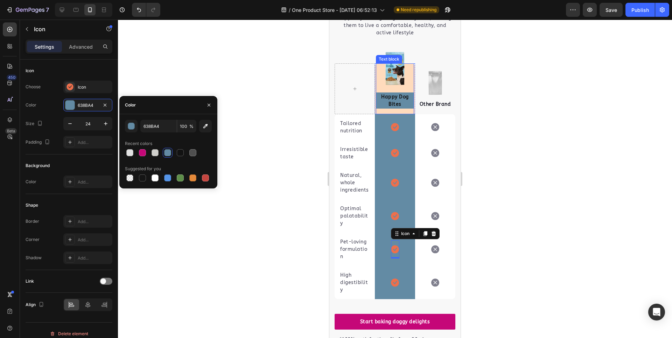
click at [408, 76] on div "Happy Dog Bites Text block" at bounding box center [395, 88] width 38 height 51
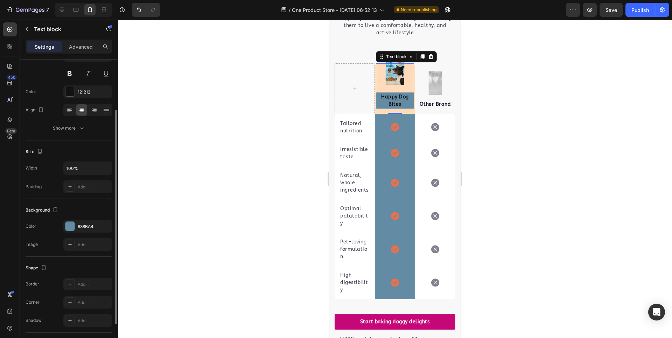
scroll to position [117, 0]
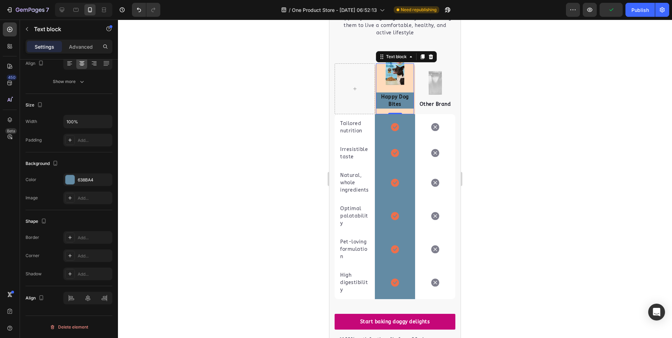
click at [484, 113] on div at bounding box center [395, 179] width 554 height 318
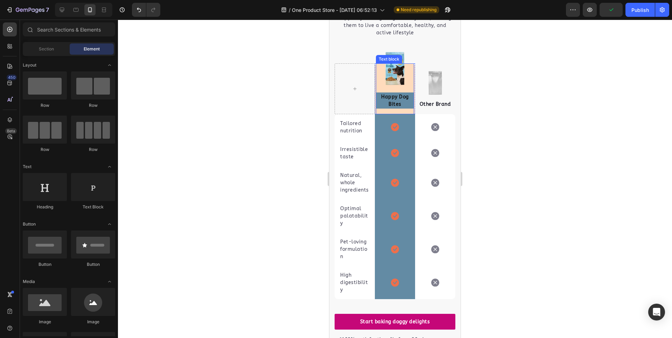
click at [390, 71] on div "Happy Dog Bites Text block" at bounding box center [395, 88] width 38 height 51
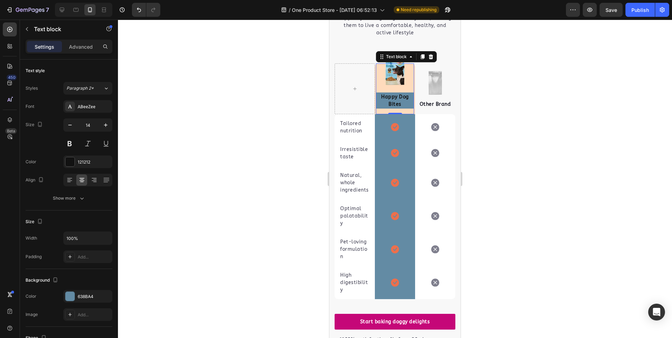
drag, startPoint x: 797, startPoint y: 192, endPoint x: 395, endPoint y: 180, distance: 402.1
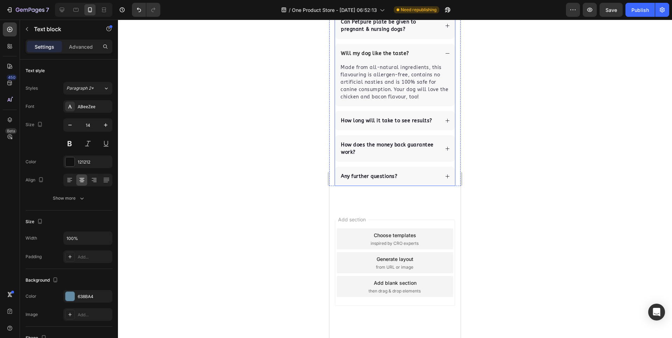
scroll to position [2919, 0]
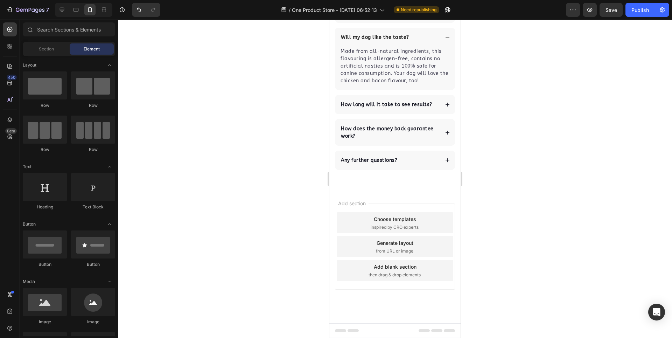
click at [396, 264] on div "Add blank section" at bounding box center [395, 266] width 43 height 7
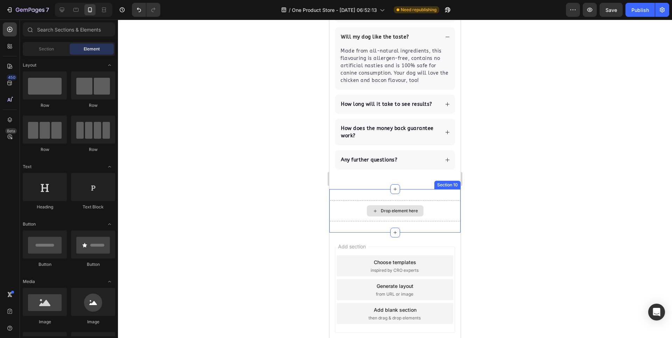
click at [404, 217] on div "Drop element here" at bounding box center [394, 210] width 131 height 21
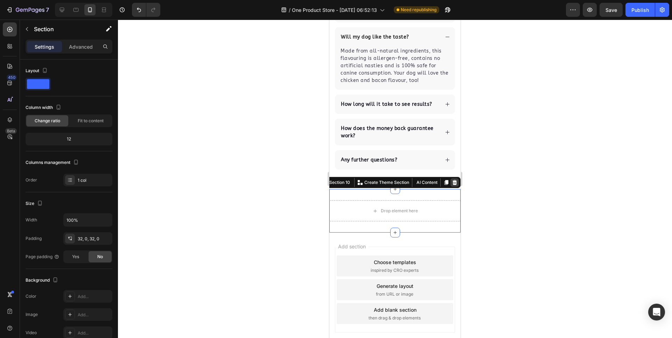
click at [452, 180] on div at bounding box center [455, 182] width 8 height 8
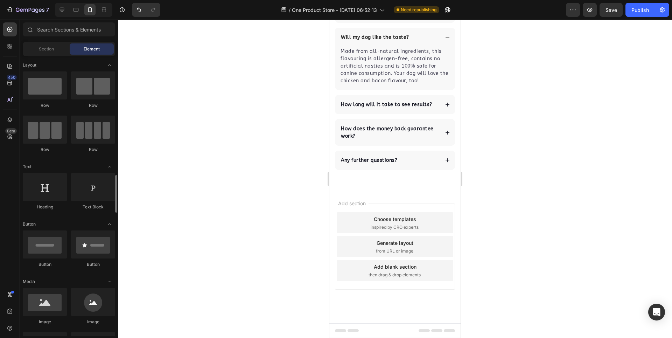
scroll to position [105, 0]
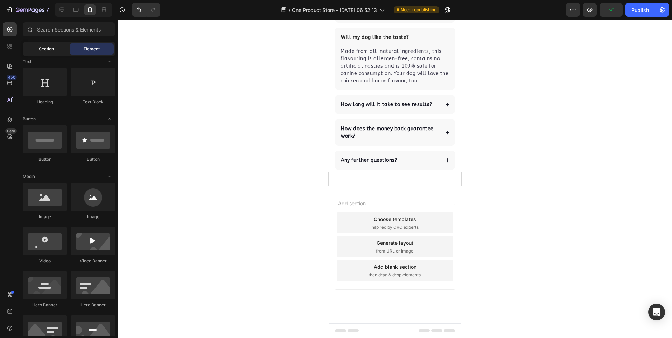
click at [57, 44] on div "Section" at bounding box center [46, 48] width 44 height 11
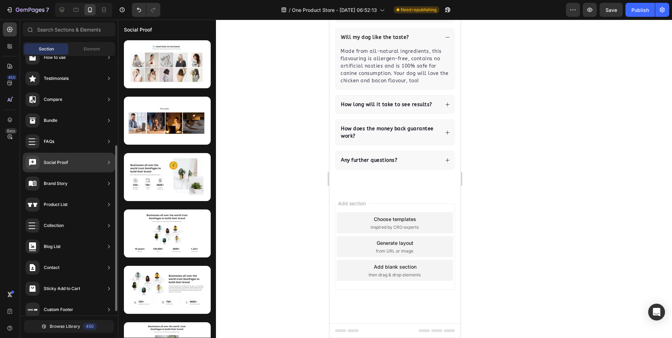
scroll to position [147, 0]
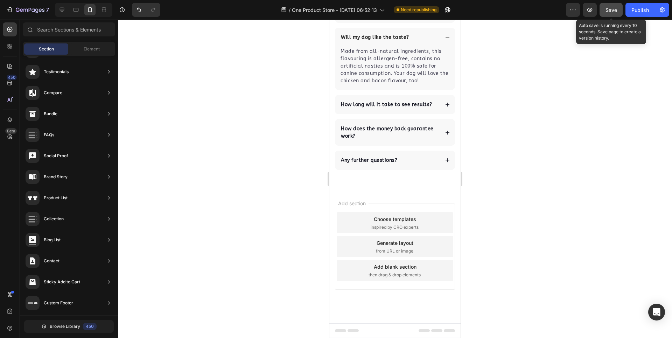
click at [606, 13] on div "Save" at bounding box center [612, 9] width 12 height 7
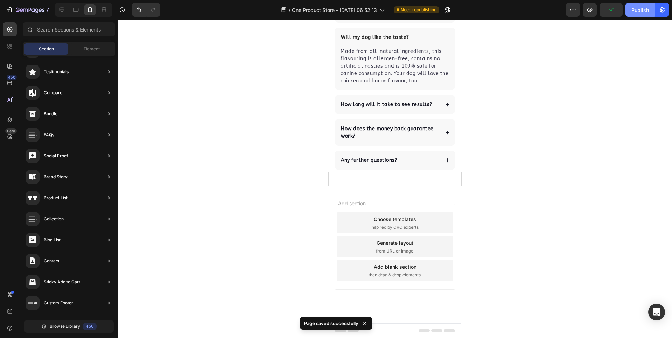
click at [651, 13] on button "Publish" at bounding box center [640, 10] width 29 height 14
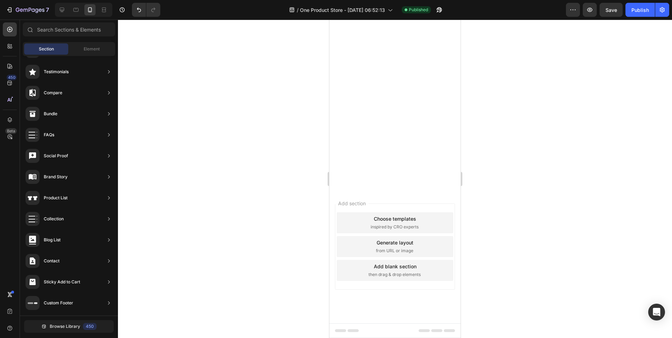
scroll to position [0, 0]
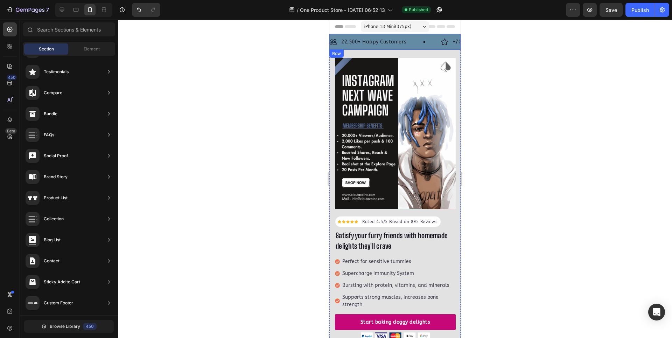
click at [422, 36] on div "Image 22,500+ Happy Customers Text Block Row Image +700 5-Star Reviews Text Blo…" at bounding box center [394, 42] width 131 height 16
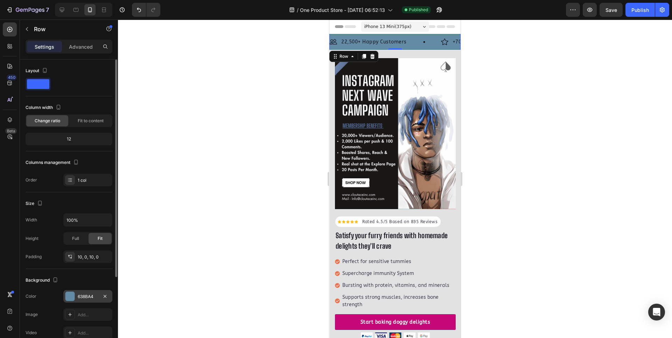
click at [68, 295] on div at bounding box center [69, 296] width 9 height 9
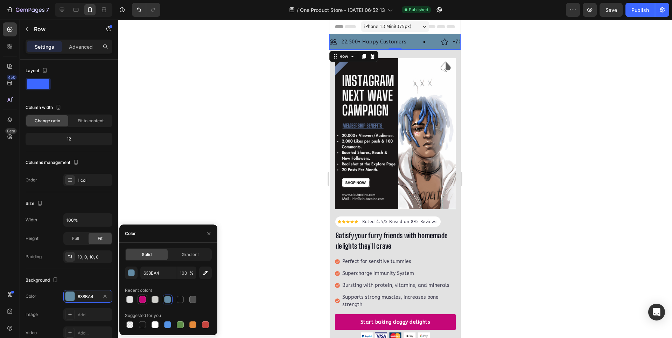
click at [144, 299] on div at bounding box center [142, 299] width 7 height 7
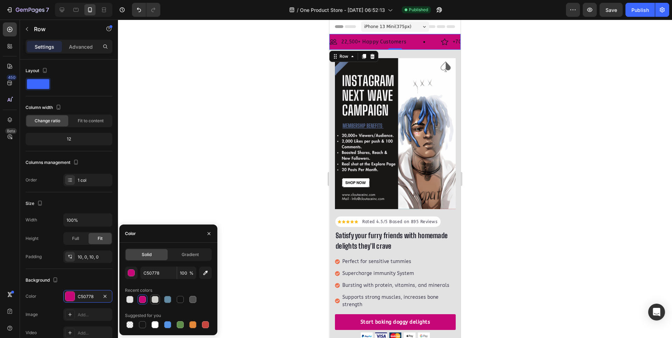
click at [154, 301] on div at bounding box center [155, 299] width 7 height 7
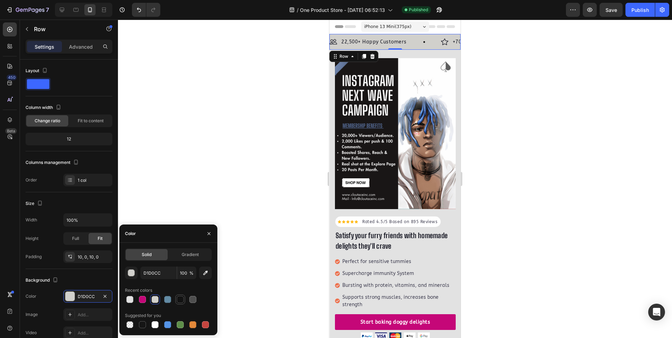
click at [182, 297] on div at bounding box center [180, 299] width 7 height 7
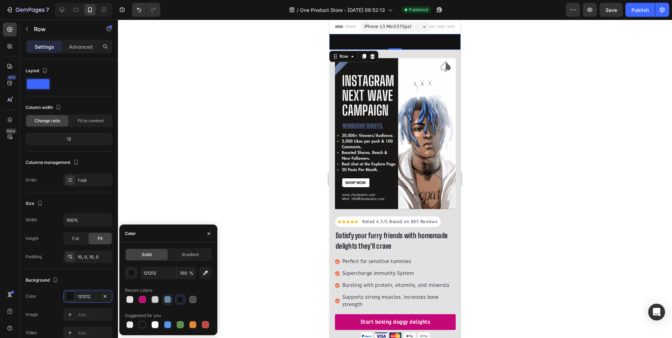
click at [167, 300] on div at bounding box center [167, 299] width 7 height 7
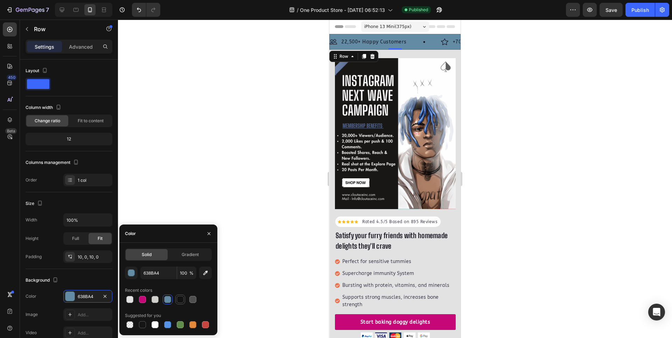
click at [181, 300] on div at bounding box center [180, 299] width 7 height 7
type input "121212"
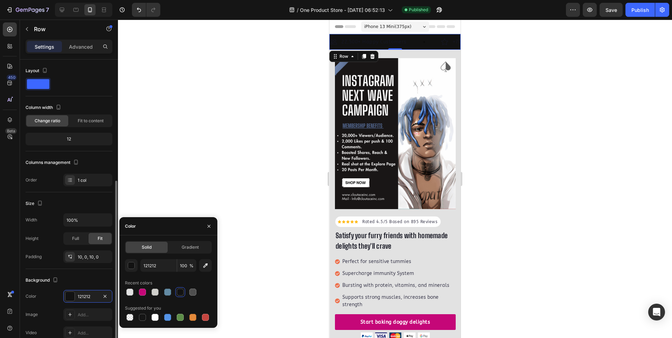
scroll to position [105, 0]
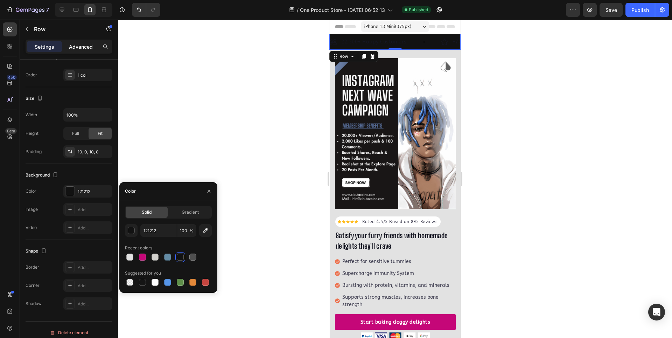
click at [81, 42] on div "Advanced" at bounding box center [80, 46] width 35 height 11
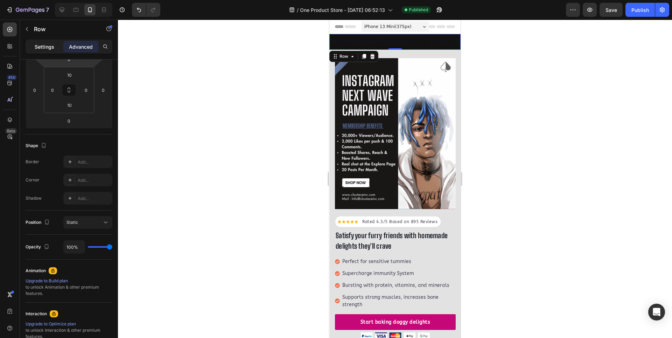
click at [45, 49] on p "Settings" at bounding box center [45, 46] width 20 height 7
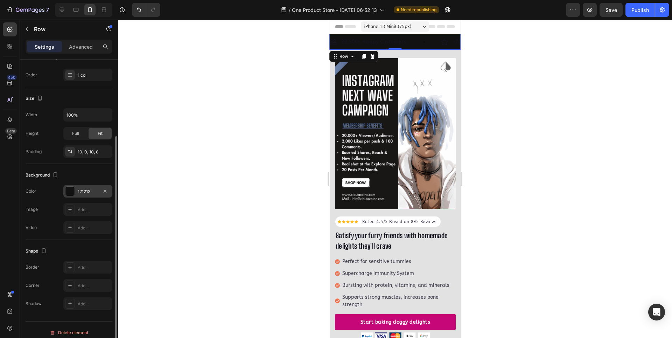
click at [70, 192] on div at bounding box center [69, 191] width 9 height 9
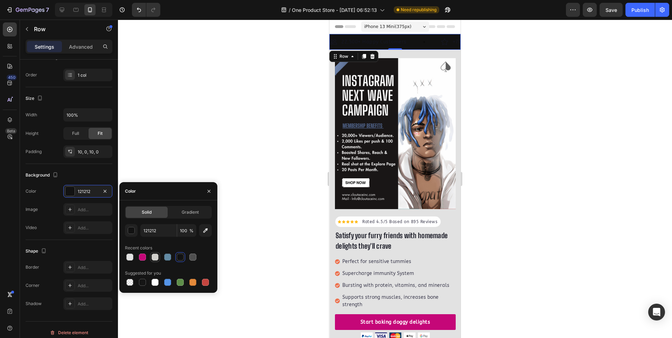
click at [152, 255] on div at bounding box center [155, 256] width 7 height 7
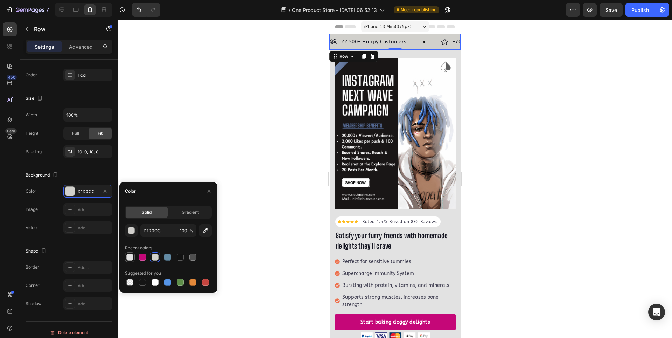
click at [127, 257] on div at bounding box center [129, 256] width 7 height 7
type input "E2E2E2"
click at [640, 8] on div "Publish" at bounding box center [641, 9] width 18 height 7
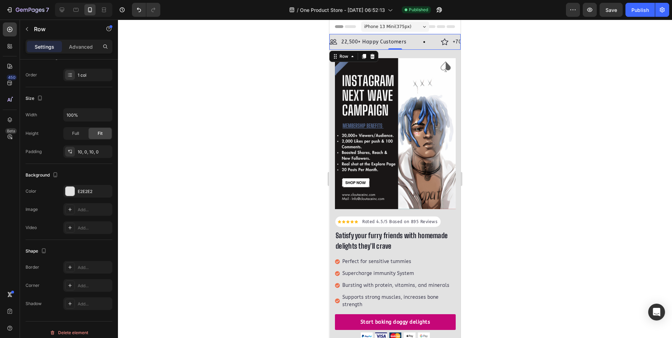
click at [427, 36] on div "Image 22,500+ Happy Customers Text Block Row Image +700 5-Star Reviews Text Blo…" at bounding box center [394, 42] width 131 height 16
click at [92, 266] on div "Add..." at bounding box center [94, 267] width 33 height 6
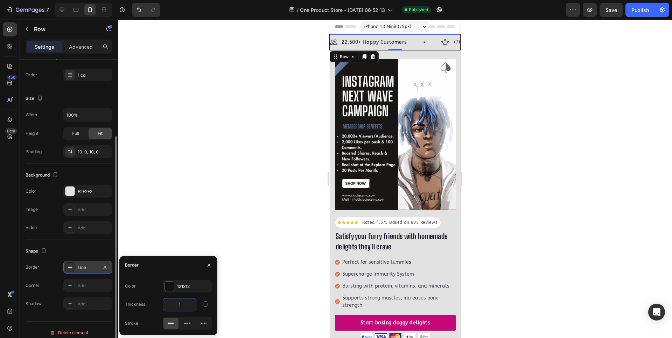
click at [185, 304] on input "1" at bounding box center [179, 304] width 33 height 13
click at [604, 14] on button "Save" at bounding box center [611, 10] width 23 height 14
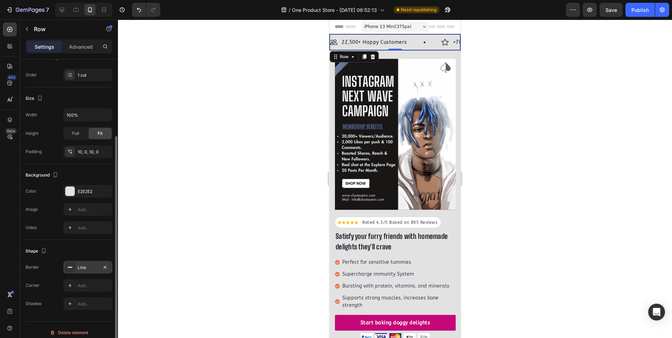
click at [86, 266] on div "Line" at bounding box center [88, 267] width 20 height 6
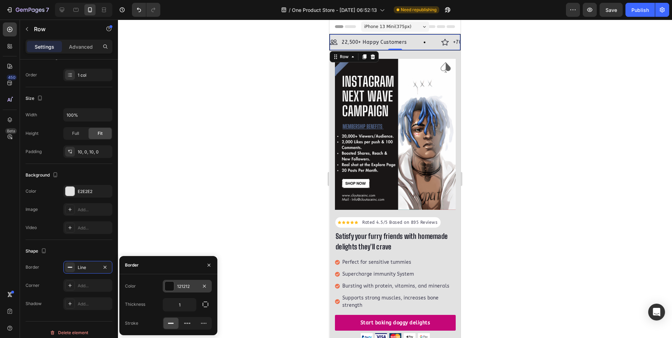
click at [174, 283] on div at bounding box center [169, 285] width 9 height 9
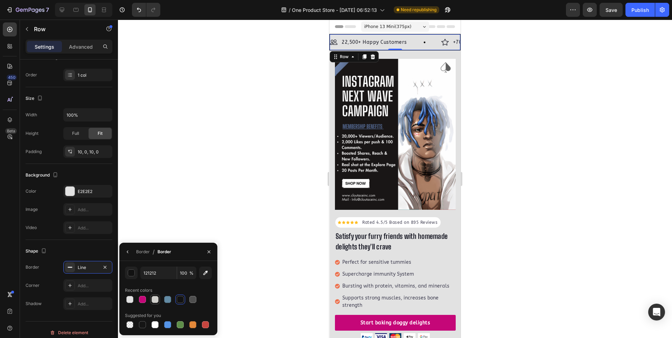
click at [154, 296] on div at bounding box center [155, 299] width 7 height 7
type input "D1D0CC"
click at [267, 193] on div at bounding box center [395, 179] width 554 height 318
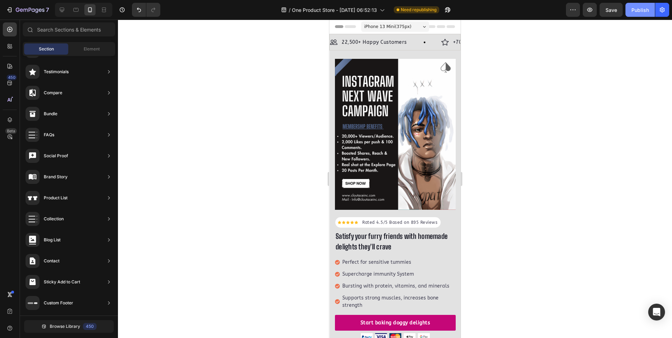
click at [649, 13] on div "Publish" at bounding box center [641, 9] width 18 height 7
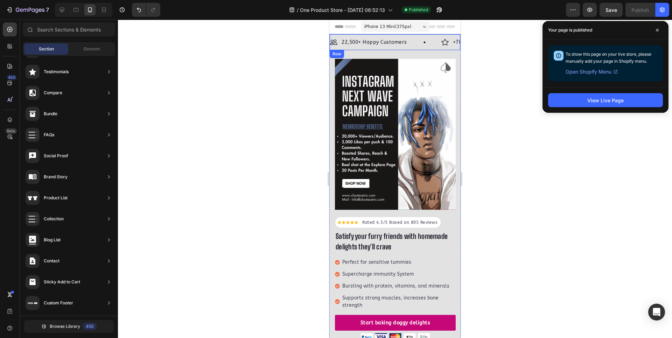
click at [411, 36] on div "Image 22,500+ Happy Customers Text Block Row Image +700 5-Star Reviews Text Blo…" at bounding box center [394, 42] width 131 height 16
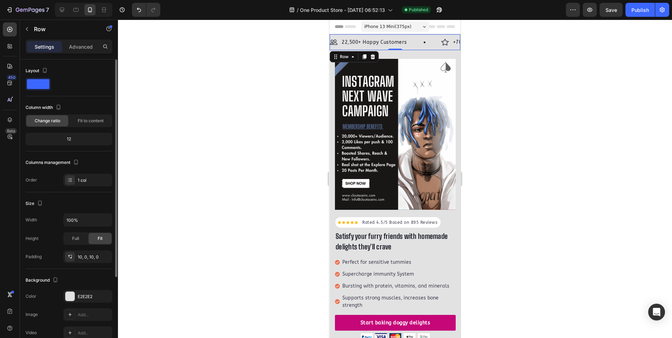
click at [60, 297] on div "Color E2E2E2" at bounding box center [69, 296] width 87 height 13
click at [71, 295] on div at bounding box center [69, 296] width 9 height 9
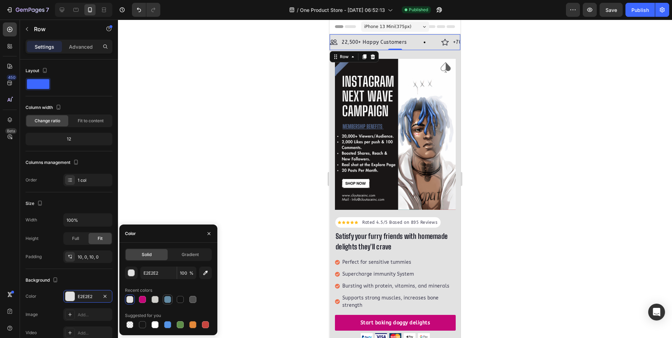
click at [168, 299] on div at bounding box center [167, 299] width 7 height 7
type input "638BA4"
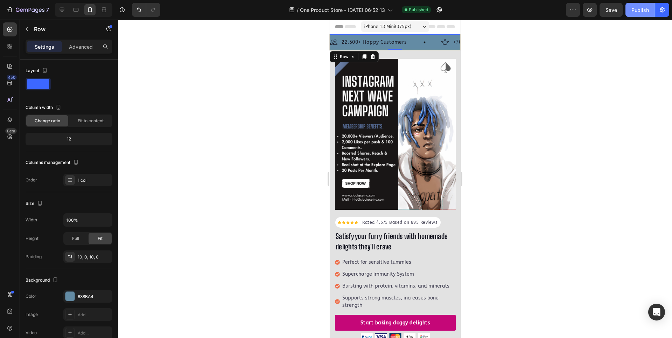
click at [648, 8] on div "Publish" at bounding box center [641, 9] width 18 height 7
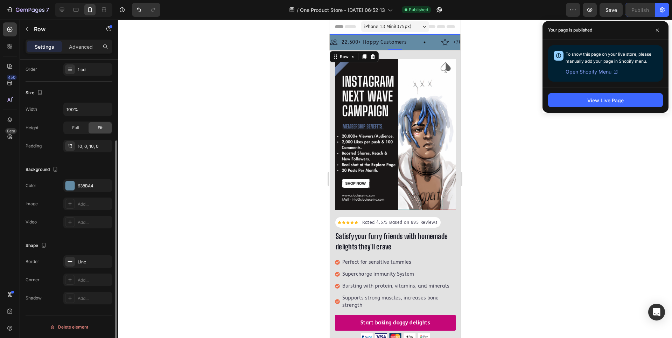
scroll to position [0, 0]
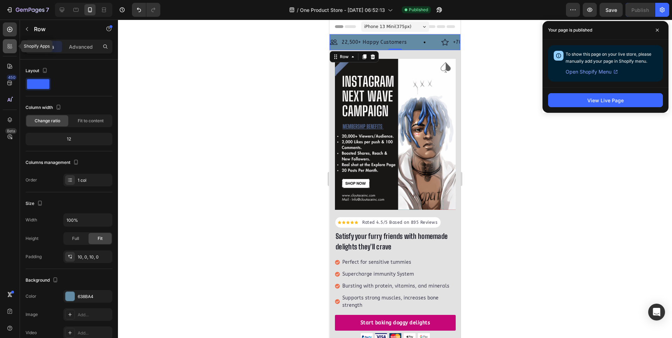
click at [10, 42] on div at bounding box center [10, 46] width 14 height 14
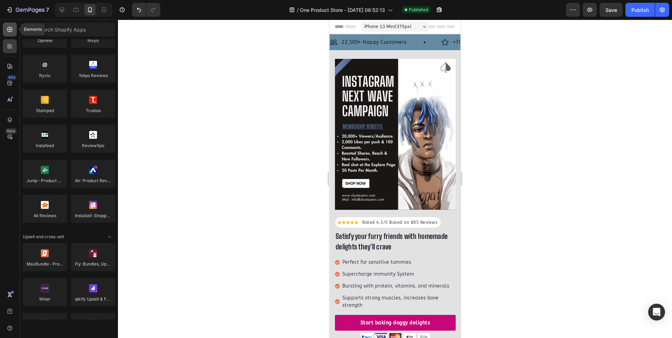
click at [12, 30] on icon at bounding box center [9, 29] width 5 height 5
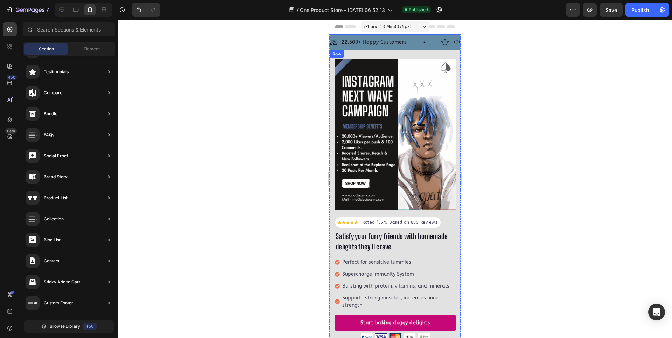
click at [430, 35] on div "Image 22,500+ Happy Customers Text Block Row Image +700 5-Star Reviews Text Blo…" at bounding box center [394, 42] width 131 height 16
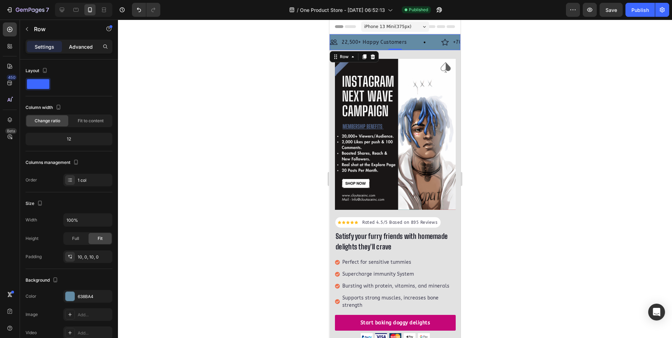
click at [88, 42] on div "Advanced" at bounding box center [80, 46] width 35 height 11
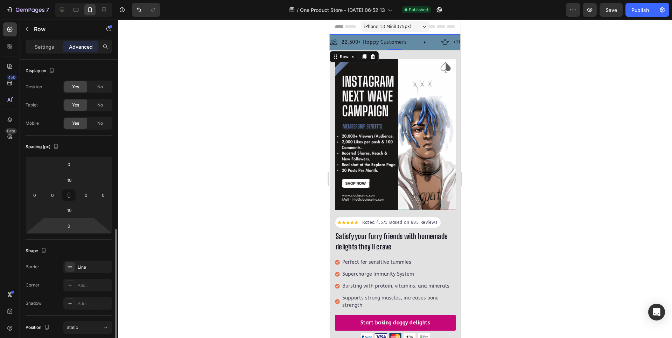
scroll to position [140, 0]
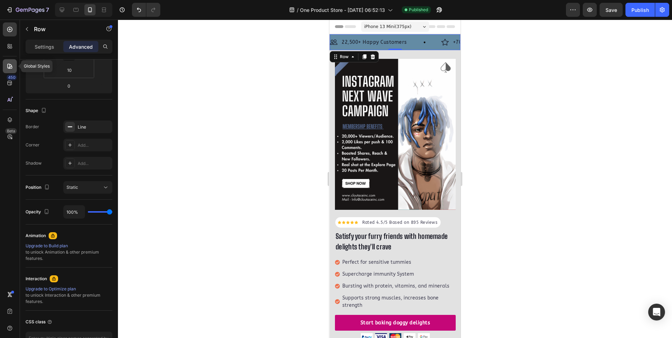
click at [14, 68] on div at bounding box center [10, 66] width 14 height 14
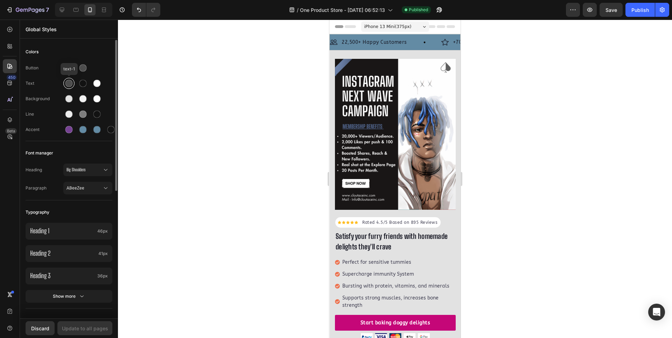
click at [69, 82] on div at bounding box center [68, 83] width 7 height 7
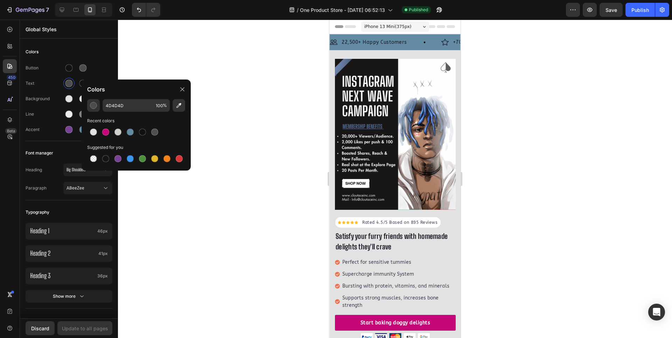
click at [83, 84] on div "Colors" at bounding box center [136, 89] width 109 height 20
click at [133, 66] on div at bounding box center [395, 179] width 554 height 318
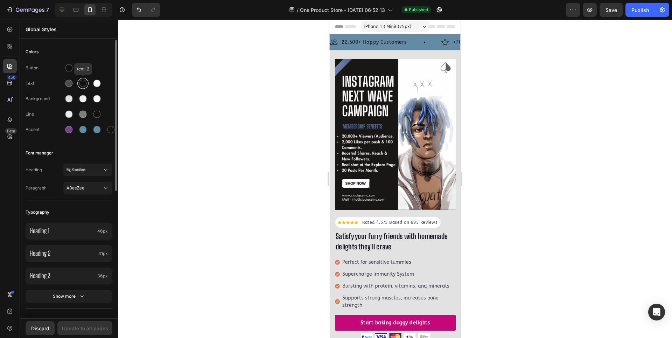
click at [80, 81] on div at bounding box center [82, 83] width 7 height 7
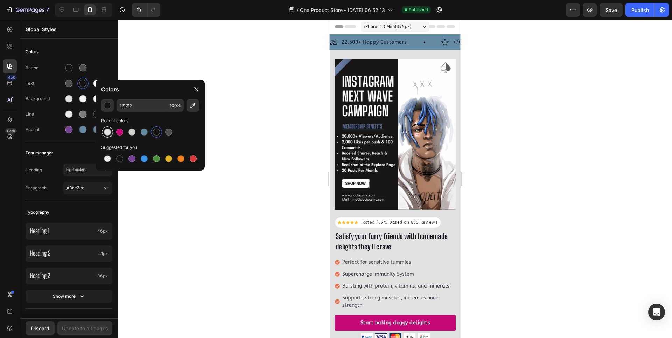
click at [104, 132] on div at bounding box center [107, 131] width 7 height 7
click at [105, 157] on div at bounding box center [107, 158] width 7 height 7
type input "000000"
type input "0"
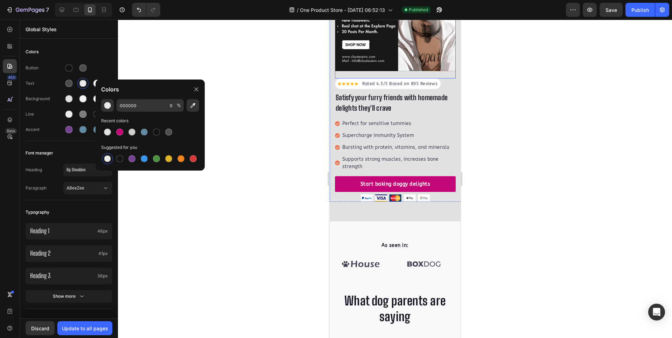
scroll to position [0, 0]
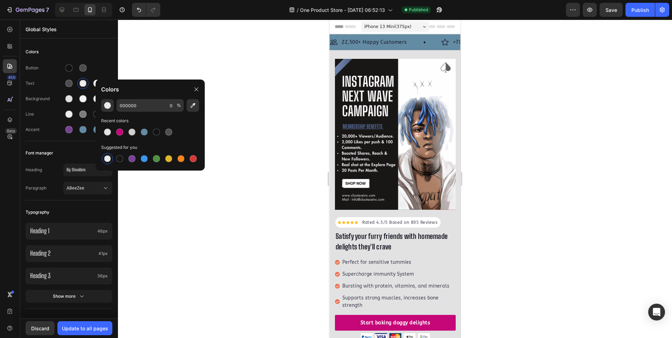
click at [211, 48] on div at bounding box center [395, 179] width 554 height 318
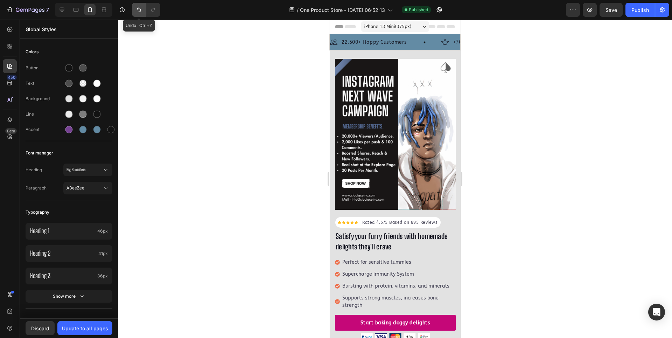
click at [135, 12] on button "Undo/Redo" at bounding box center [139, 10] width 14 height 14
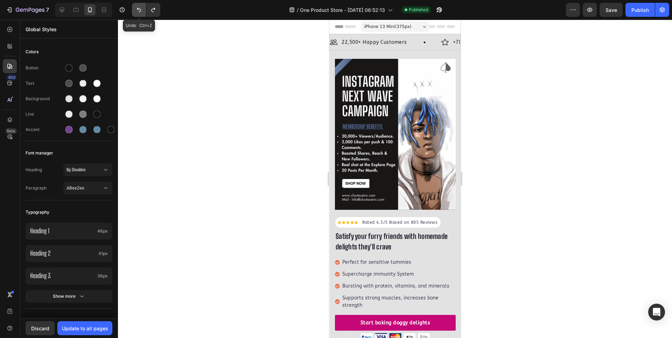
click at [135, 12] on button "Undo/Redo" at bounding box center [139, 10] width 14 height 14
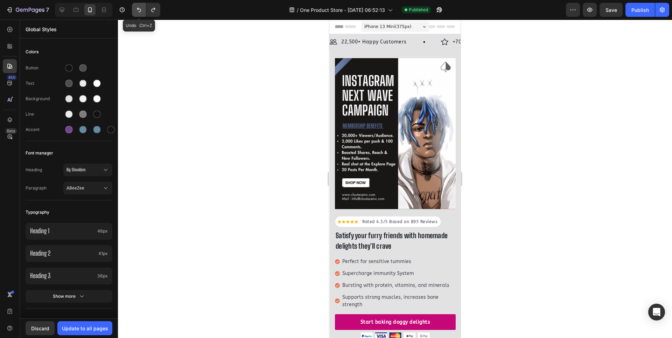
click at [135, 12] on button "Undo/Redo" at bounding box center [139, 10] width 14 height 14
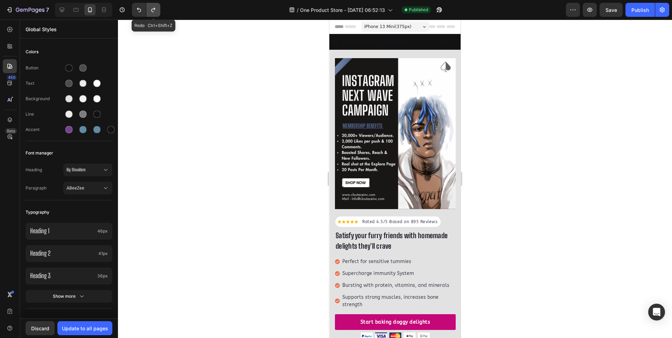
click at [151, 11] on icon "Undo/Redo" at bounding box center [153, 9] width 7 height 7
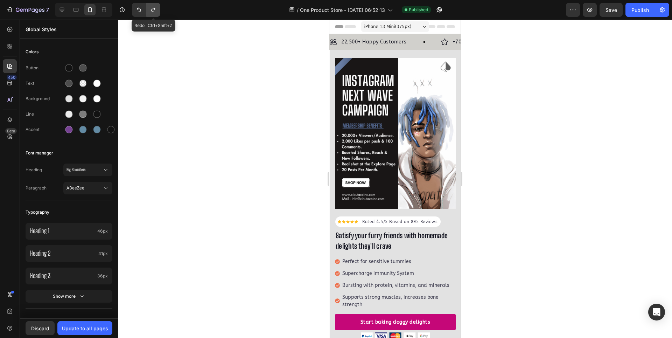
click at [151, 11] on icon "Undo/Redo" at bounding box center [153, 9] width 7 height 7
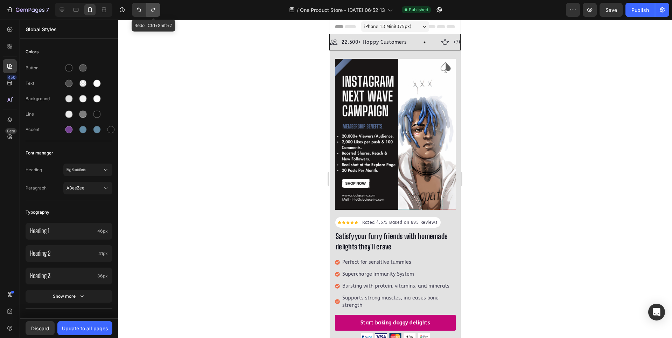
click at [151, 11] on icon "Undo/Redo" at bounding box center [153, 9] width 7 height 7
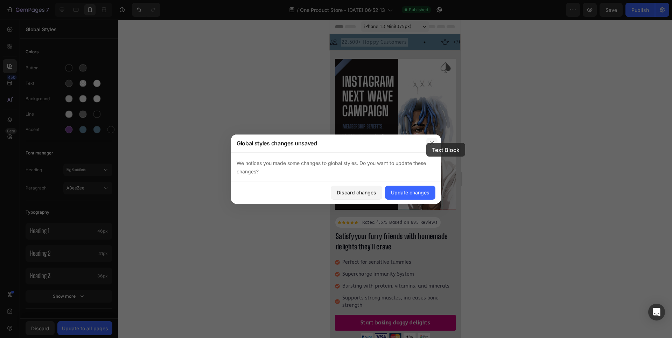
click at [426, 143] on button "button" at bounding box center [431, 143] width 11 height 11
click at [414, 37] on div "Image 22,500+ Happy Customers Text Block 0 Row Image +700 5-Star Reviews Text B…" at bounding box center [394, 42] width 131 height 16
click at [435, 144] on button "button" at bounding box center [431, 143] width 11 height 11
click at [417, 42] on div "Image 22,500+ Happy Customers Text Block 0 Row" at bounding box center [385, 42] width 111 height 9
click at [340, 192] on div "Discard changes" at bounding box center [357, 192] width 40 height 7
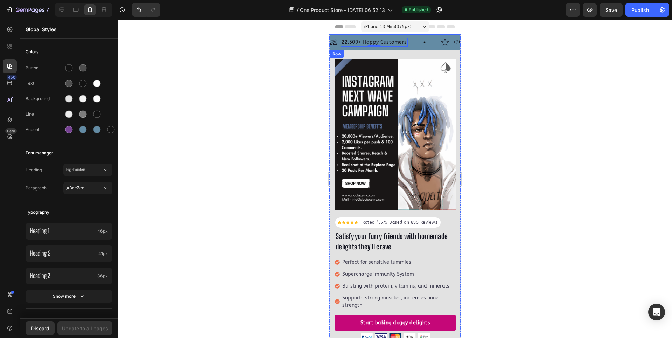
click at [427, 36] on div "Image 22,500+ Happy Customers Text Block 0 Row Image +700 5-Star Reviews Text B…" at bounding box center [394, 42] width 131 height 16
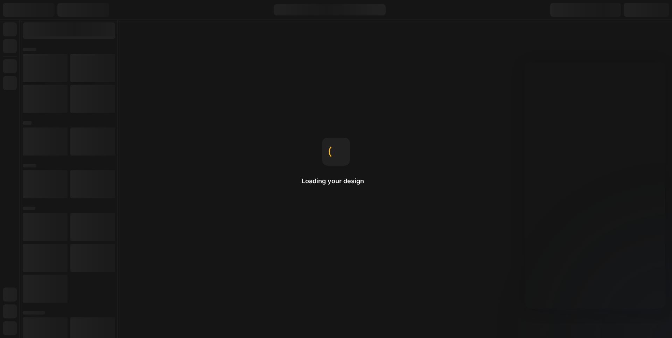
click at [127, 169] on div "Loading your design Image You can upload GIF, WEBP, PNG, and JPEG formats for i…" at bounding box center [336, 169] width 672 height 338
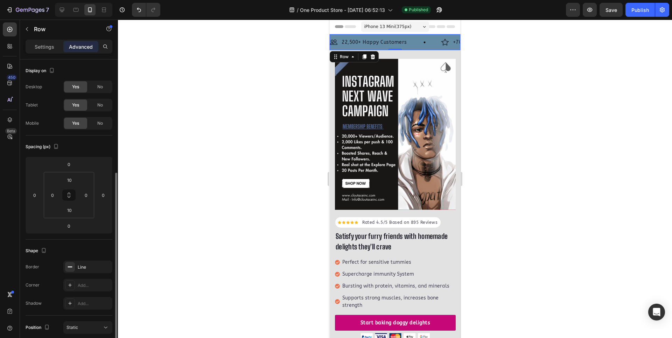
scroll to position [105, 0]
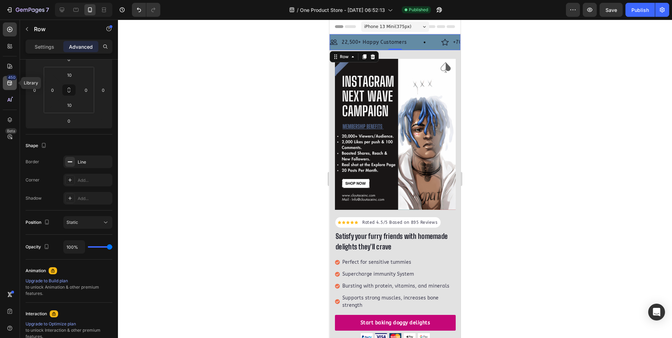
click at [12, 83] on icon at bounding box center [9, 83] width 5 height 5
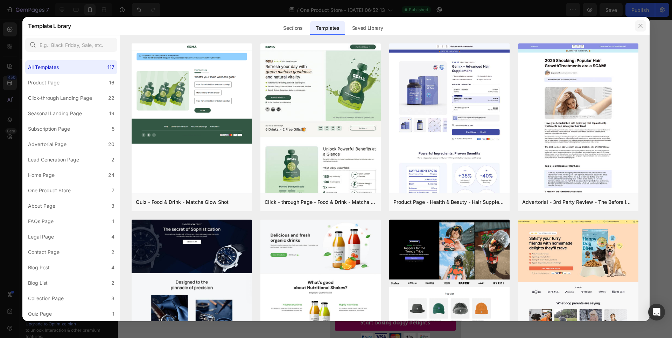
click at [637, 23] on button "button" at bounding box center [640, 25] width 11 height 11
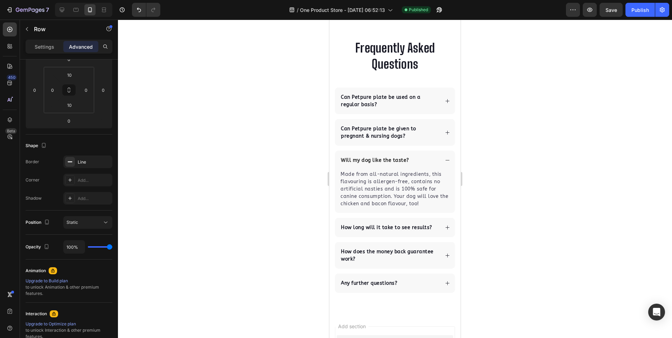
scroll to position [2626, 0]
click at [652, 14] on button "Publish" at bounding box center [640, 10] width 29 height 14
